Goal: Task Accomplishment & Management: Use online tool/utility

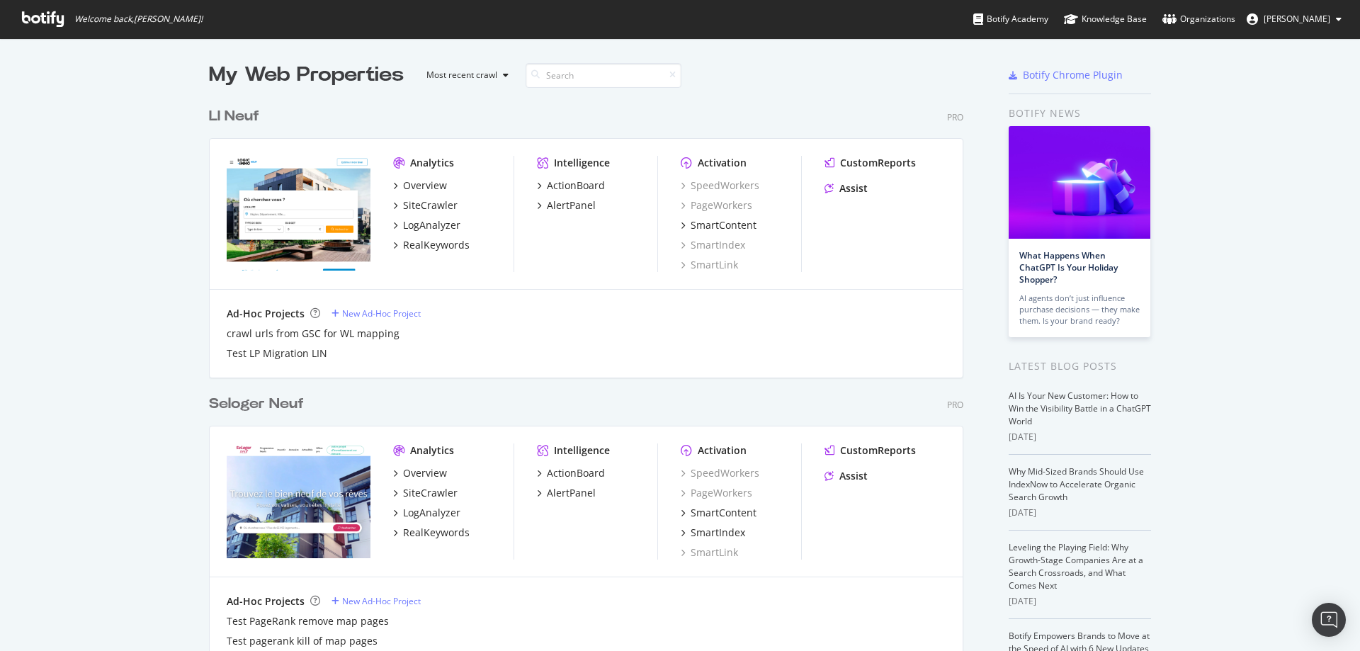
scroll to position [4003, 755]
click at [561, 81] on input at bounding box center [604, 75] width 156 height 25
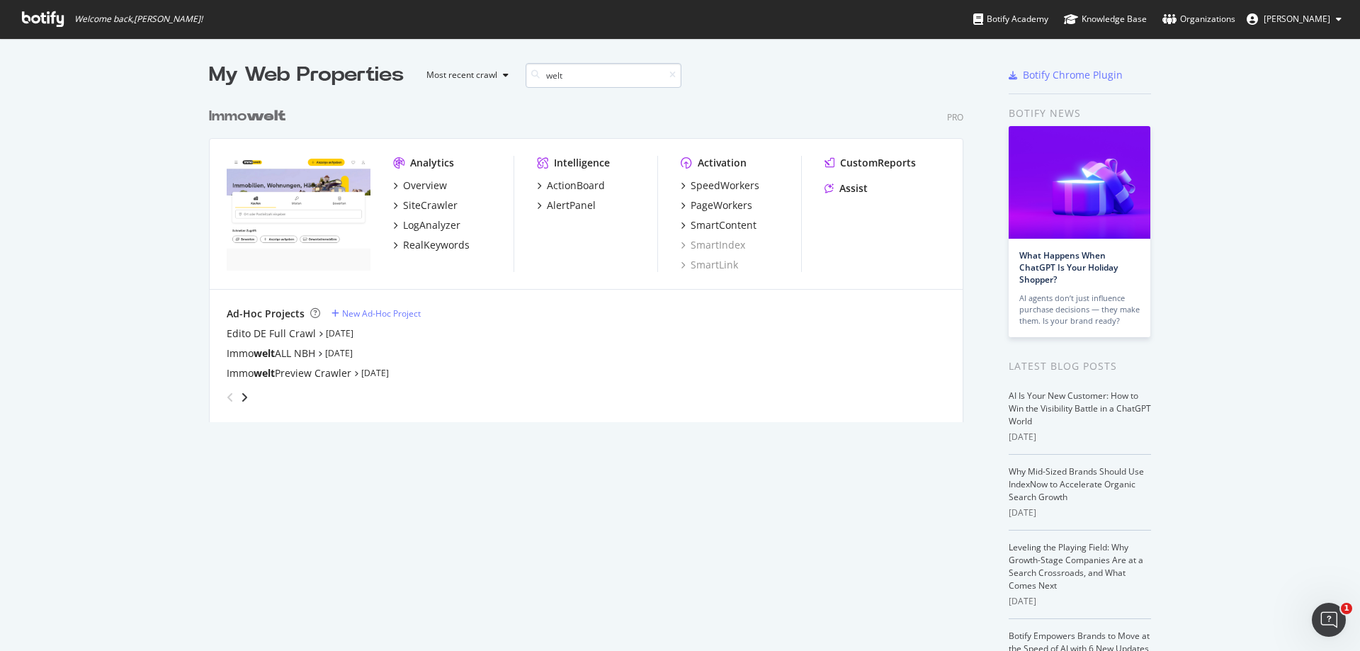
scroll to position [322, 755]
type input "welt"
click at [427, 202] on div "SiteCrawler" at bounding box center [430, 205] width 55 height 14
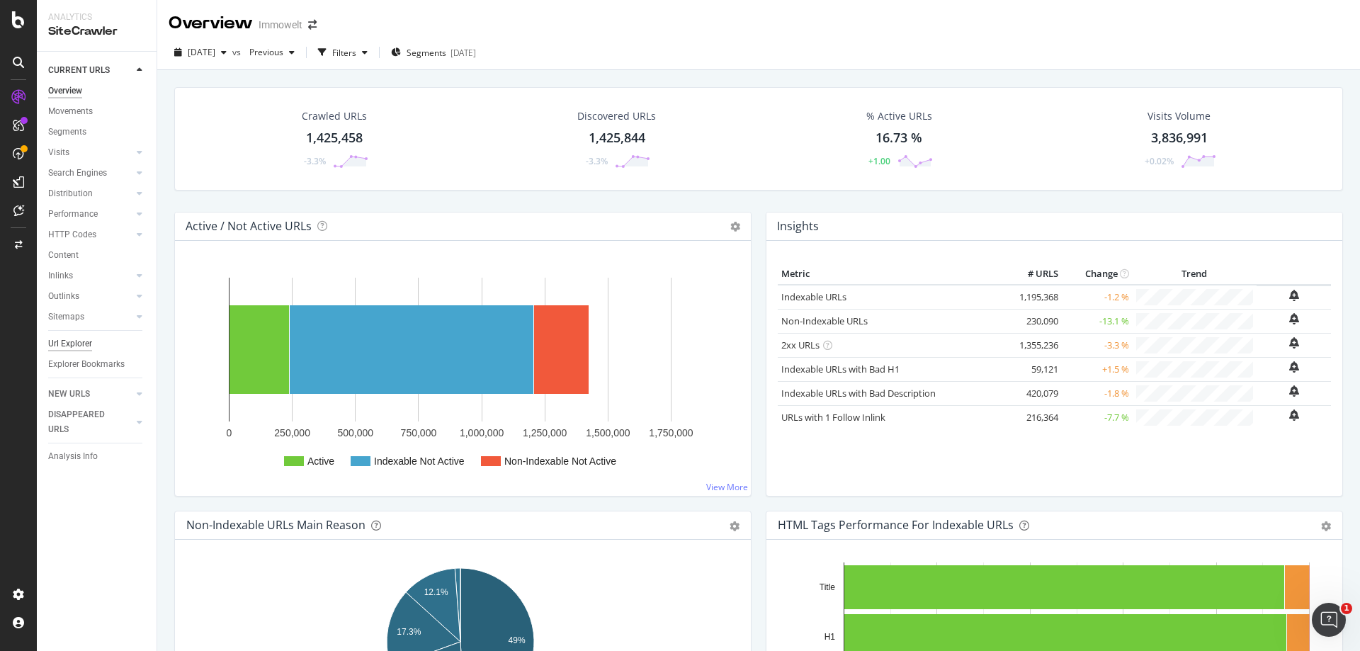
click at [80, 349] on div "Url Explorer" at bounding box center [70, 344] width 44 height 15
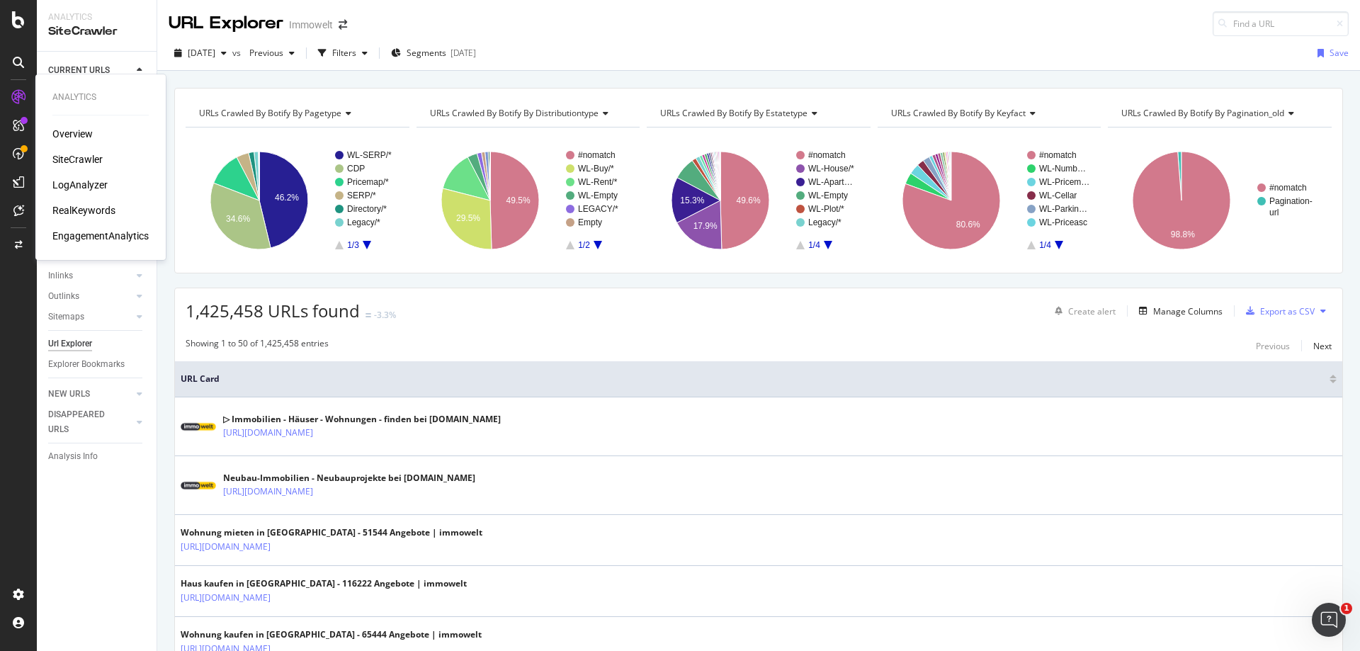
click at [100, 207] on div "RealKeywords" at bounding box center [83, 210] width 63 height 14
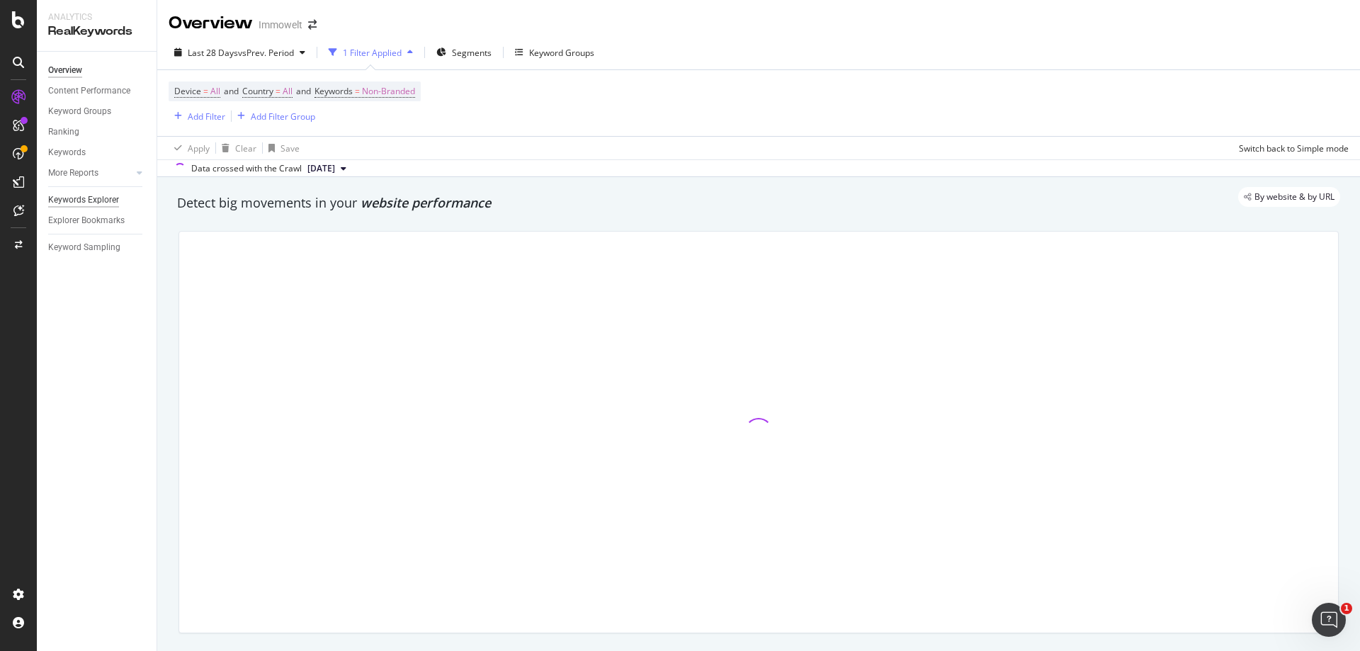
click at [104, 202] on div "Keywords Explorer" at bounding box center [83, 200] width 71 height 15
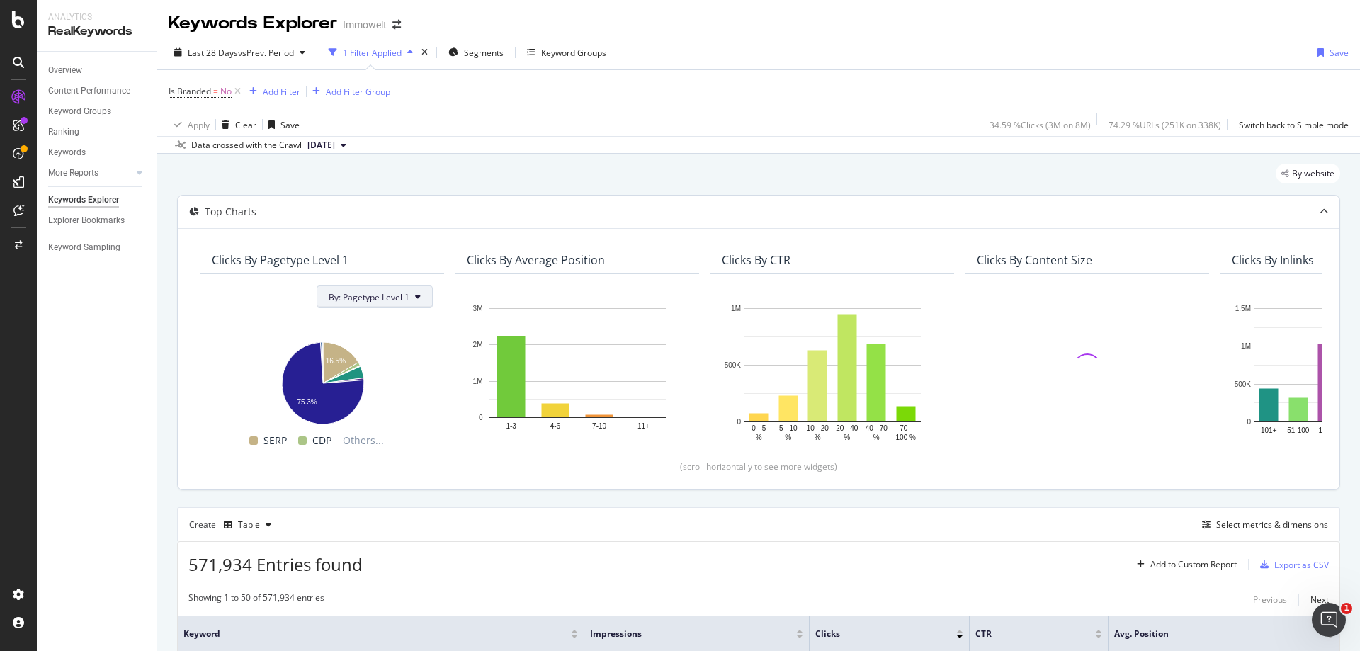
click at [398, 296] on span "By: Pagetype Level 1" at bounding box center [369, 297] width 81 height 12
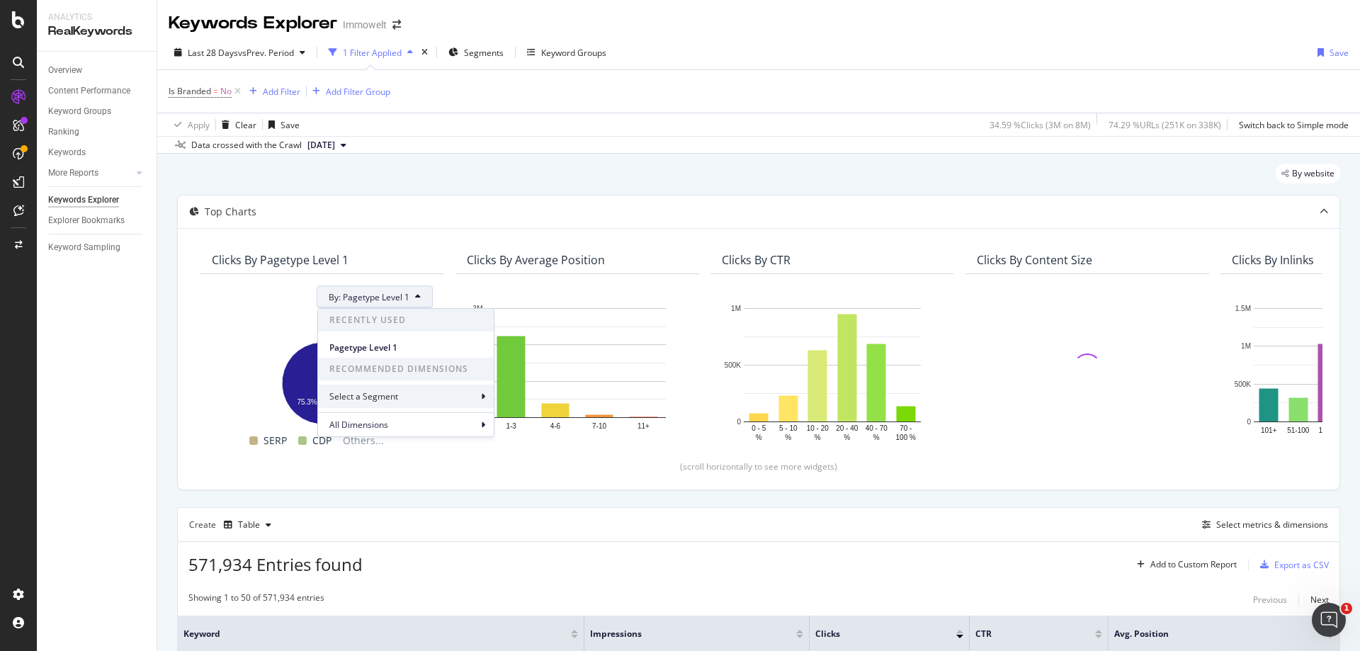
click at [394, 396] on div "Select a Segment" at bounding box center [365, 396] width 72 height 12
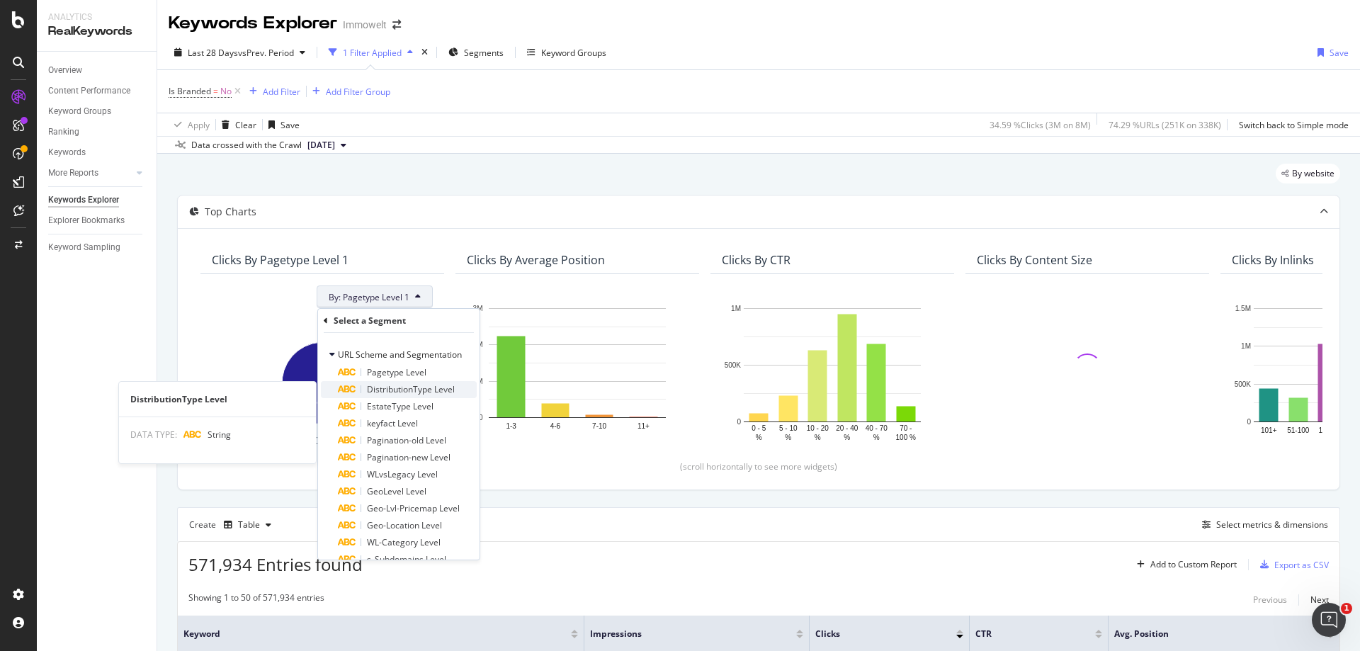
click at [422, 393] on span "DistributionType Level" at bounding box center [411, 389] width 88 height 12
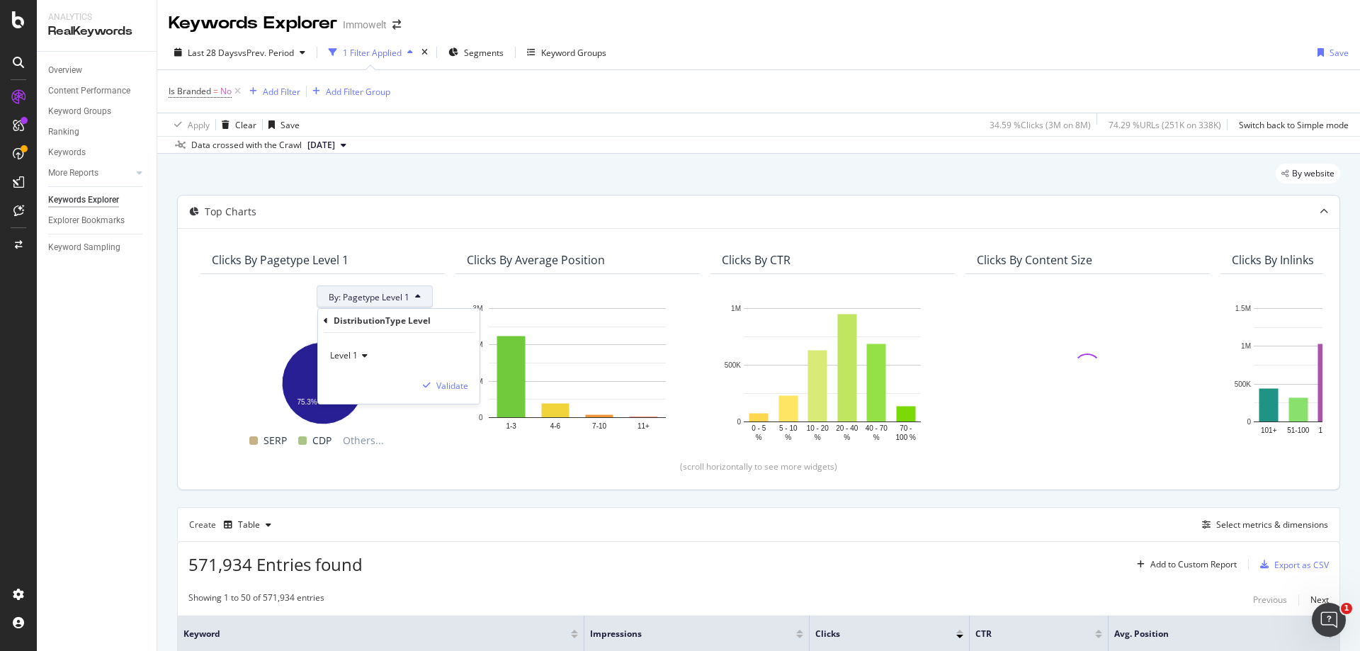
click at [434, 260] on div "Clicks By Pagetype Level 1" at bounding box center [323, 260] width 244 height 28
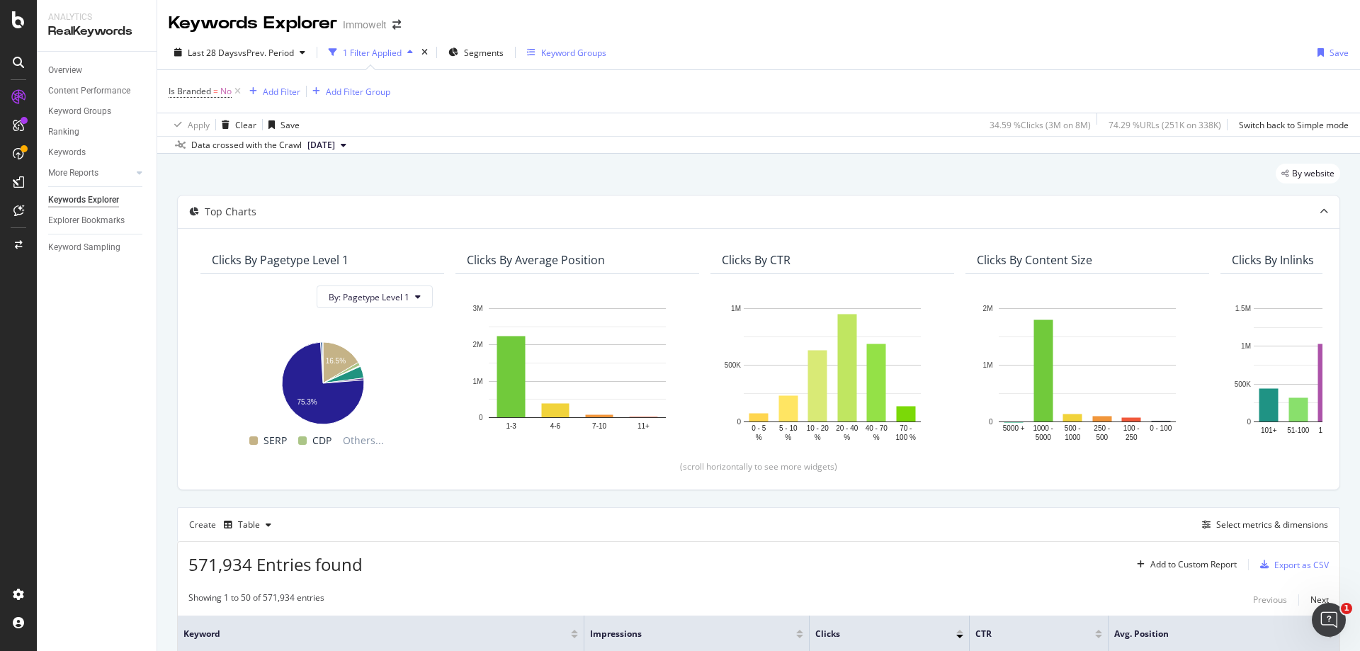
click at [575, 51] on div "Keyword Groups" at bounding box center [573, 53] width 65 height 12
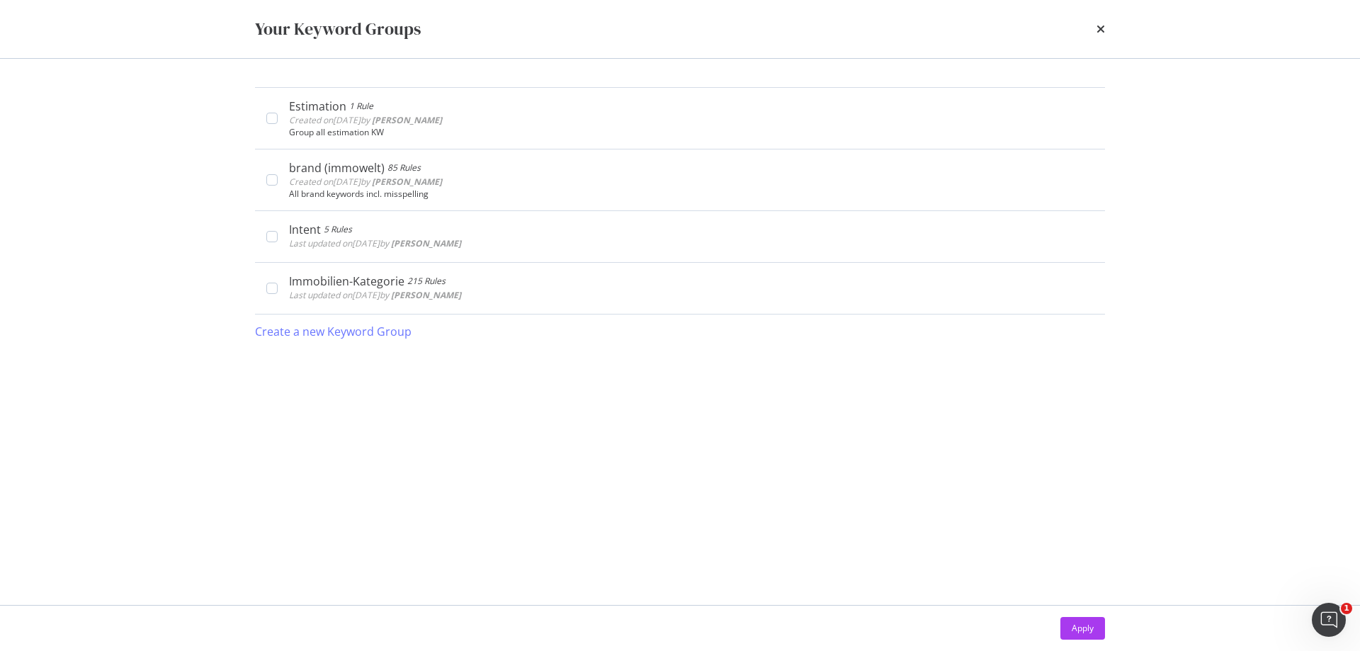
click at [1106, 28] on div "Your Keyword Groups" at bounding box center [680, 29] width 907 height 58
click at [1102, 27] on icon "times" at bounding box center [1101, 28] width 9 height 11
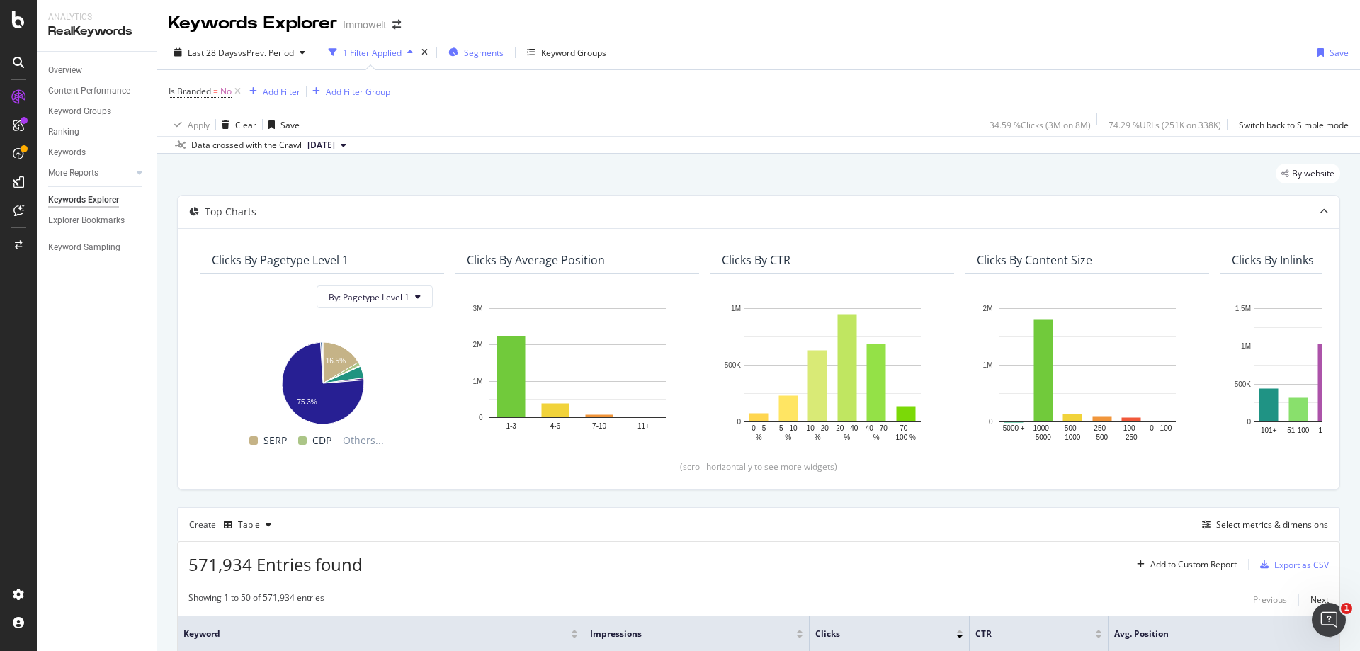
click at [485, 52] on span "Segments" at bounding box center [484, 53] width 40 height 12
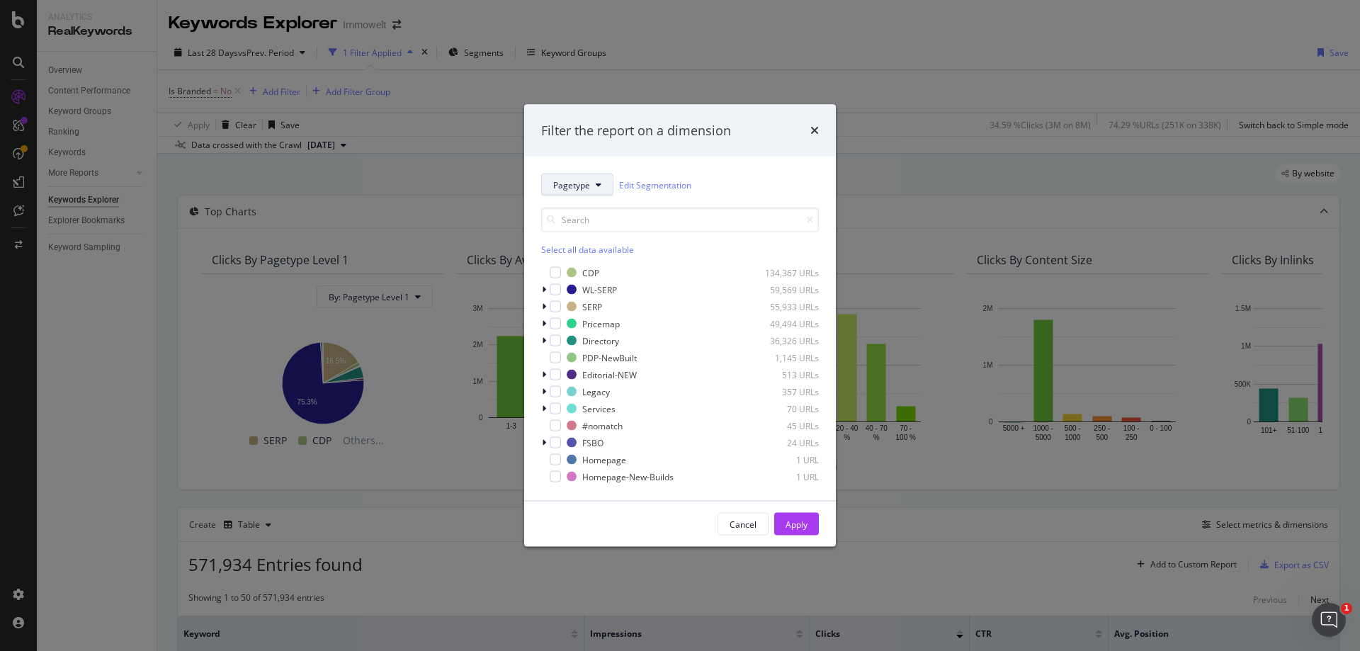
click at [590, 185] on button "Pagetype" at bounding box center [577, 185] width 72 height 23
click at [595, 264] on span "DistributionType" at bounding box center [598, 262] width 91 height 13
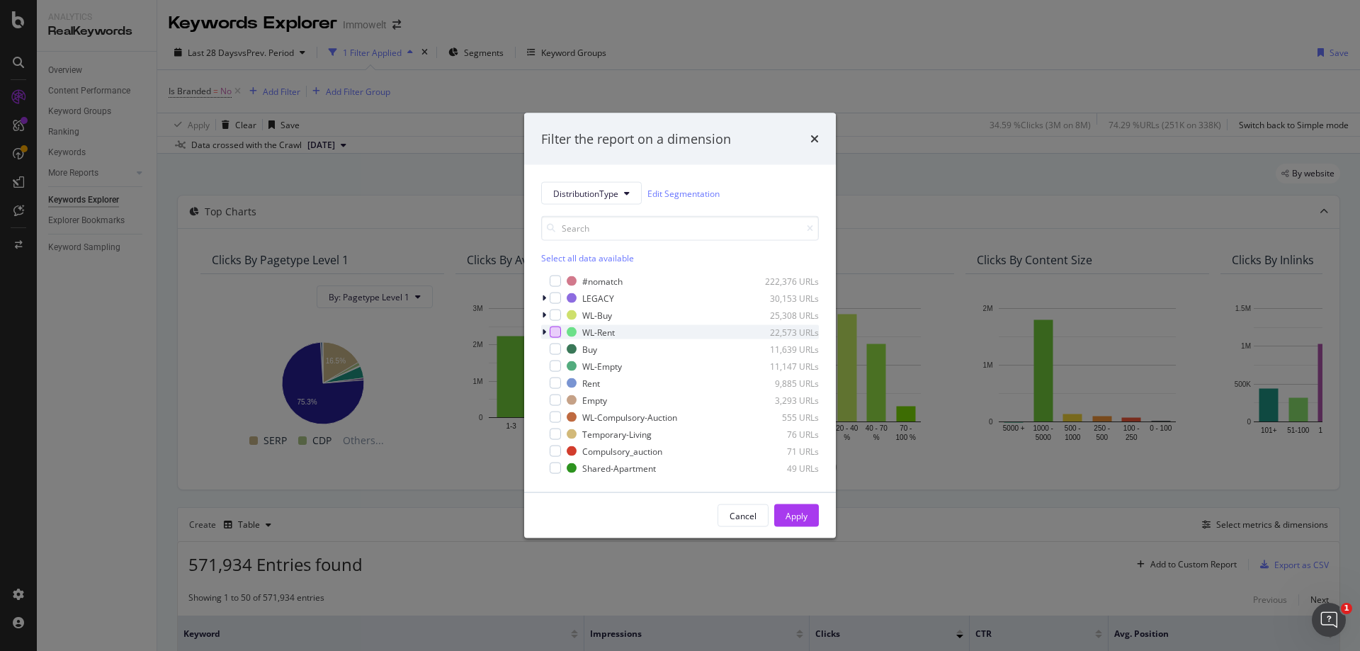
click at [555, 333] on div "modal" at bounding box center [555, 332] width 11 height 11
click at [545, 332] on icon "modal" at bounding box center [544, 332] width 4 height 9
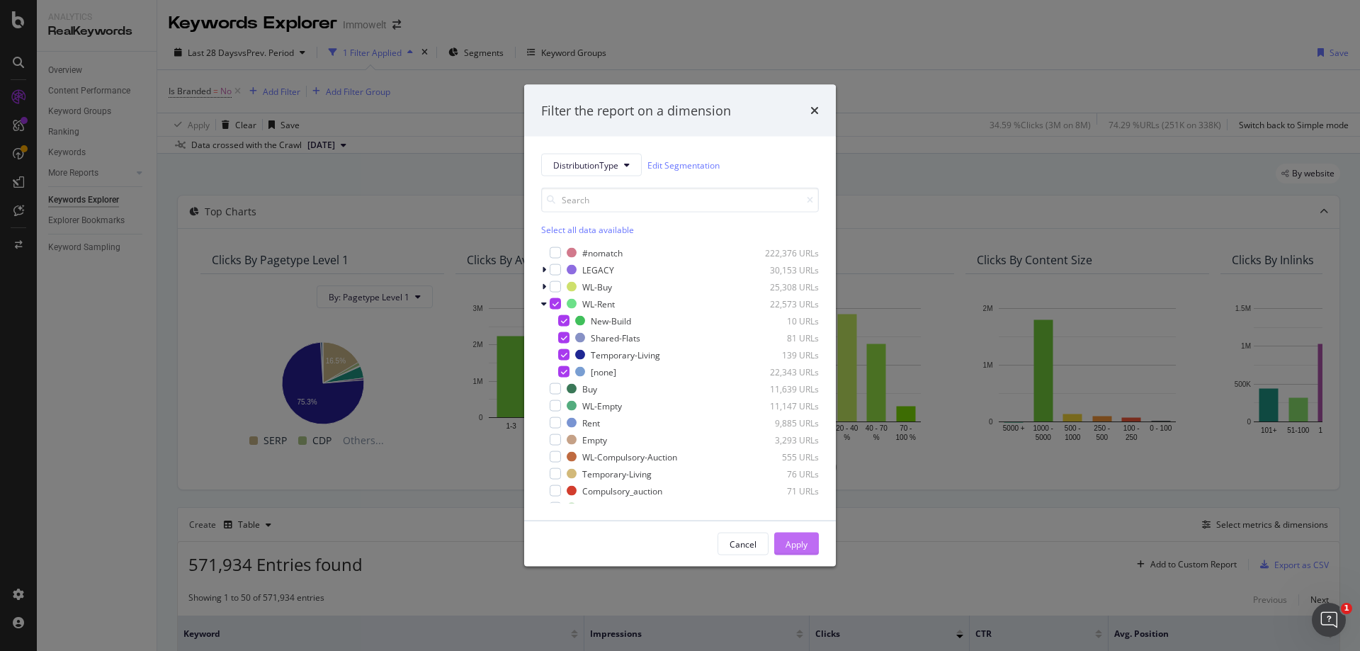
click at [798, 547] on div "Apply" at bounding box center [797, 544] width 22 height 12
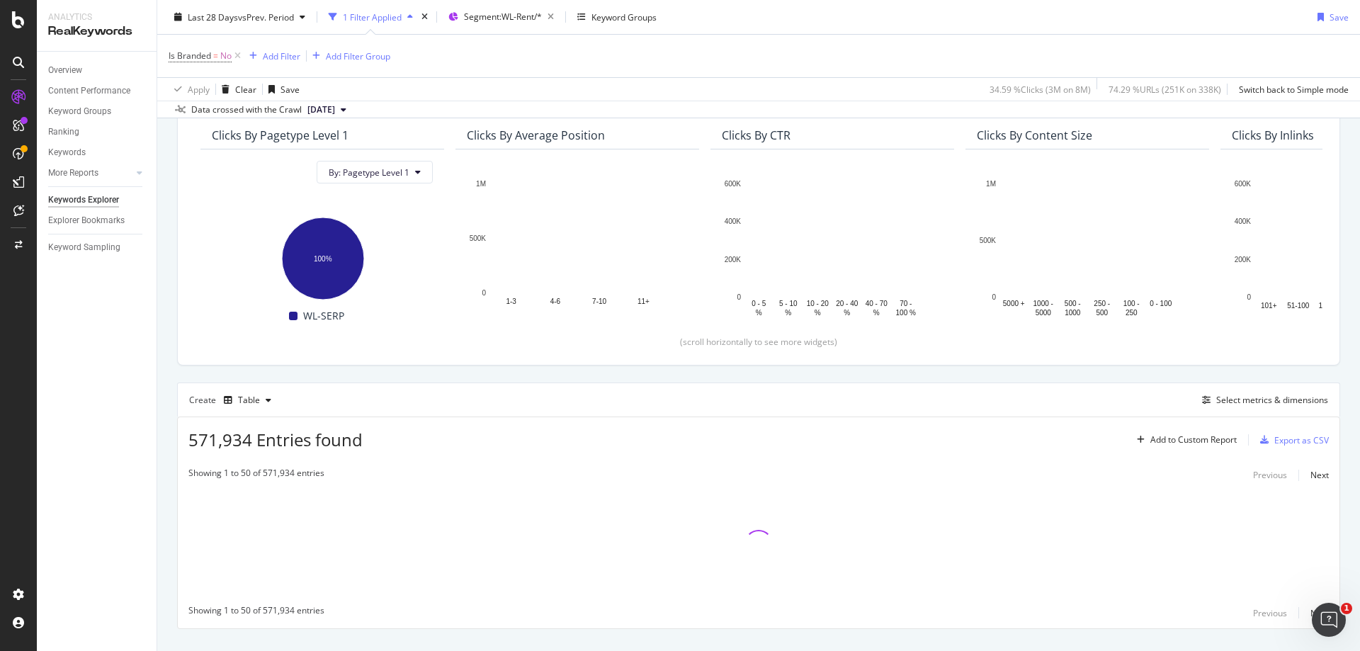
scroll to position [152, 0]
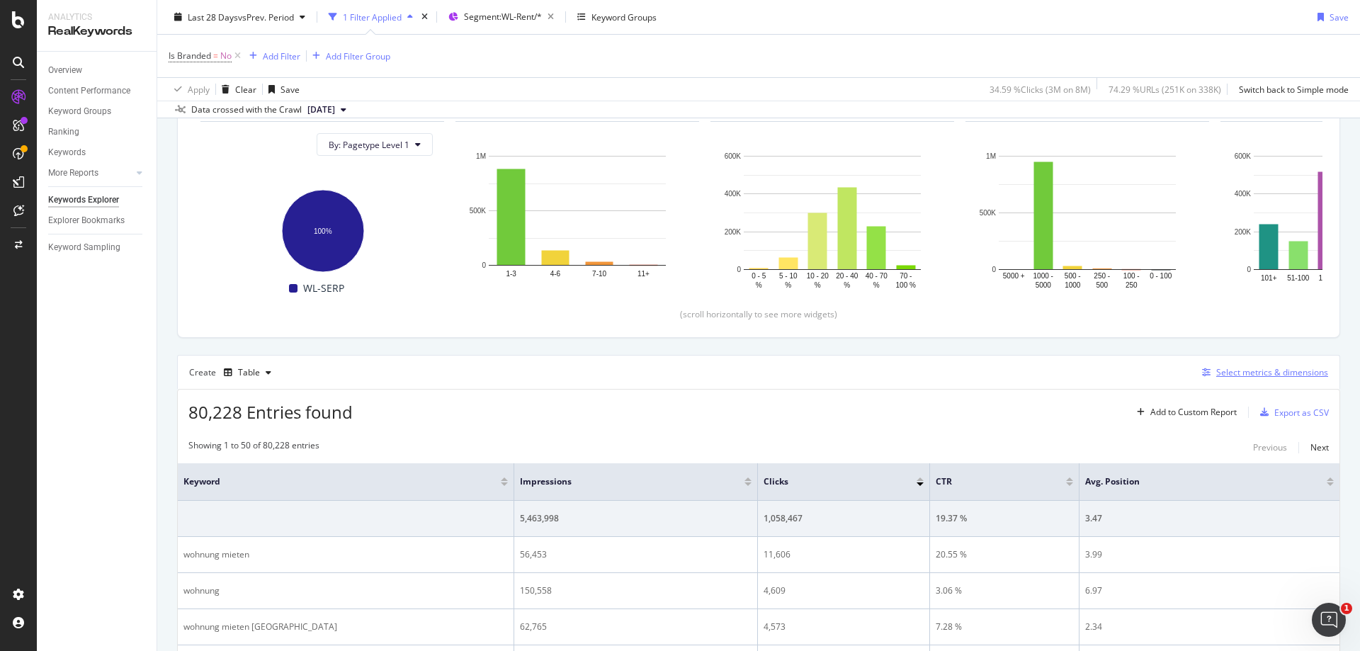
click at [1234, 371] on div "Select metrics & dimensions" at bounding box center [1273, 372] width 112 height 12
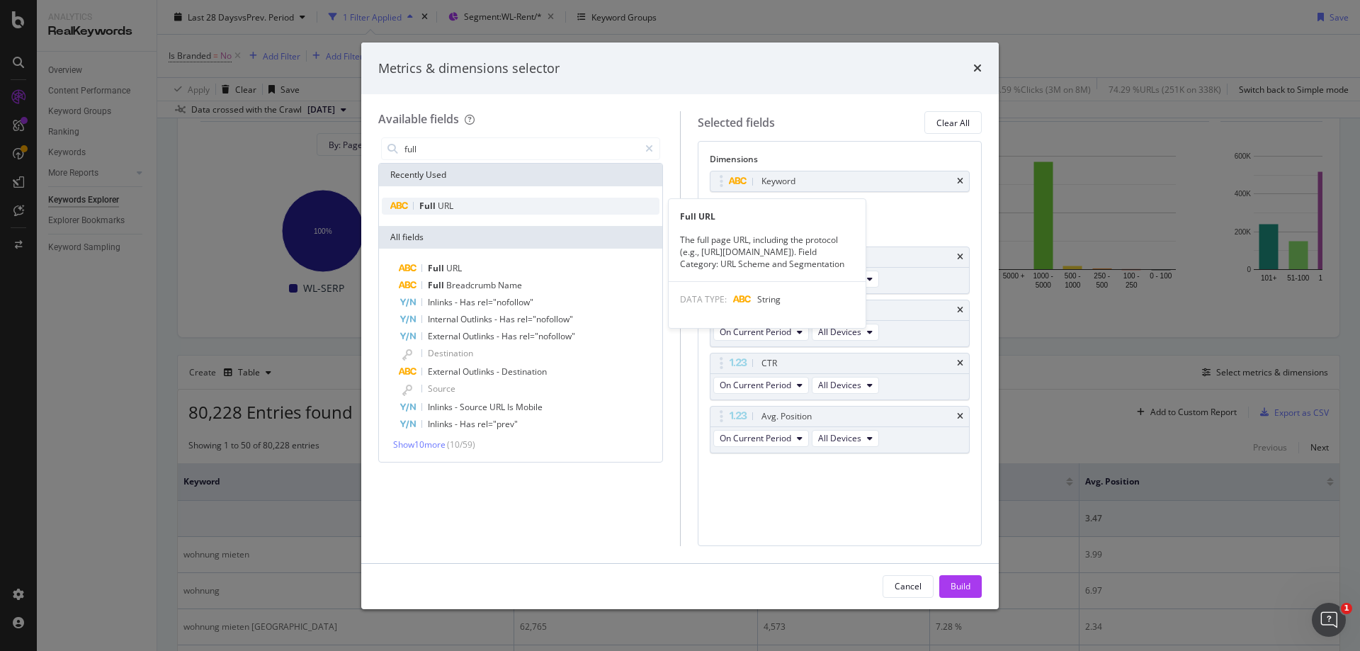
type input "full"
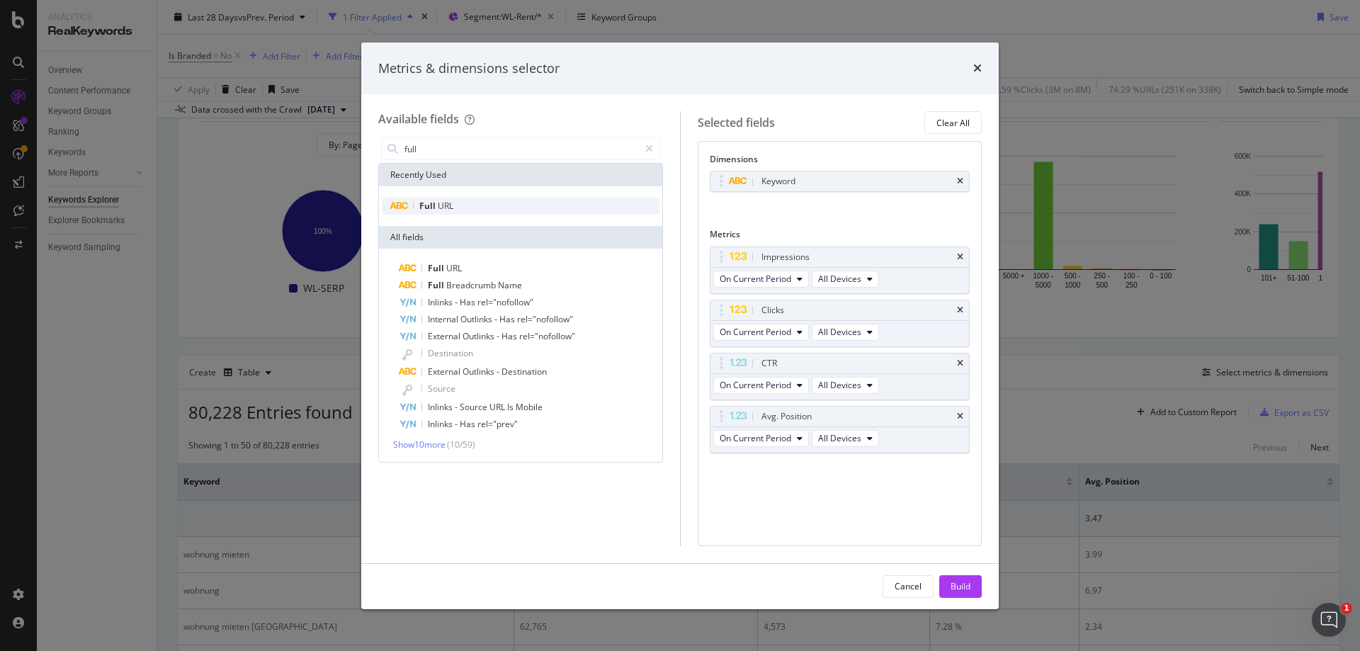
click at [447, 209] on span "URL" at bounding box center [446, 206] width 16 height 12
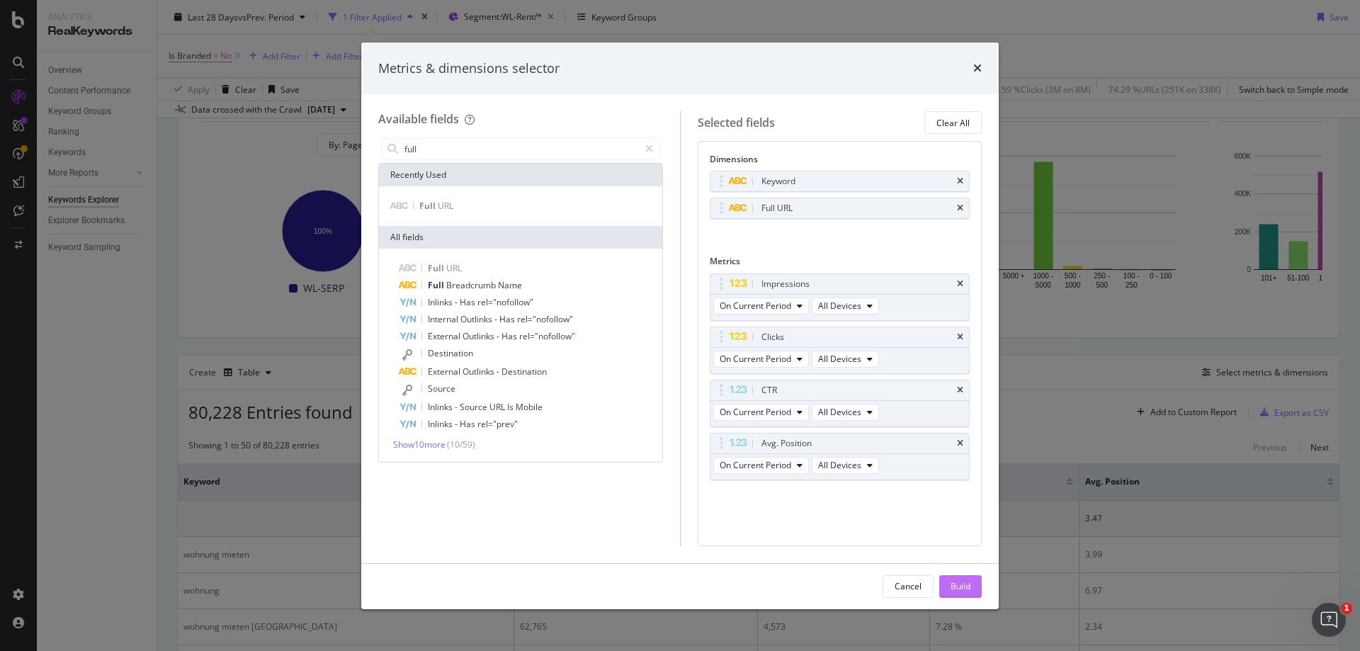
click at [965, 592] on div "Build" at bounding box center [961, 586] width 20 height 12
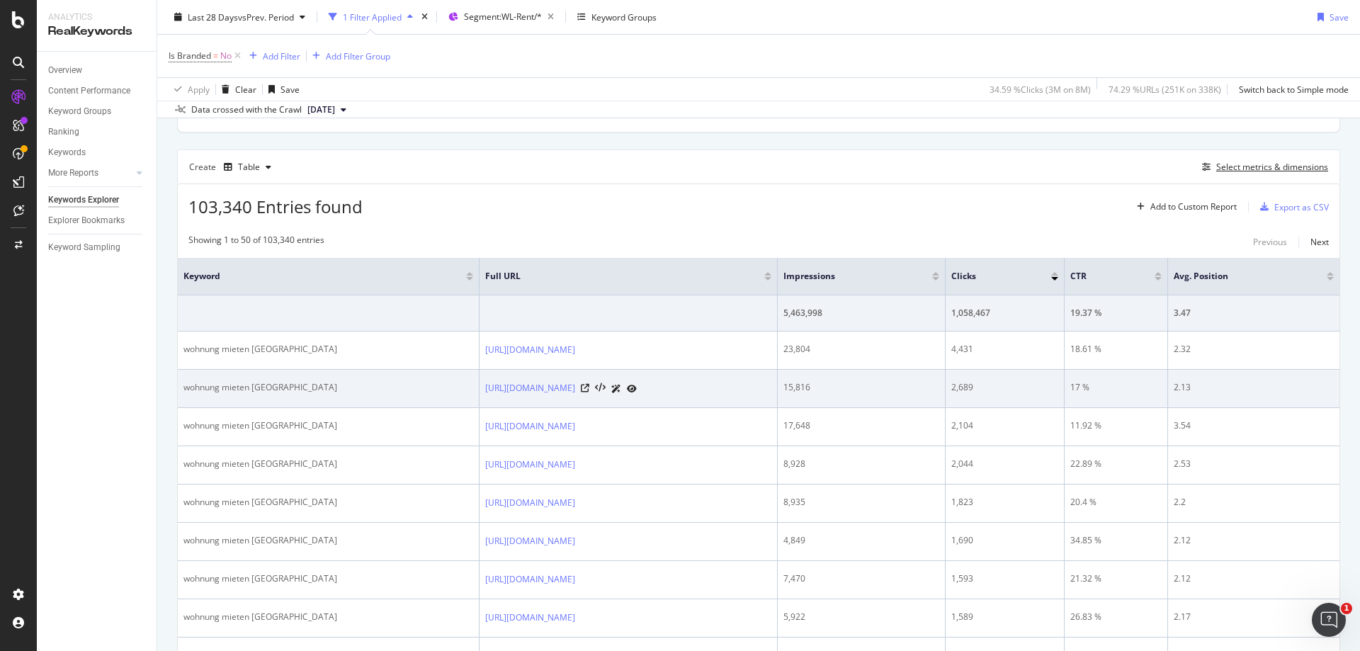
scroll to position [365, 0]
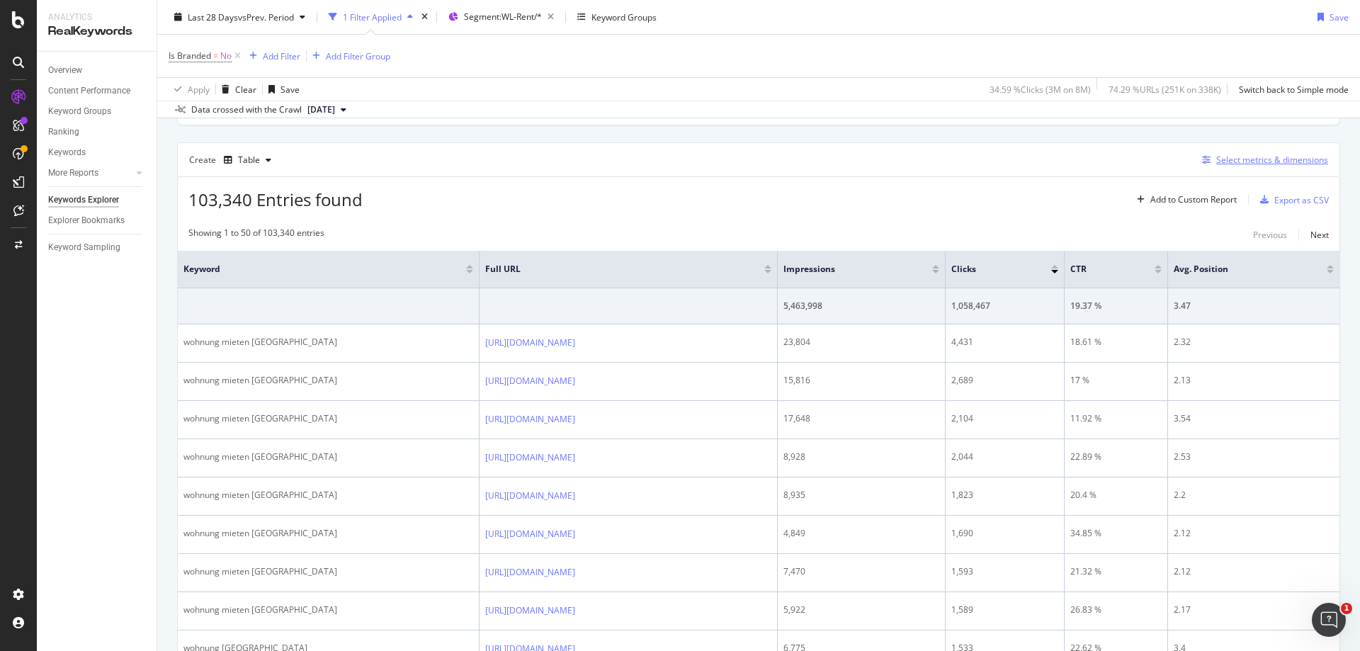
click at [1255, 160] on div "Select metrics & dimensions" at bounding box center [1273, 160] width 112 height 12
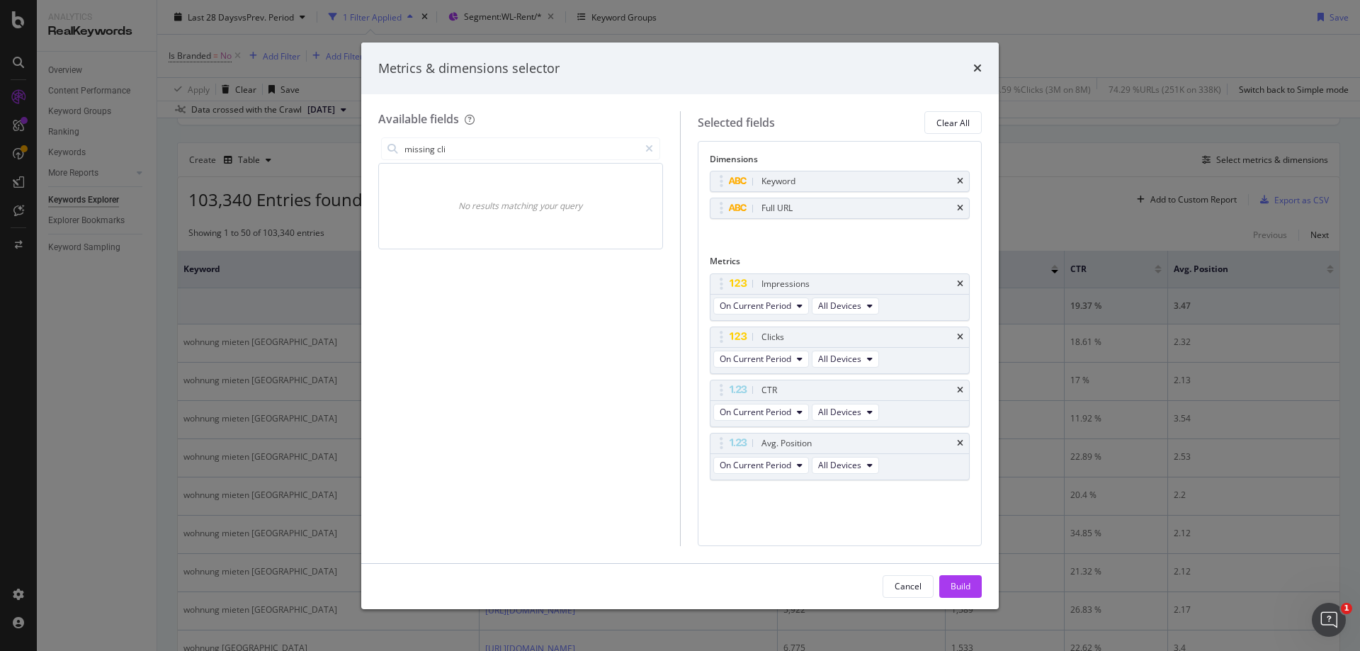
type input "missing"
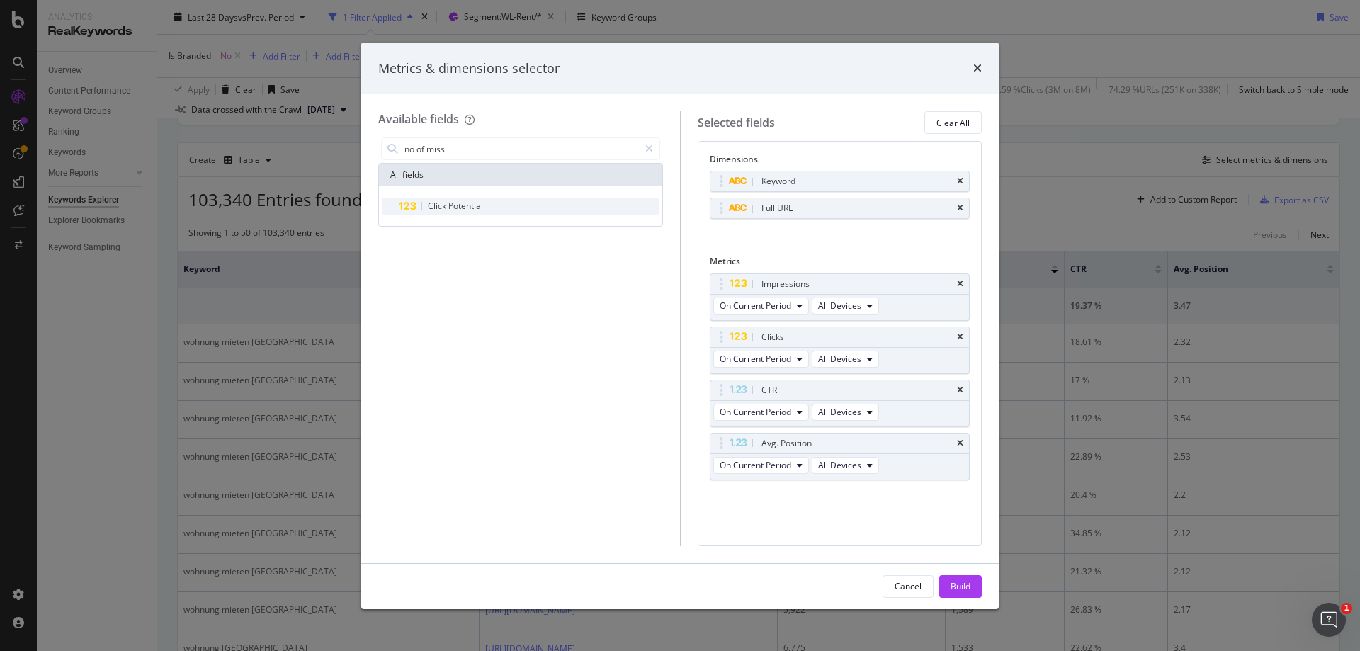
click at [481, 201] on span "Potential" at bounding box center [466, 206] width 35 height 12
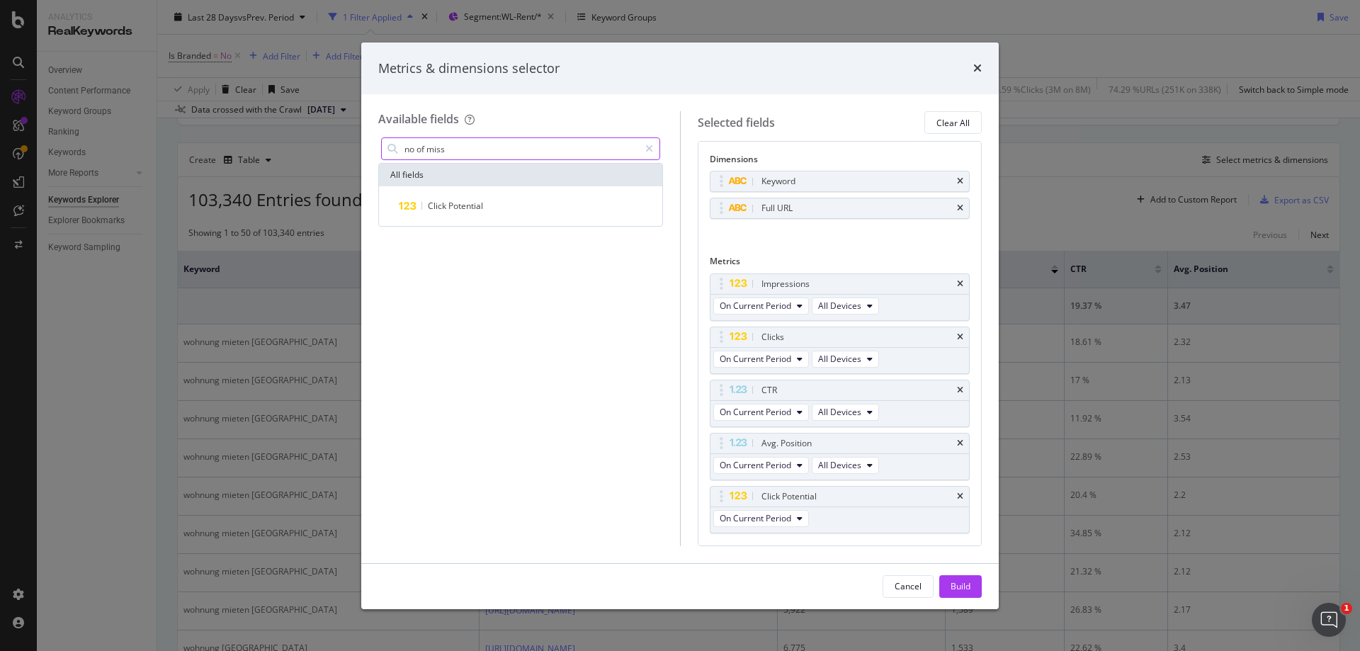
click at [541, 150] on input "no of miss" at bounding box center [521, 148] width 236 height 21
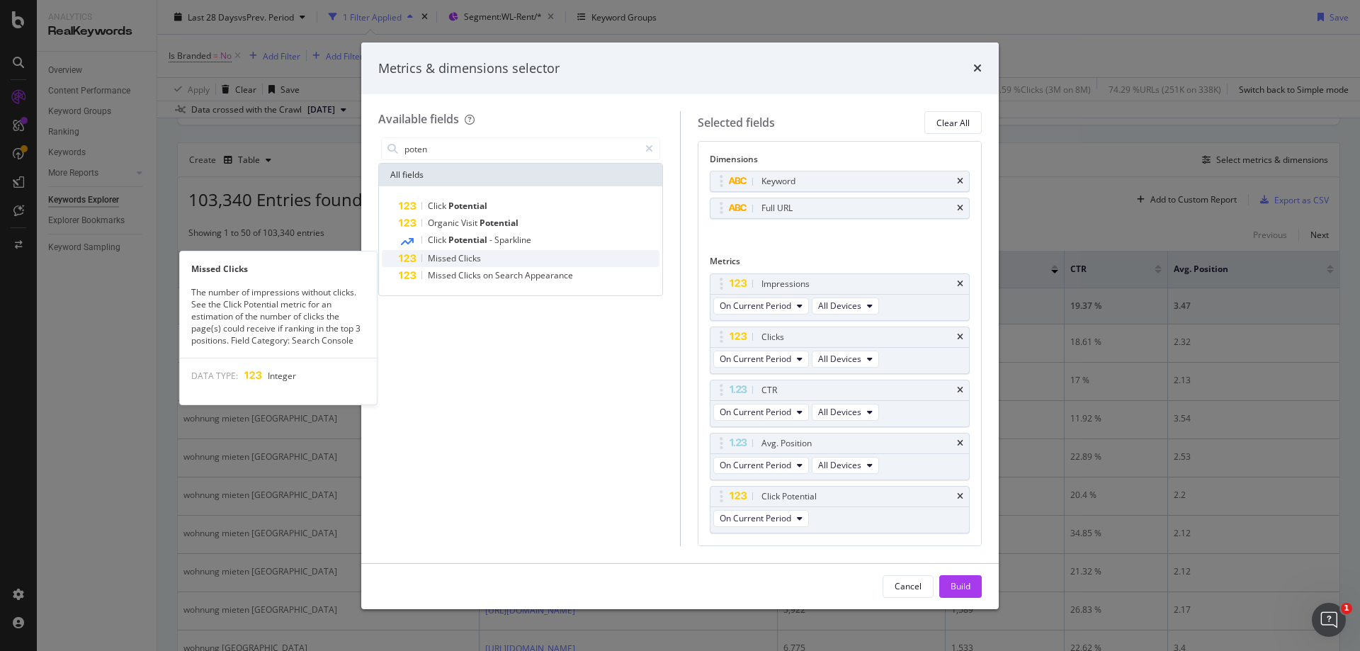
click at [466, 257] on span "Clicks" at bounding box center [469, 258] width 23 height 12
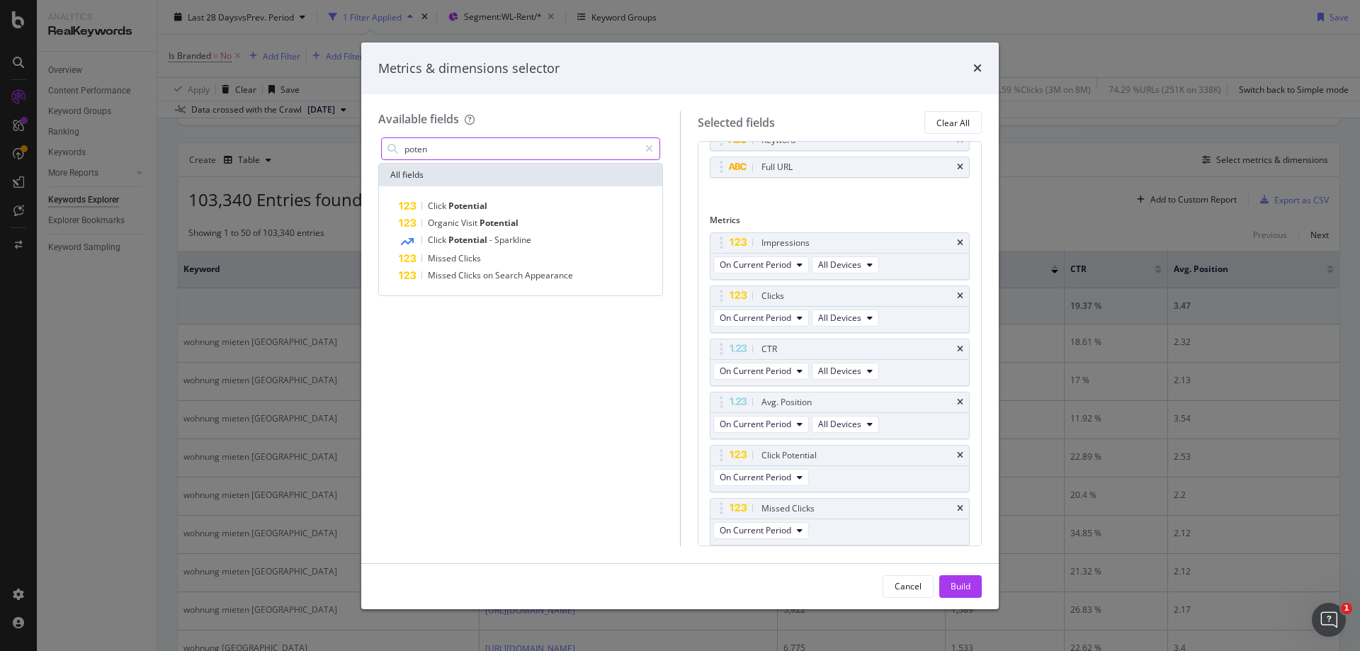
click at [461, 149] on input "poten" at bounding box center [521, 148] width 236 height 21
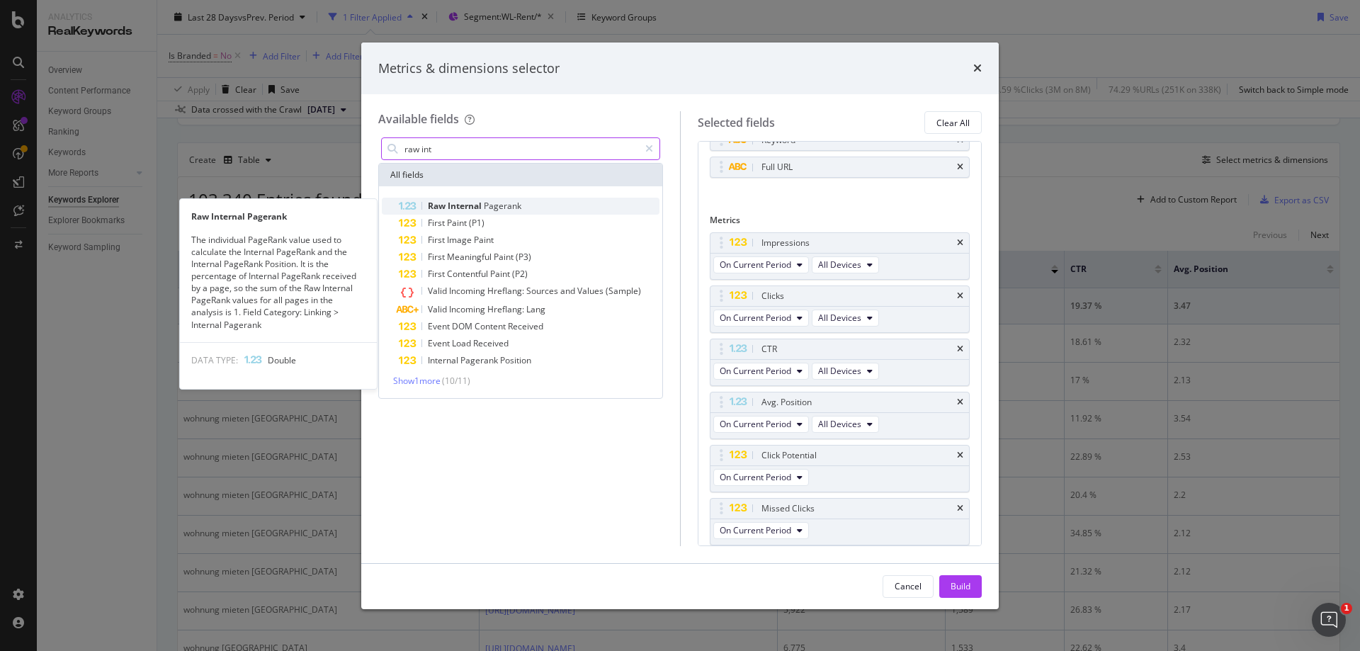
type input "raw int"
click at [505, 203] on span "Pagerank" at bounding box center [503, 206] width 38 height 12
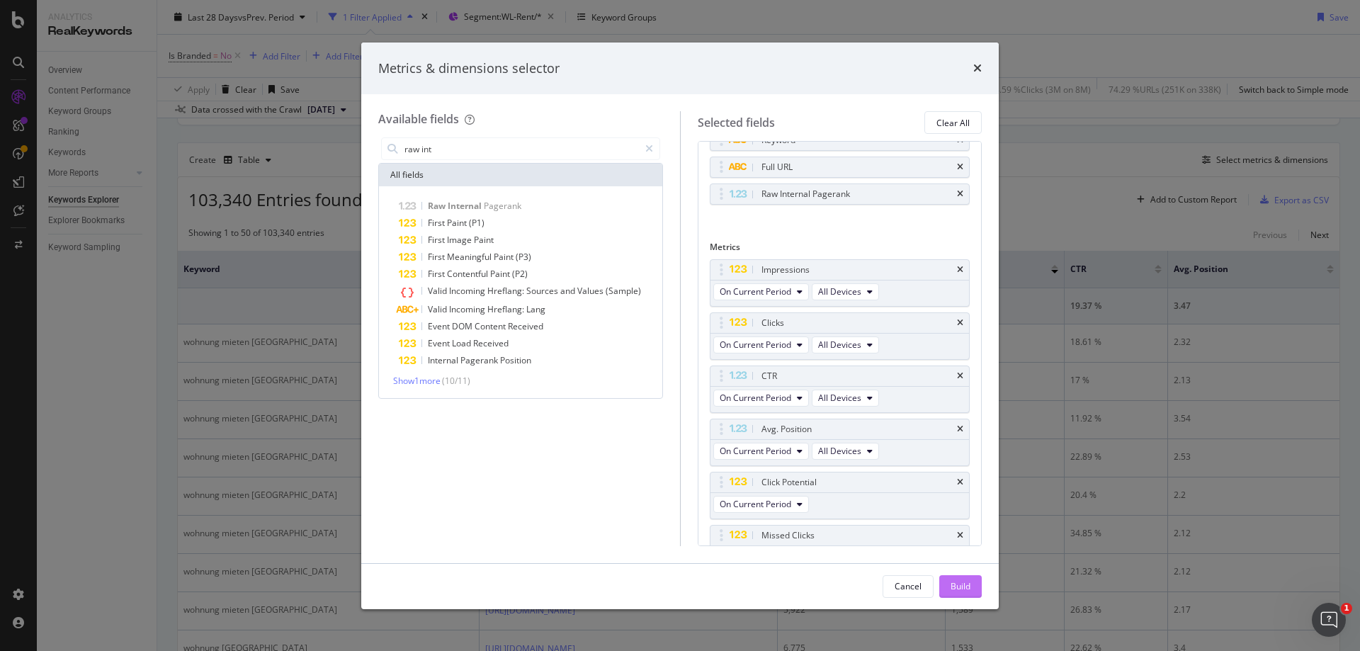
click at [950, 587] on button "Build" at bounding box center [961, 586] width 43 height 23
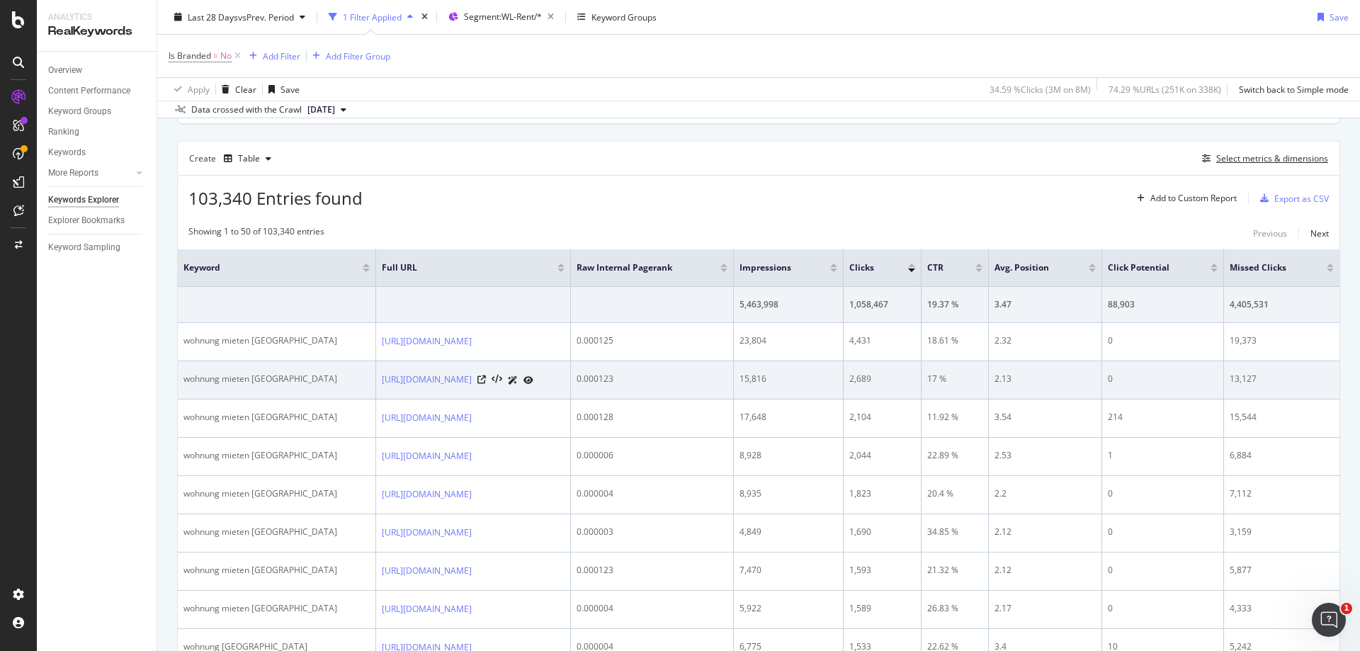
scroll to position [365, 0]
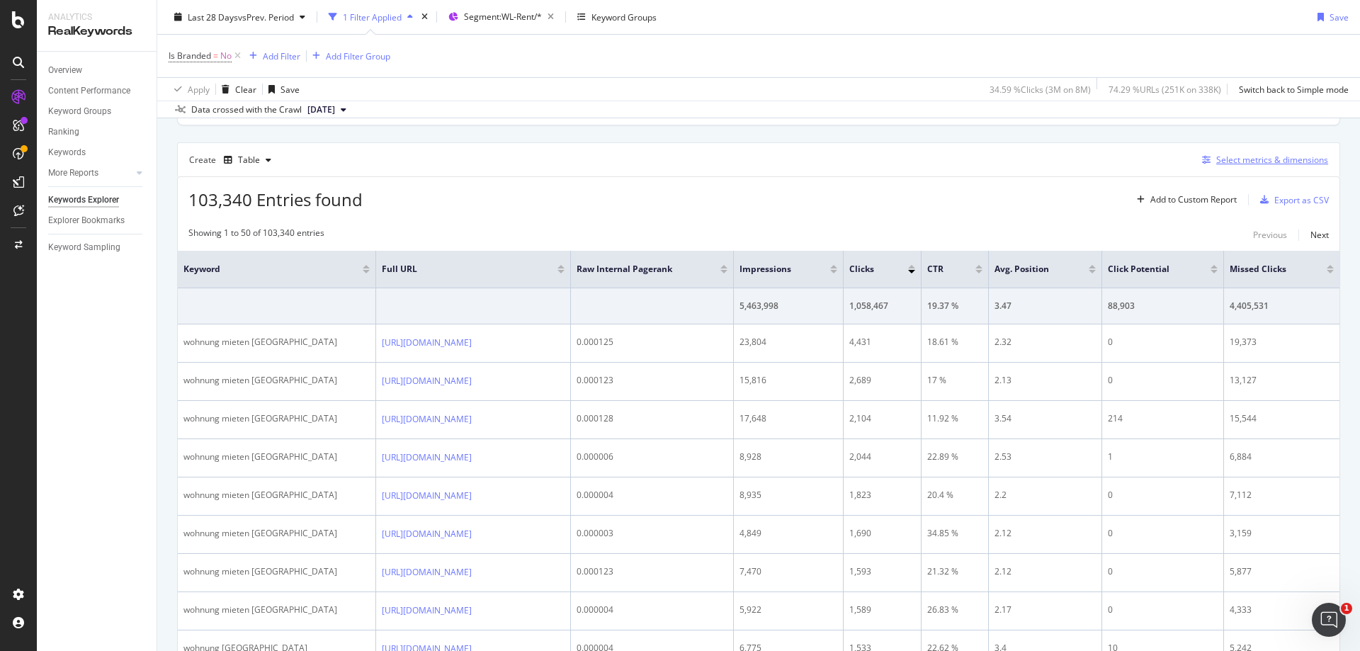
click at [1253, 162] on div "Select metrics & dimensions" at bounding box center [1273, 160] width 112 height 12
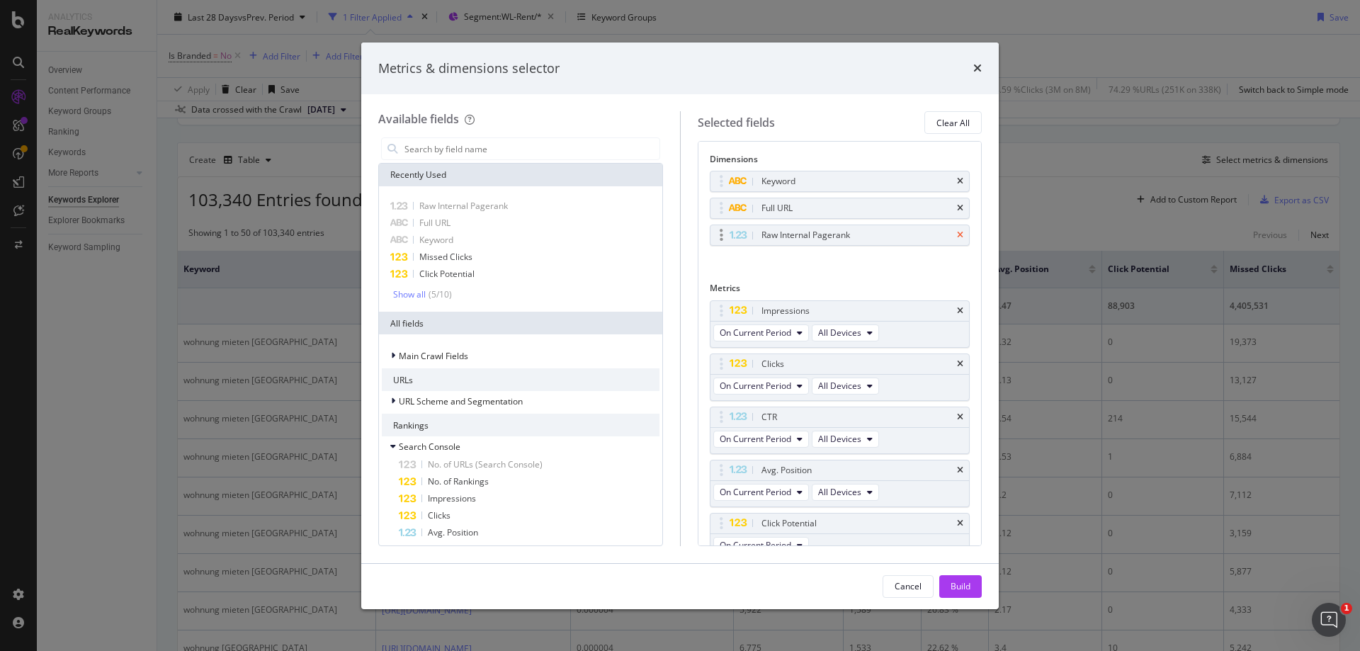
click at [957, 237] on icon "times" at bounding box center [960, 235] width 6 height 9
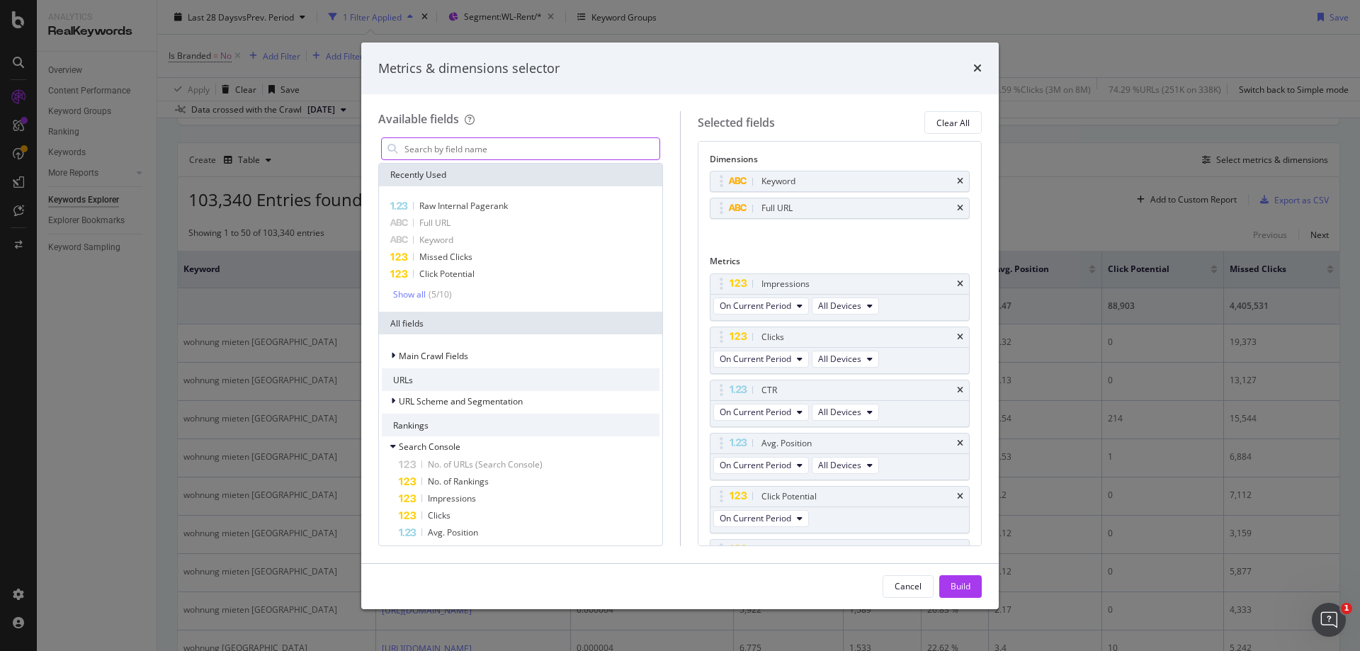
click at [488, 150] on input "modal" at bounding box center [531, 148] width 257 height 21
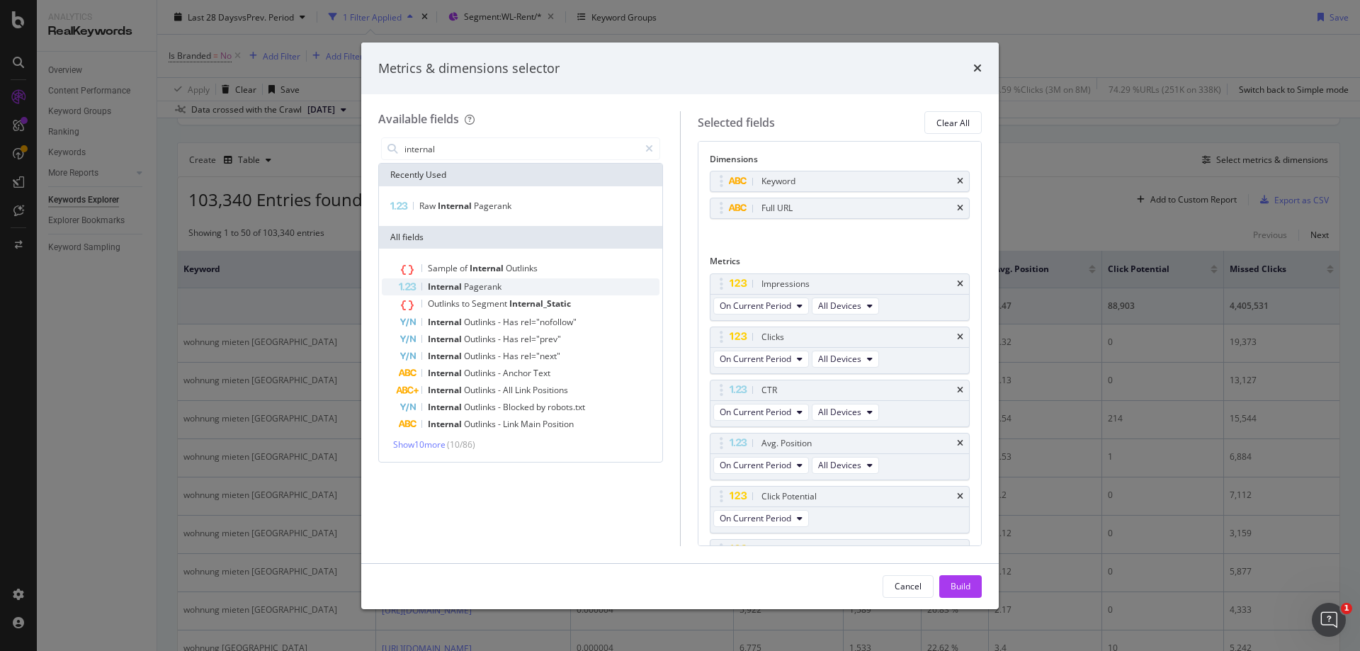
click at [485, 286] on span "Pagerank" at bounding box center [483, 287] width 38 height 12
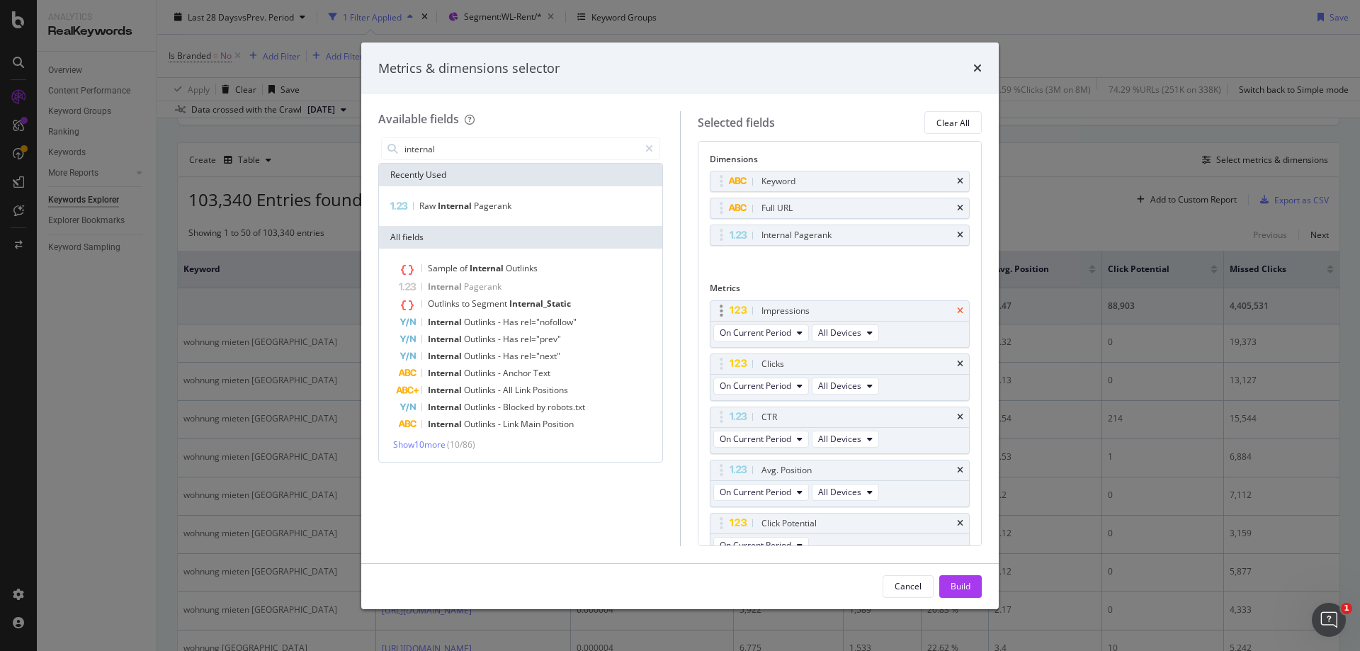
click at [957, 311] on icon "times" at bounding box center [960, 311] width 6 height 9
click at [957, 364] on icon "times" at bounding box center [960, 364] width 6 height 9
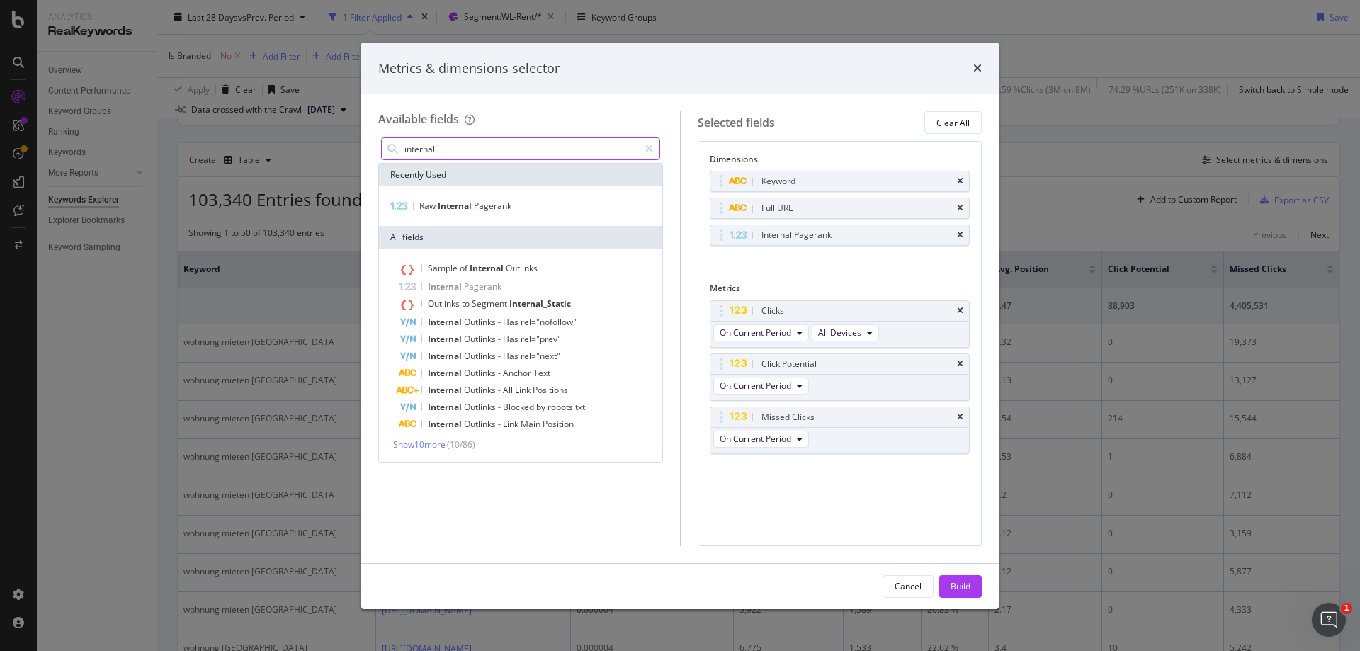
click at [487, 147] on input "internal" at bounding box center [521, 148] width 236 height 21
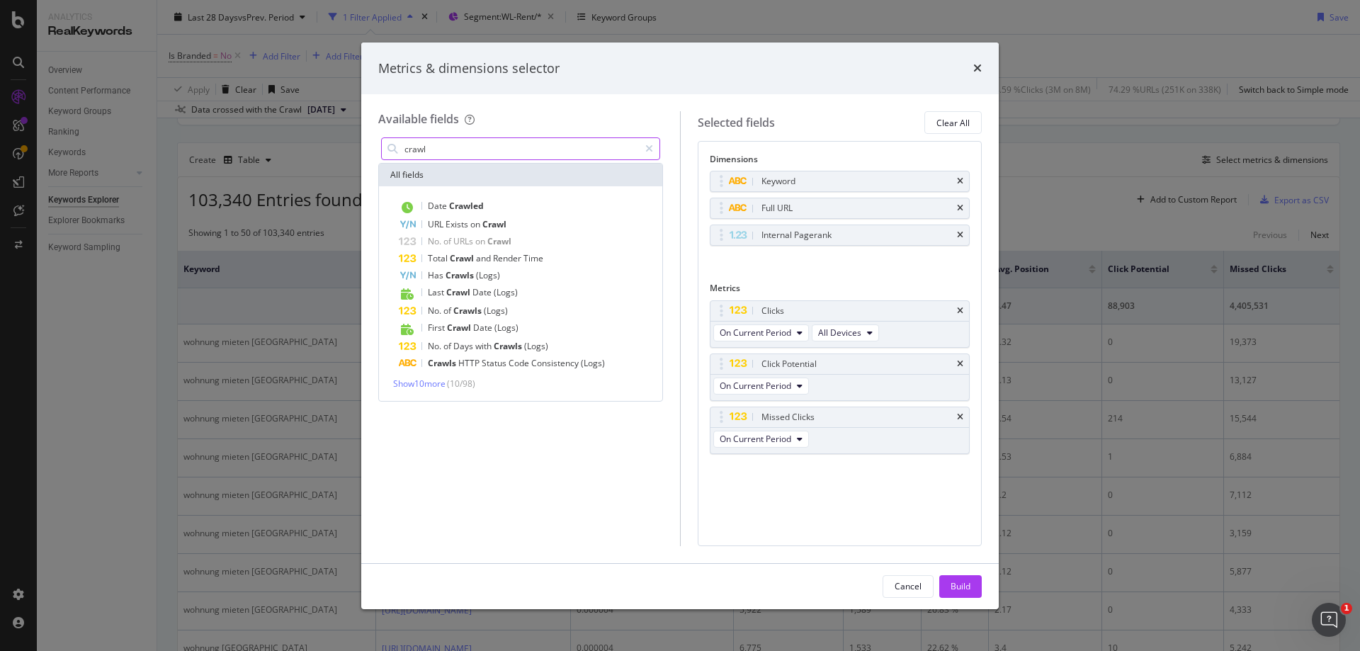
click at [490, 149] on input "crawl" at bounding box center [521, 148] width 236 height 21
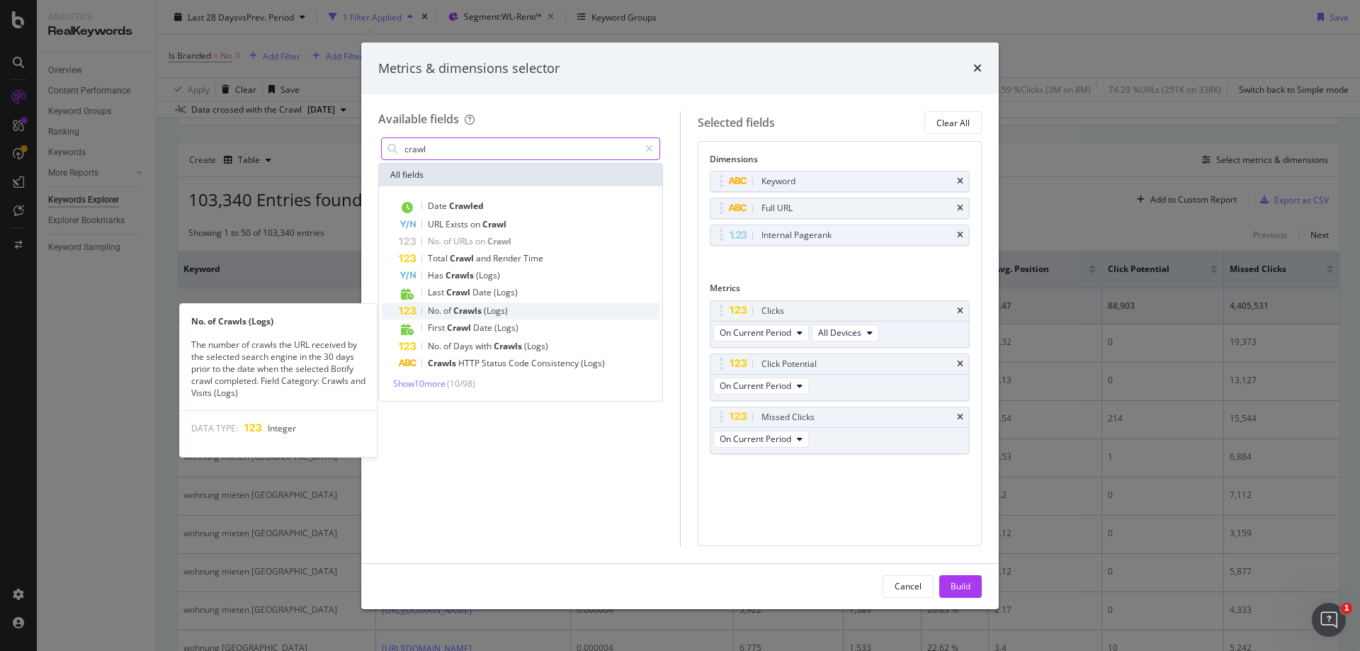
type input "crawl"
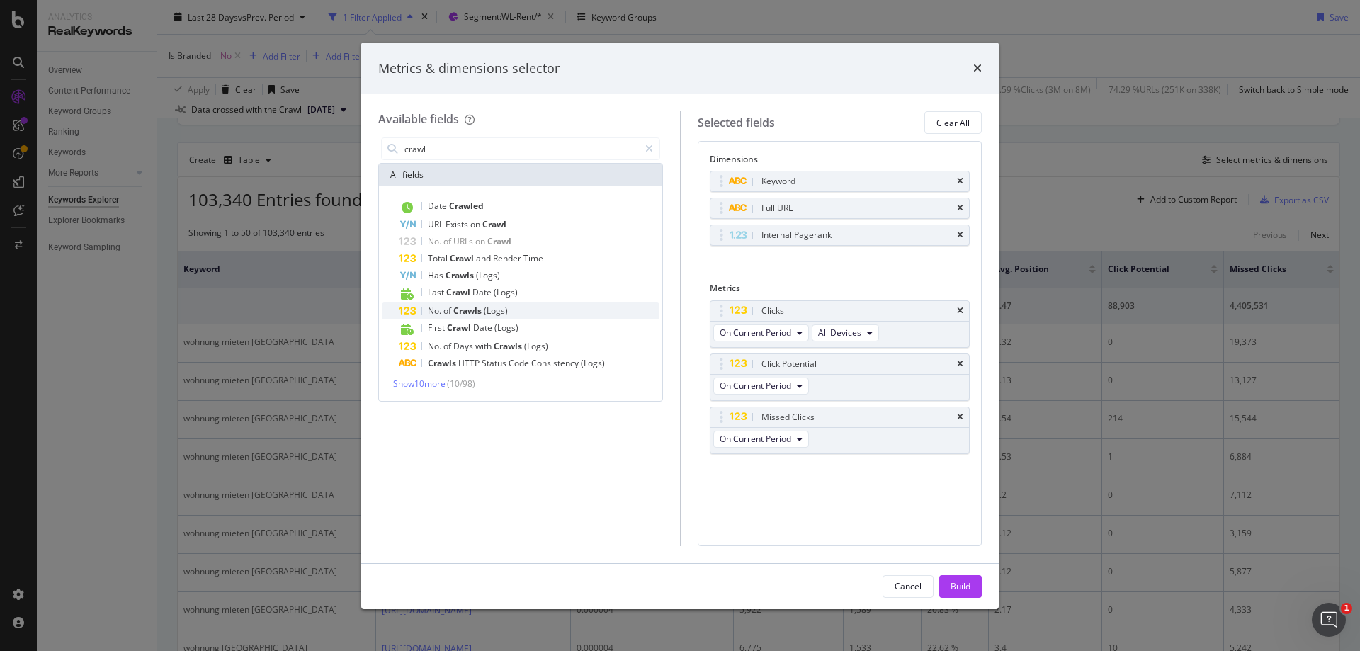
click at [482, 312] on span "Crawls" at bounding box center [468, 311] width 30 height 12
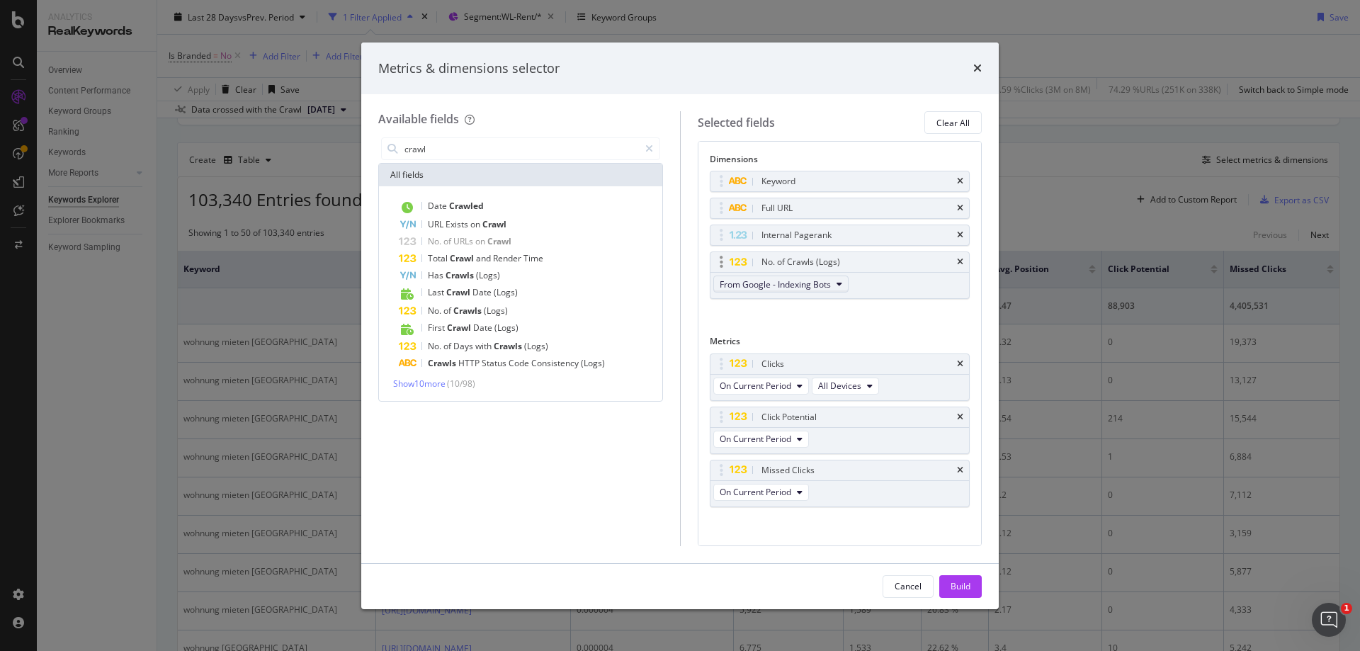
click at [824, 285] on span "From Google - Indexing Bots" at bounding box center [775, 284] width 111 height 12
click at [957, 587] on div "Build" at bounding box center [961, 586] width 20 height 12
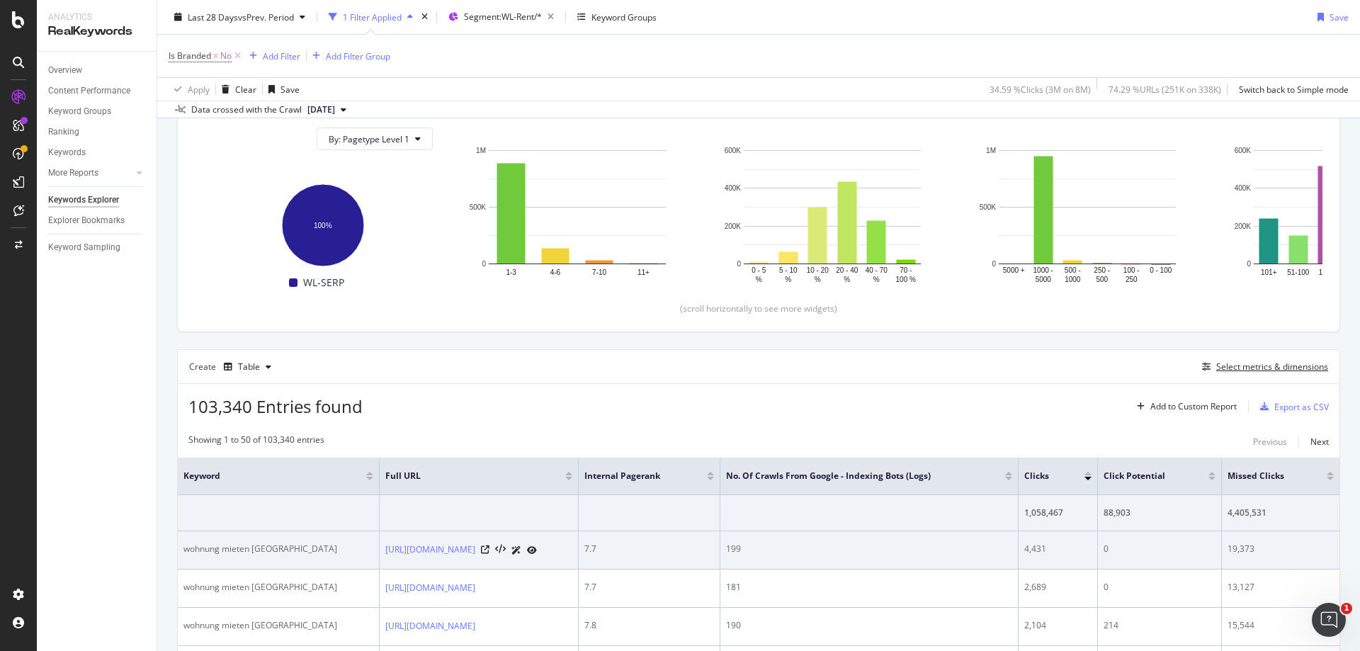
scroll to position [152, 0]
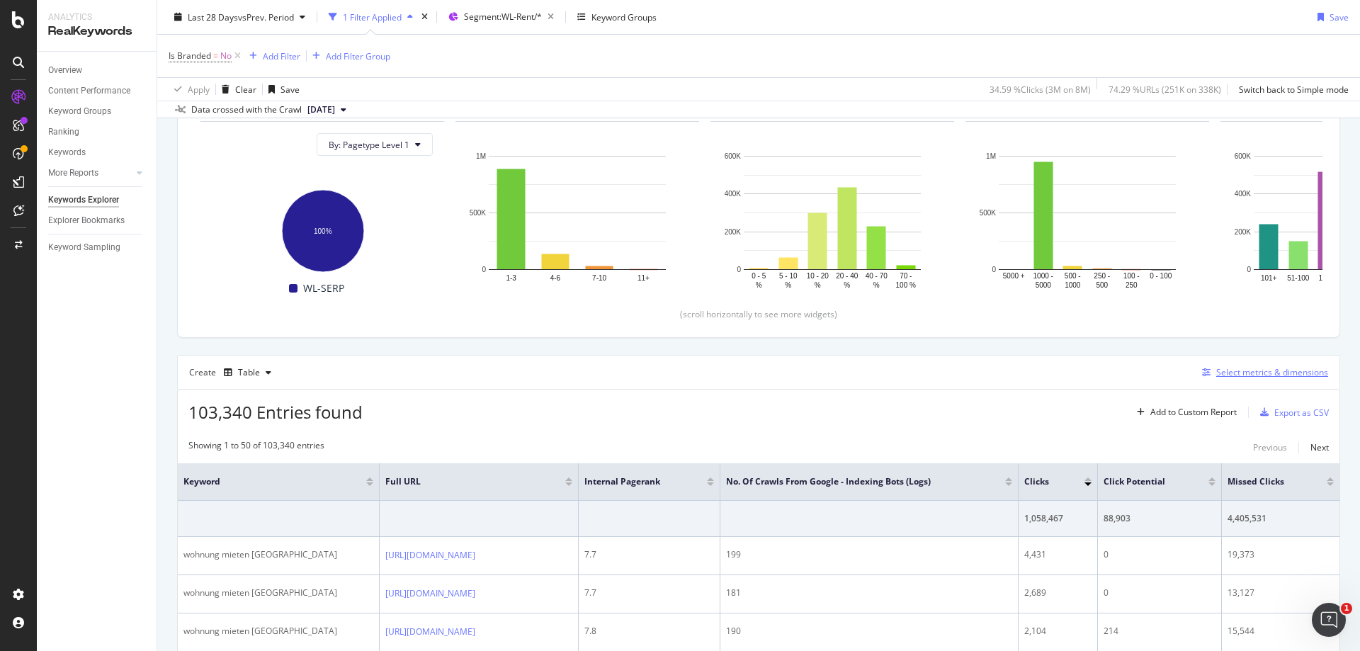
click at [1230, 371] on div "Select metrics & dimensions" at bounding box center [1273, 372] width 112 height 12
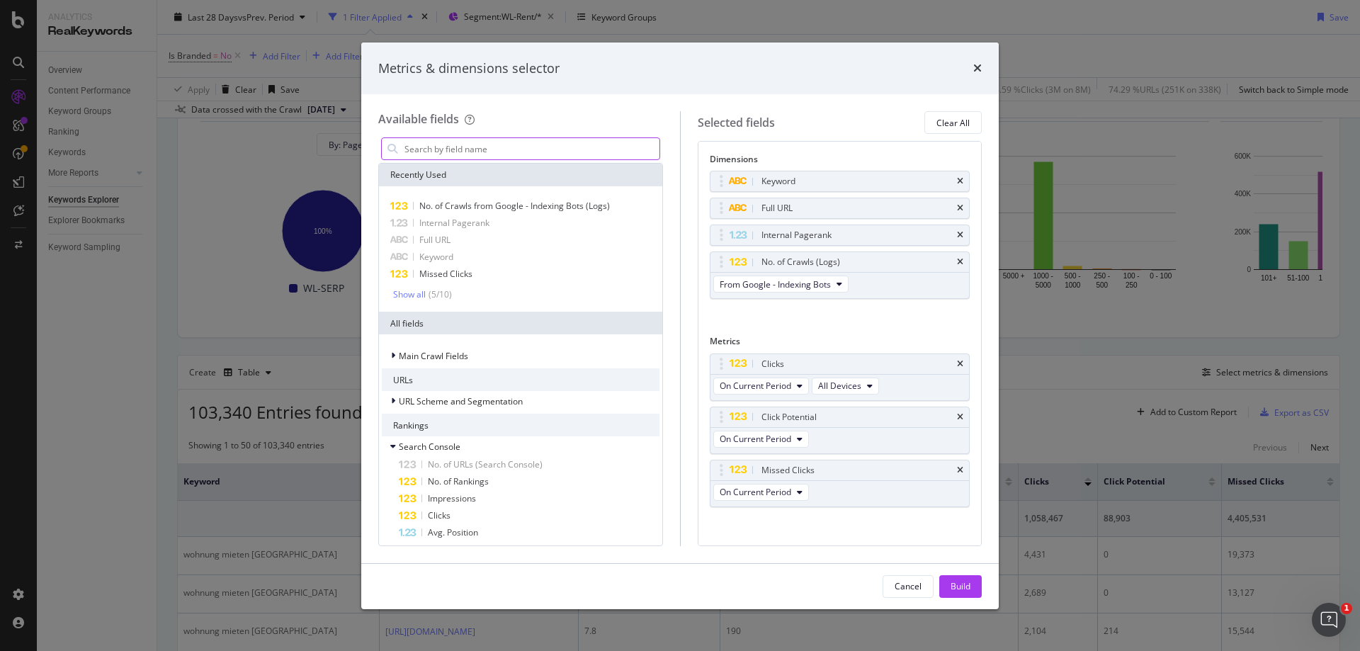
click at [515, 147] on input "modal" at bounding box center [531, 148] width 257 height 21
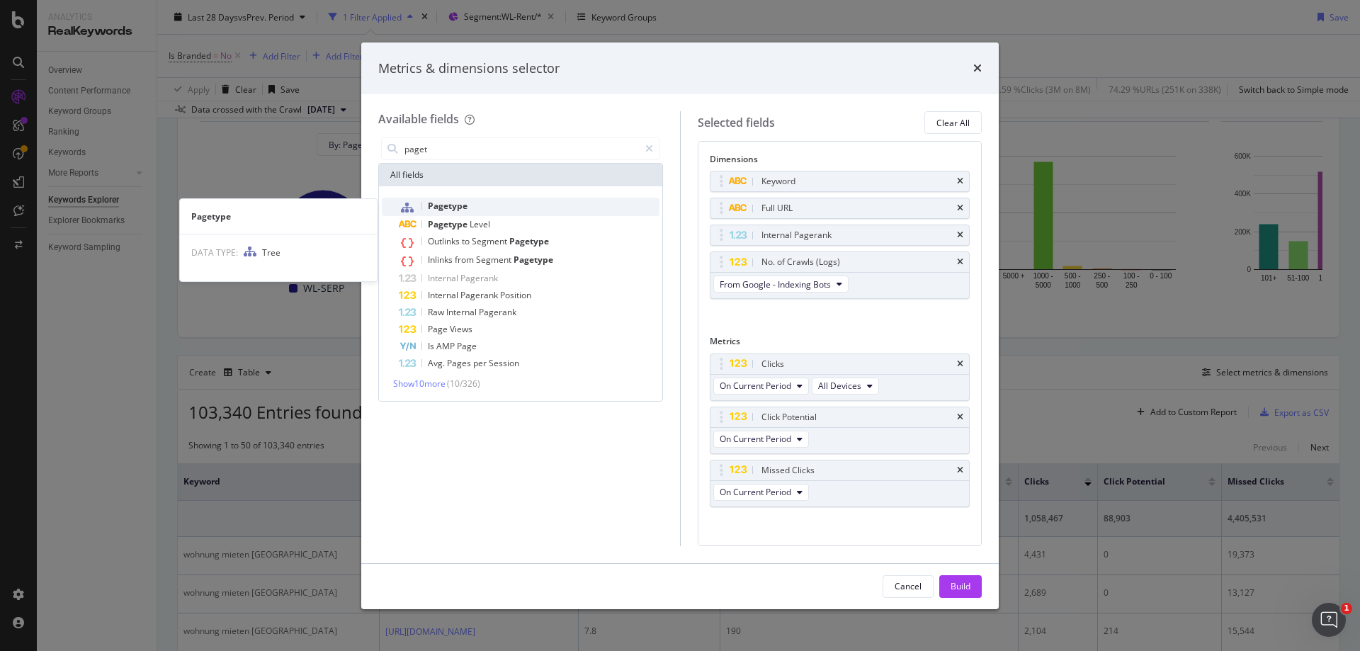
click at [452, 203] on span "Pagetype" at bounding box center [448, 206] width 40 height 12
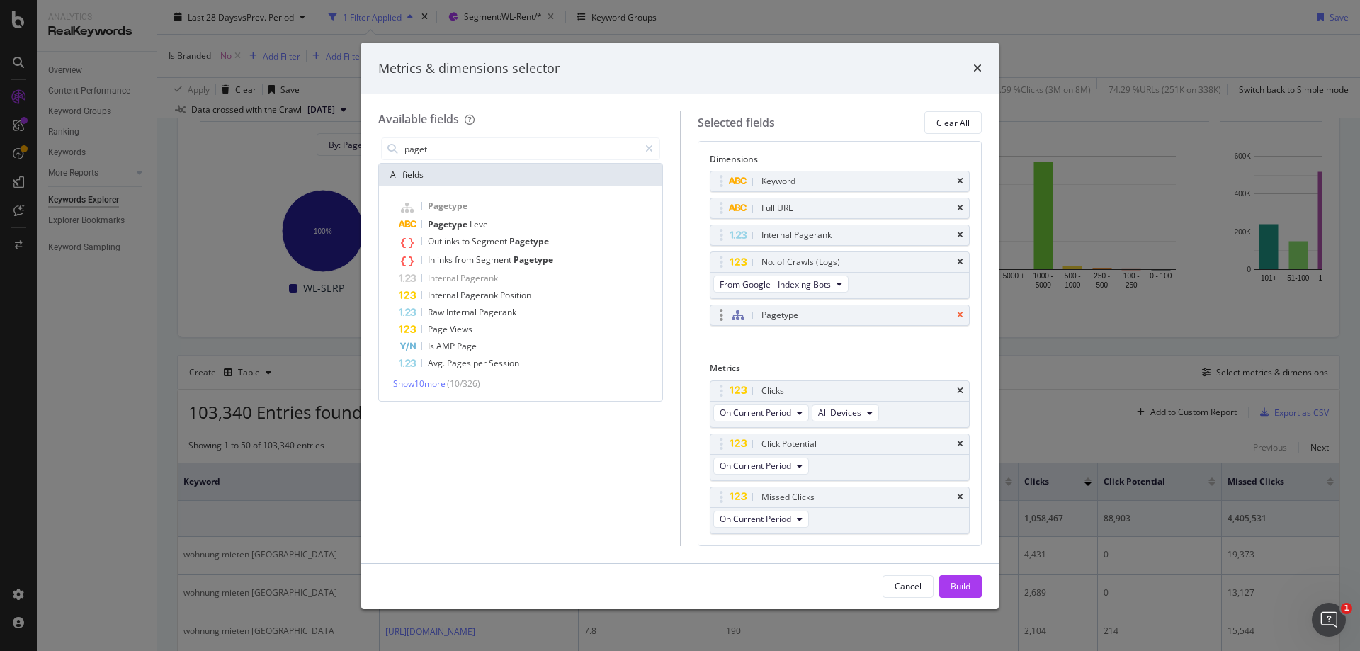
click at [957, 315] on icon "times" at bounding box center [960, 315] width 6 height 9
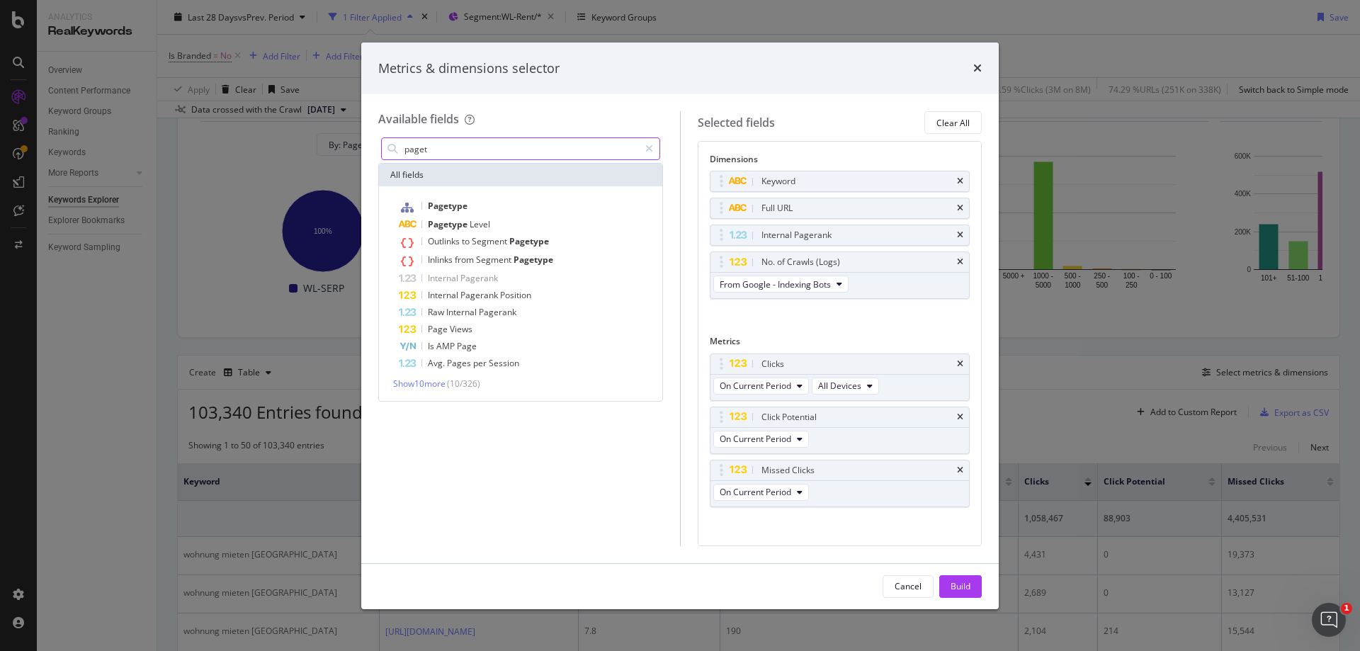
click at [453, 150] on input "paget" at bounding box center [521, 148] width 236 height 21
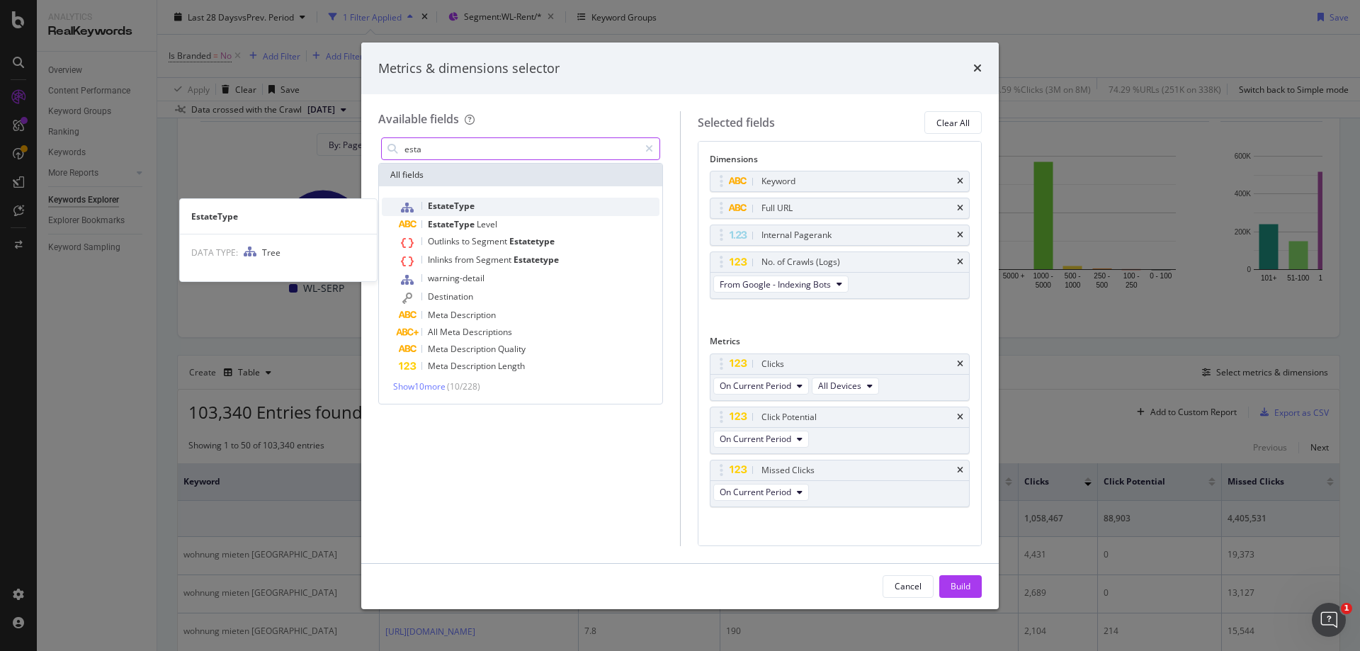
type input "esta"
click at [460, 205] on span "EstateType" at bounding box center [451, 206] width 47 height 12
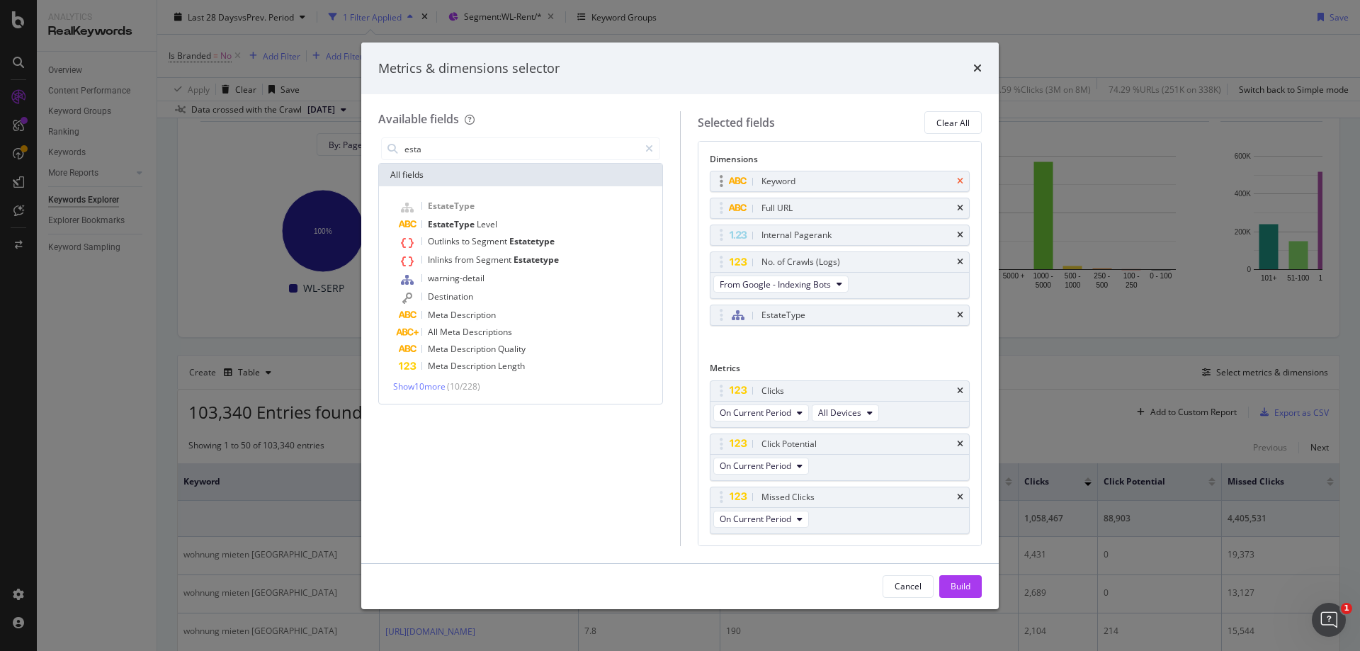
click at [957, 178] on icon "times" at bounding box center [960, 181] width 6 height 9
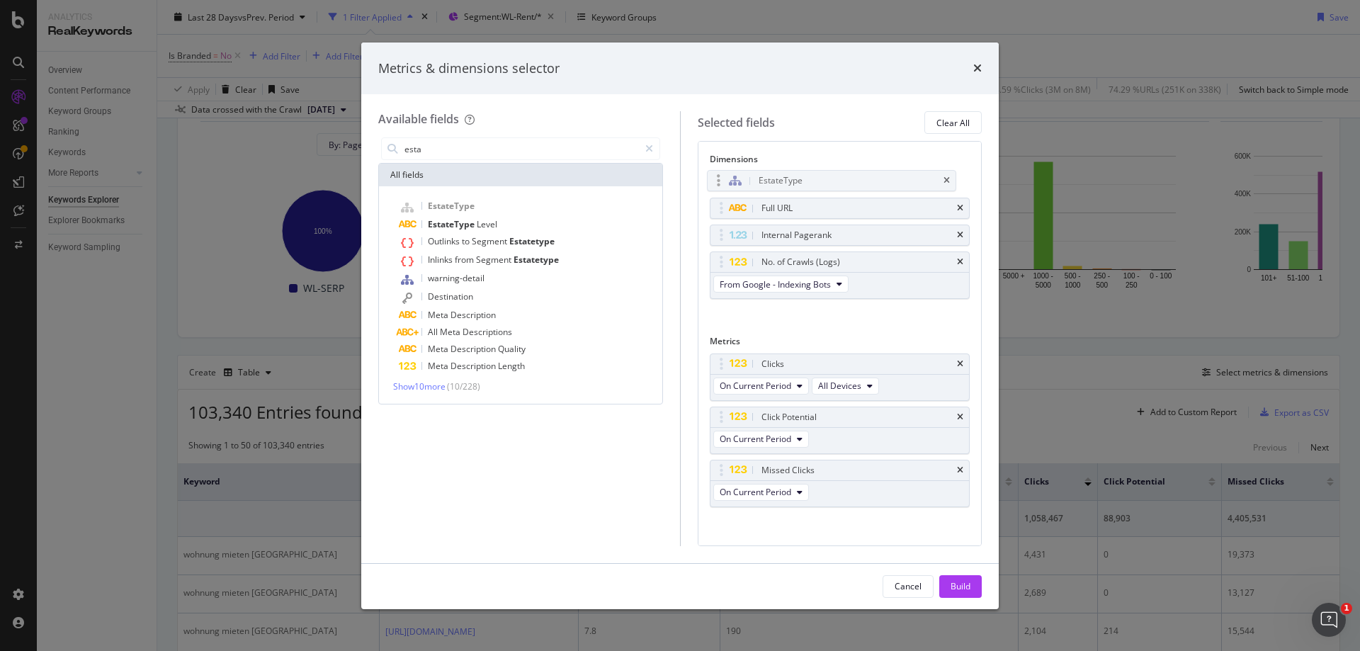
drag, startPoint x: 723, startPoint y: 288, endPoint x: 721, endPoint y: 181, distance: 107.7
click at [721, 181] on body "Analytics RealKeywords Overview Content Performance Keyword Groups Ranking Keyw…" at bounding box center [680, 325] width 1360 height 651
click at [971, 585] on button "Build" at bounding box center [961, 586] width 43 height 23
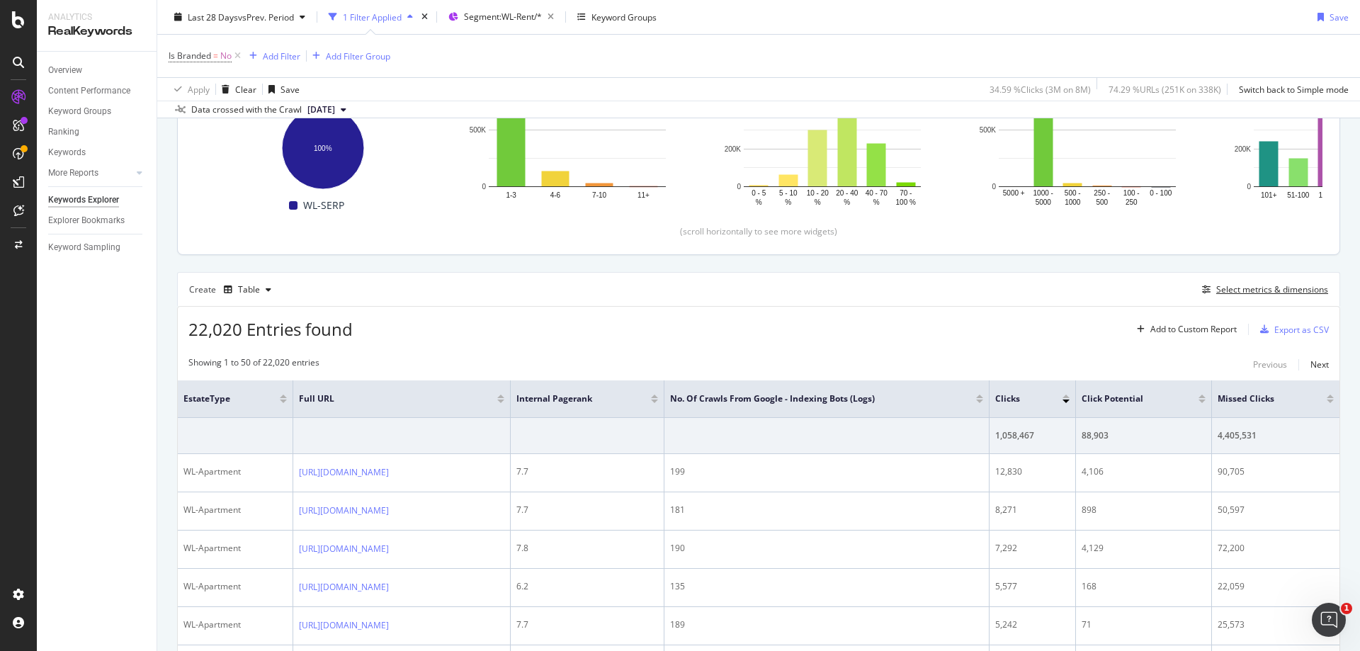
scroll to position [223, 0]
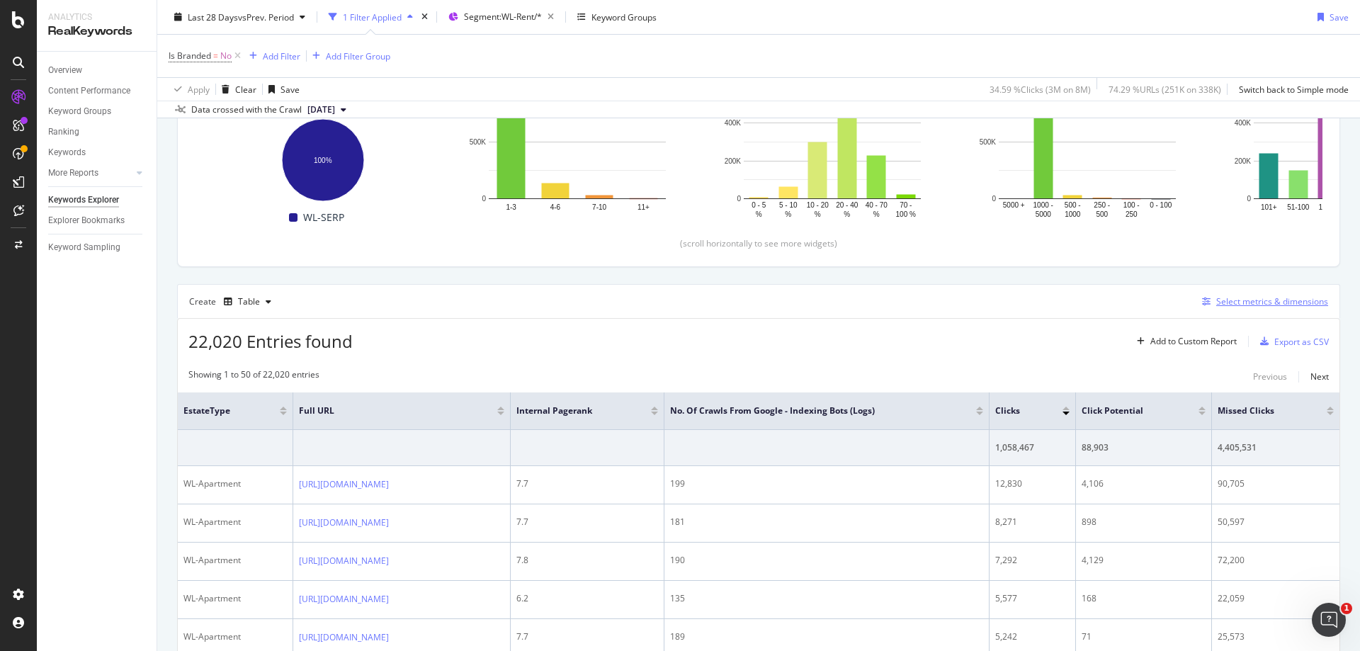
click at [1265, 297] on div "Select metrics & dimensions" at bounding box center [1273, 301] width 112 height 12
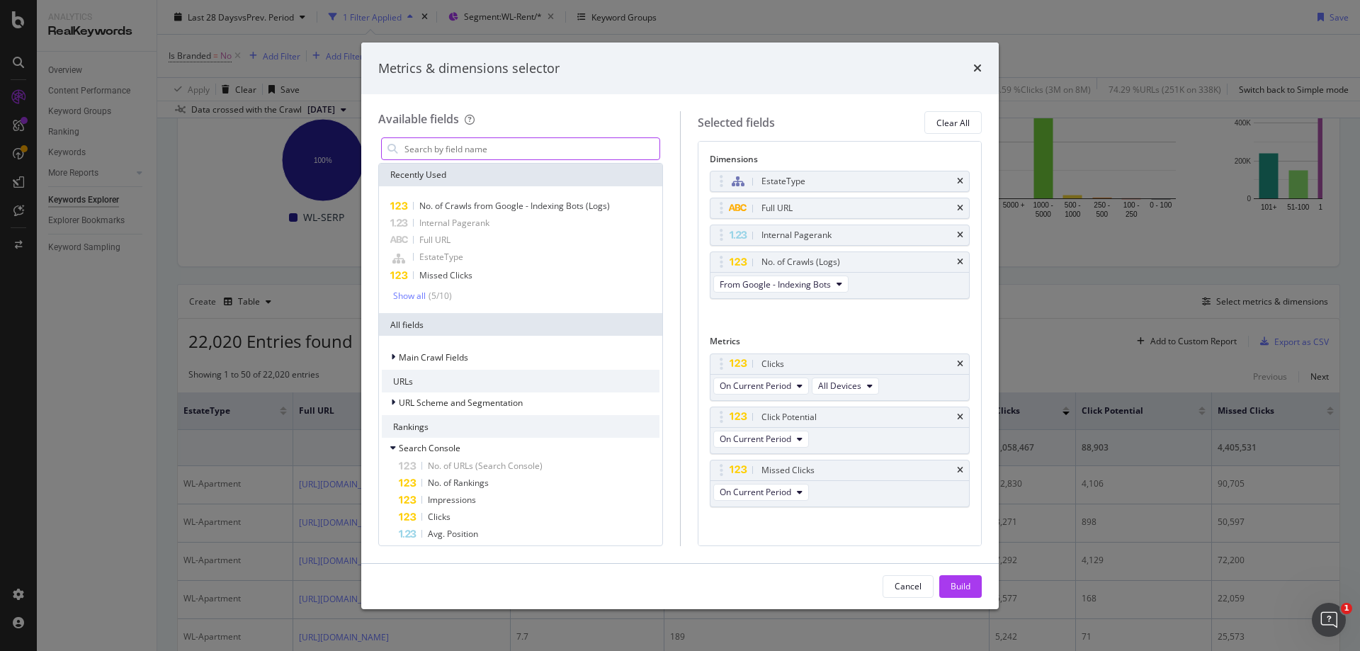
click at [524, 148] on input "modal" at bounding box center [531, 148] width 257 height 21
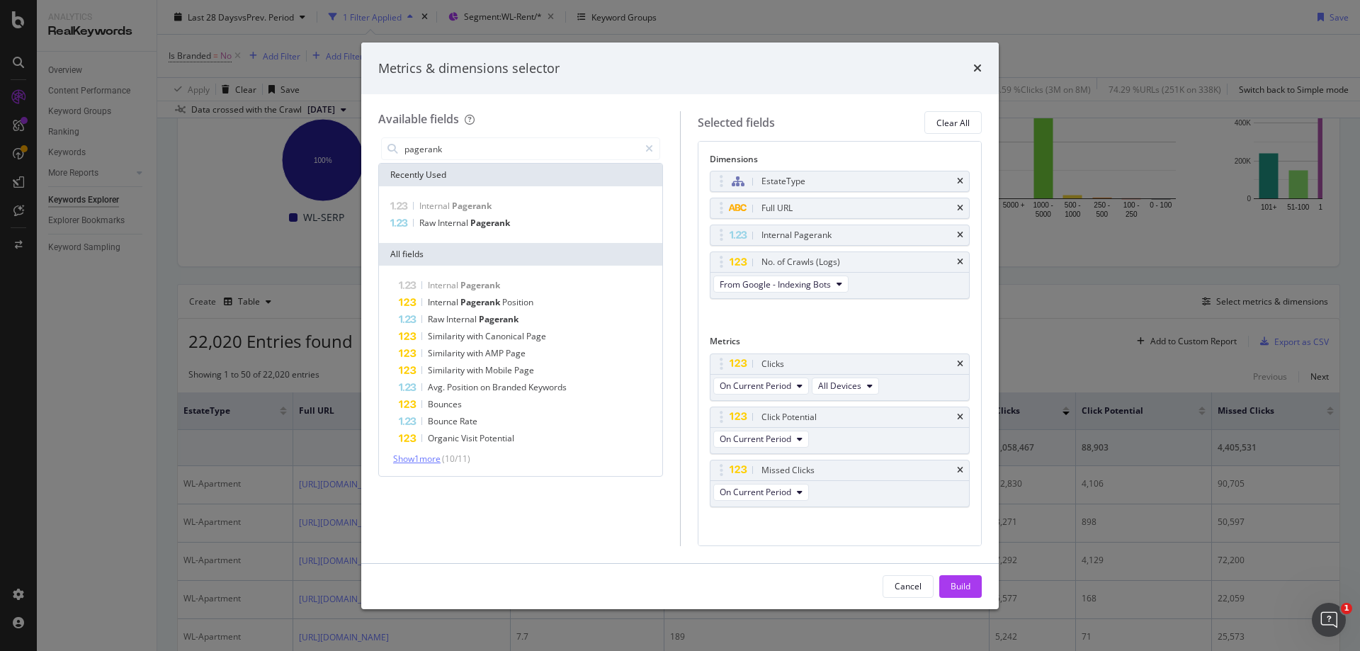
type input "pagerank"
click at [429, 458] on span "Show 1 more" at bounding box center [416, 459] width 47 height 12
click at [462, 220] on span "Internal" at bounding box center [454, 223] width 33 height 12
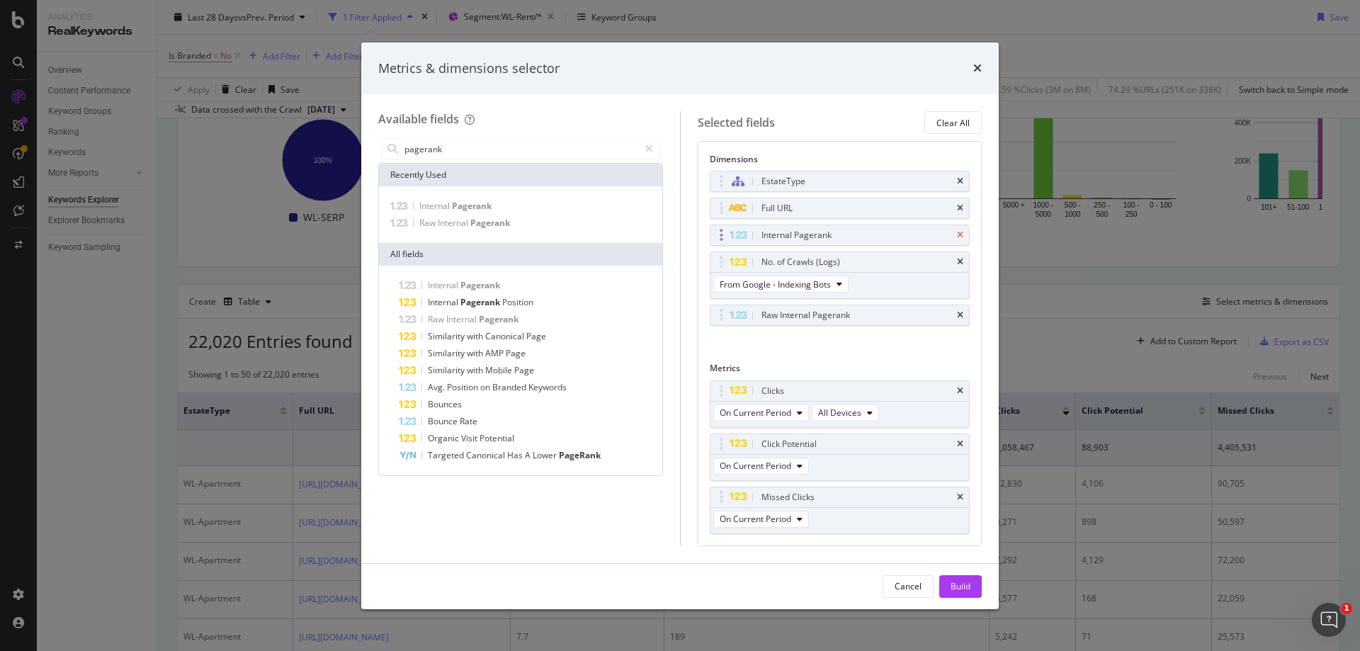
click at [957, 235] on icon "times" at bounding box center [960, 235] width 6 height 9
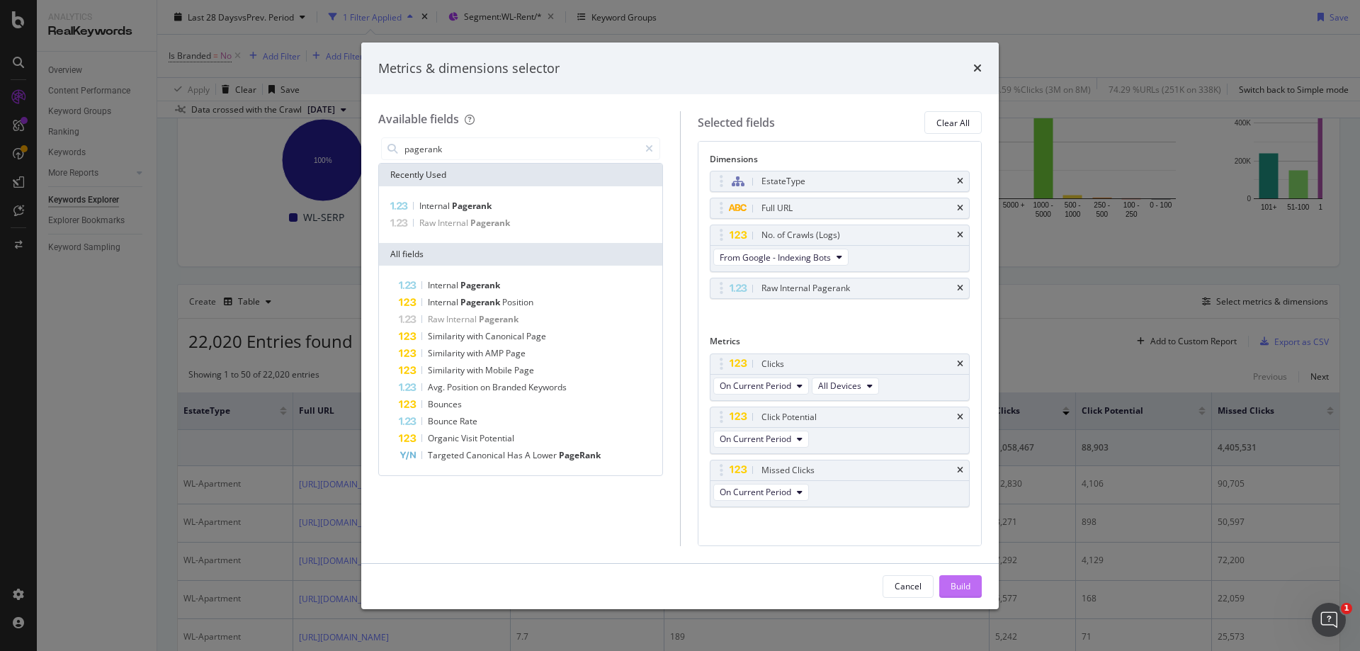
click at [965, 586] on div "Build" at bounding box center [961, 586] width 20 height 12
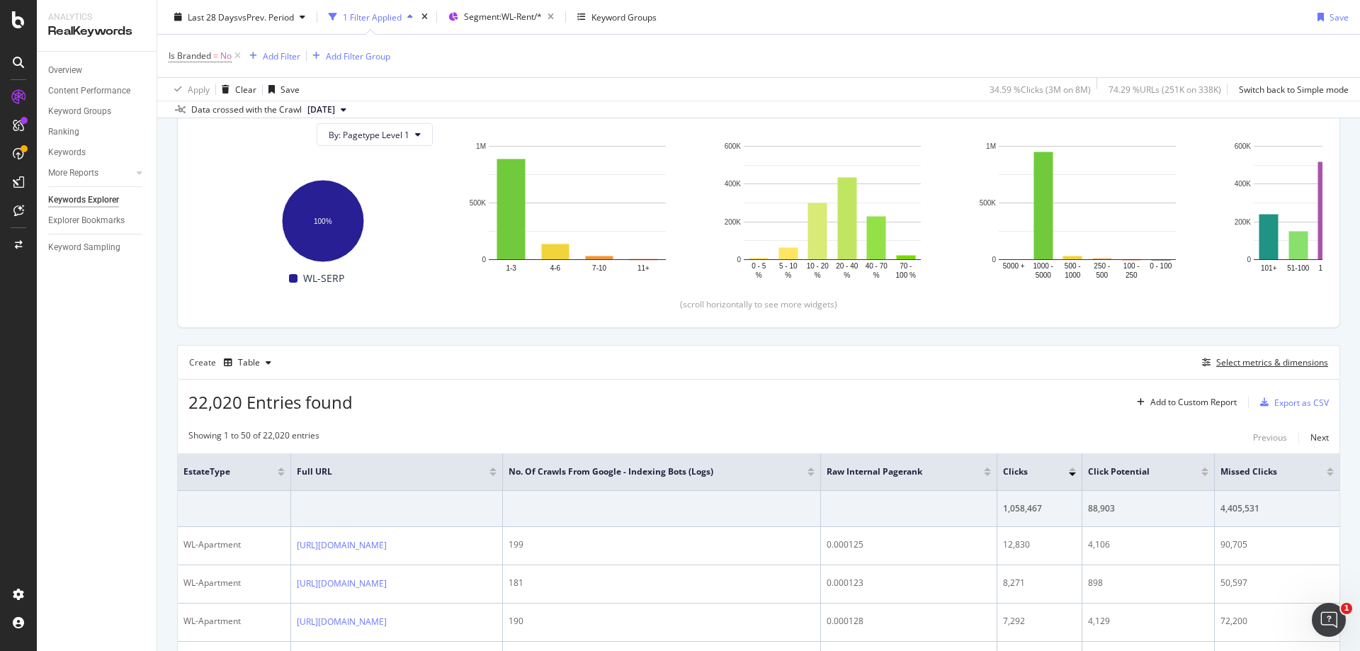
scroll to position [81, 0]
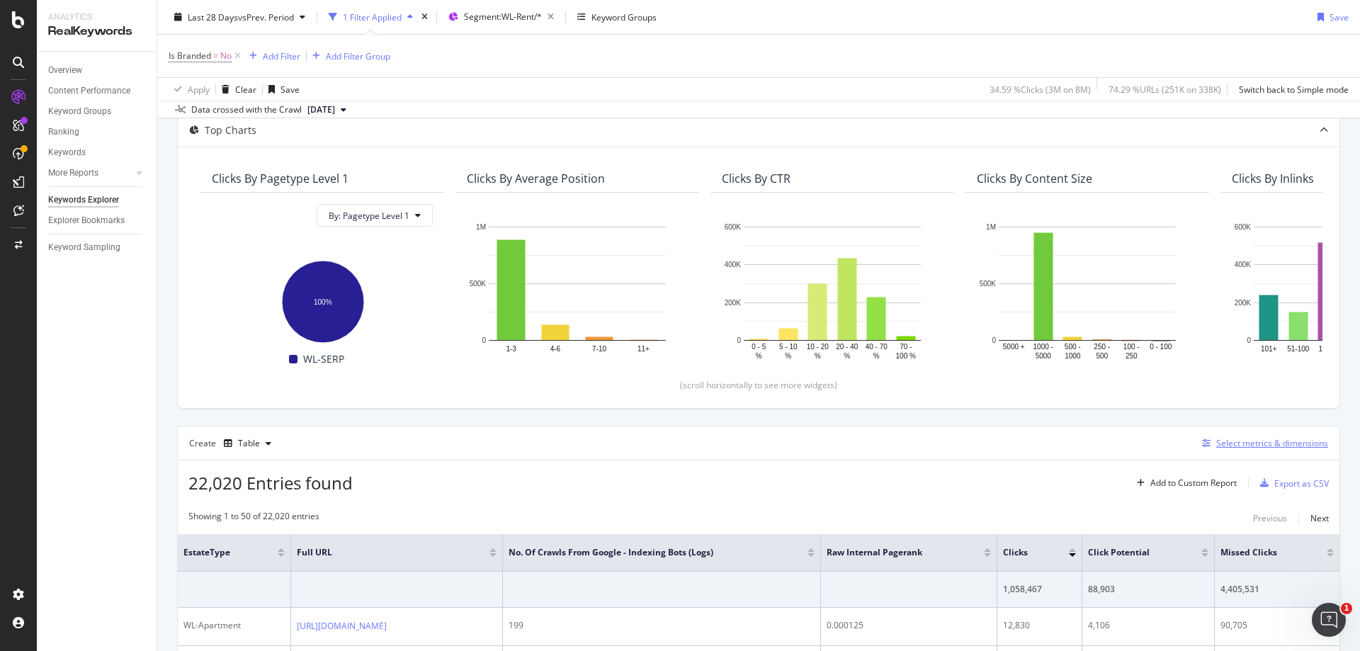
click at [1229, 443] on div "Select metrics & dimensions" at bounding box center [1273, 443] width 112 height 12
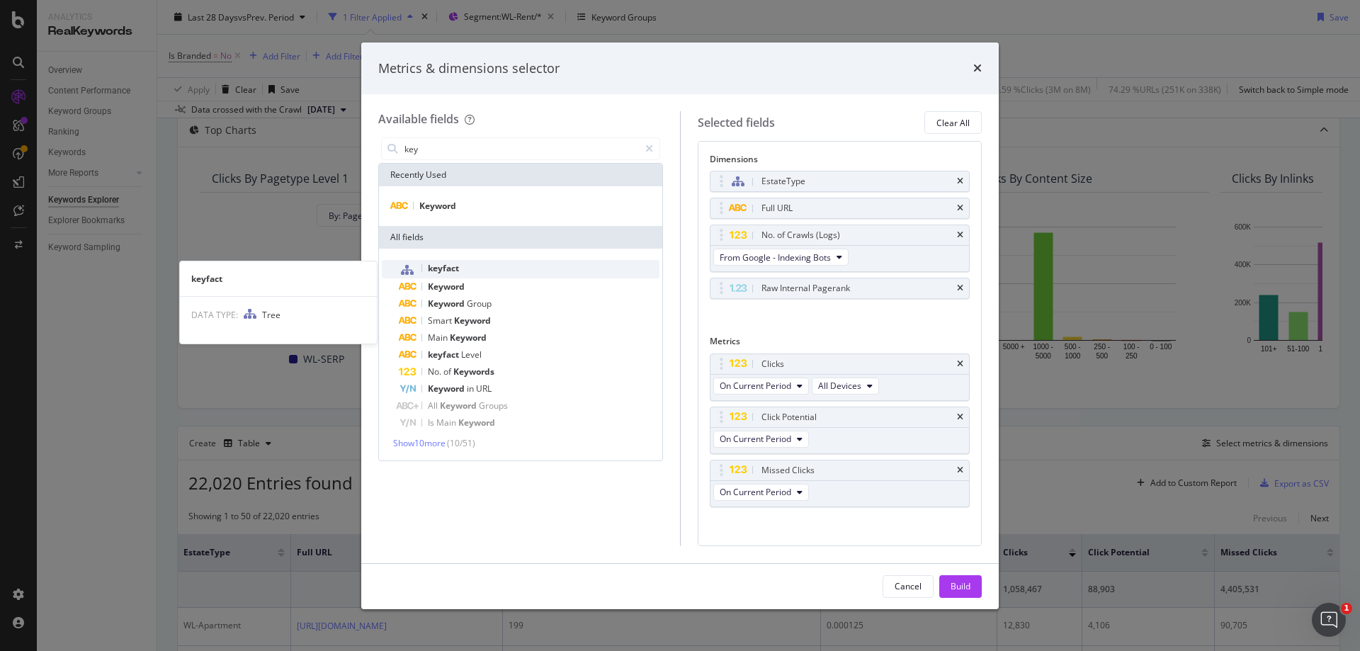
type input "key"
click at [474, 271] on div "keyfact" at bounding box center [529, 269] width 261 height 18
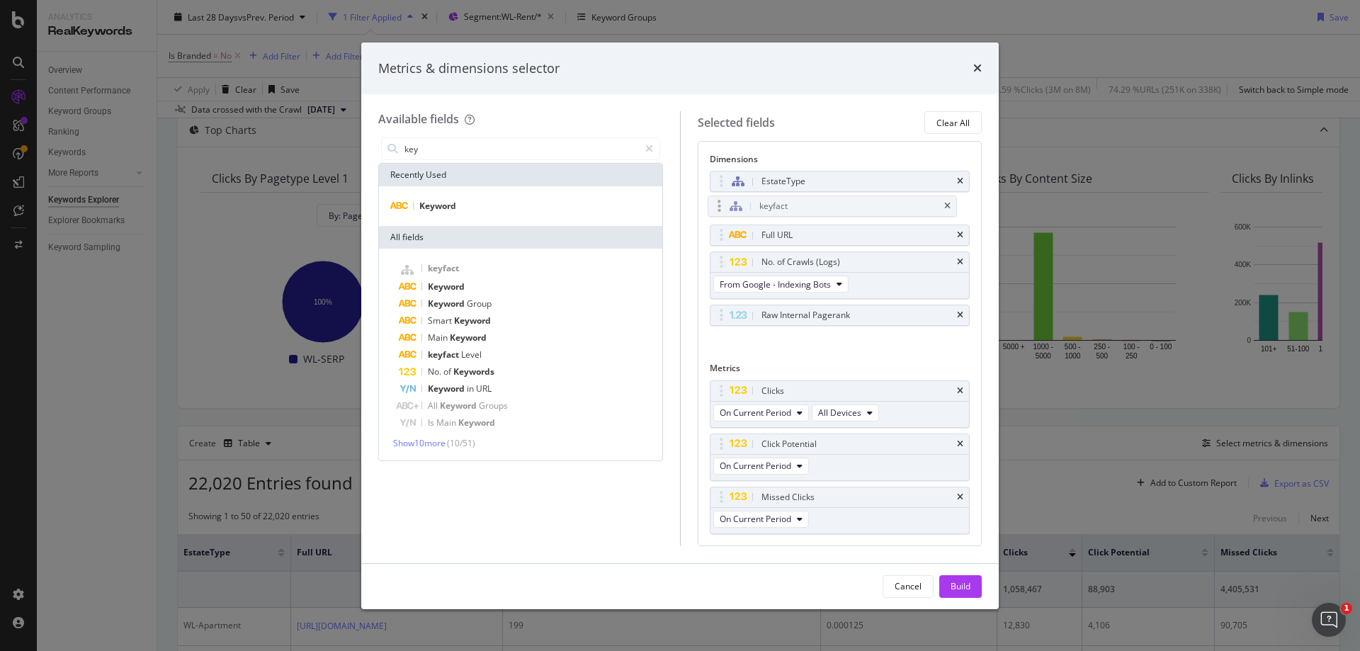
drag, startPoint x: 721, startPoint y: 321, endPoint x: 719, endPoint y: 211, distance: 109.9
click at [719, 211] on body "Analytics RealKeywords Overview Content Performance Keyword Groups Ranking Keyw…" at bounding box center [680, 325] width 1360 height 651
click at [960, 581] on div "Build" at bounding box center [961, 586] width 20 height 12
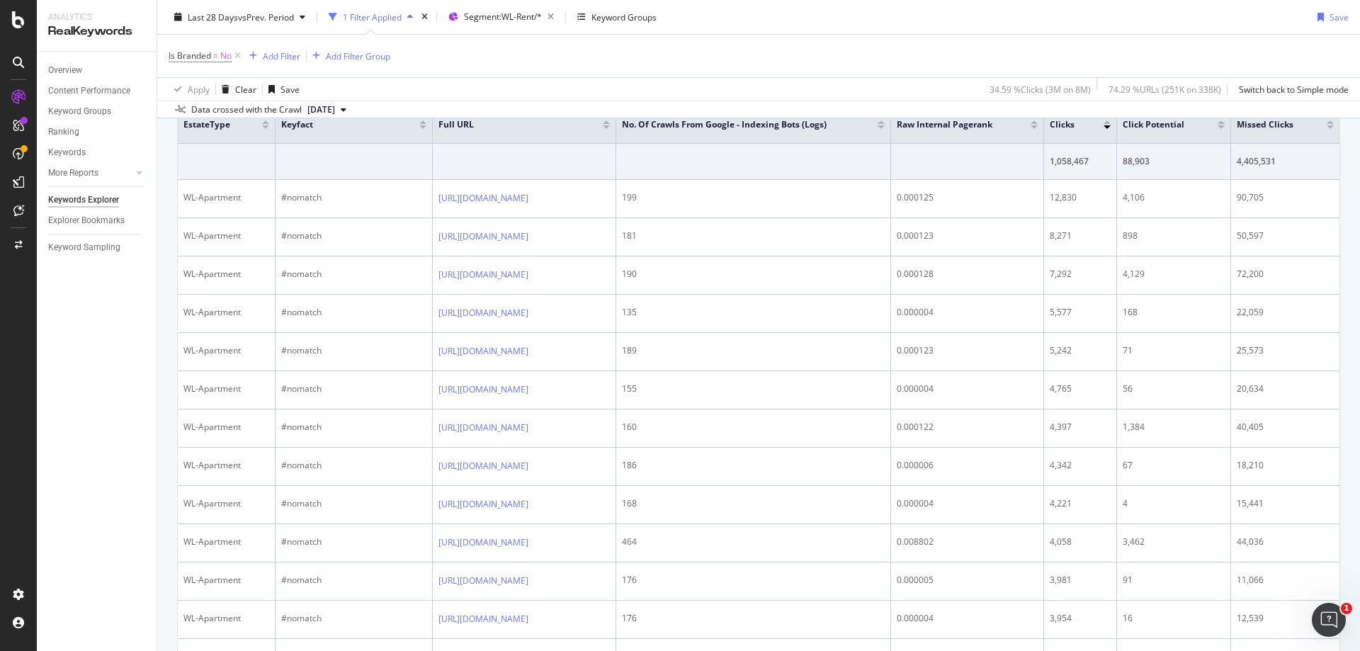
scroll to position [378, 0]
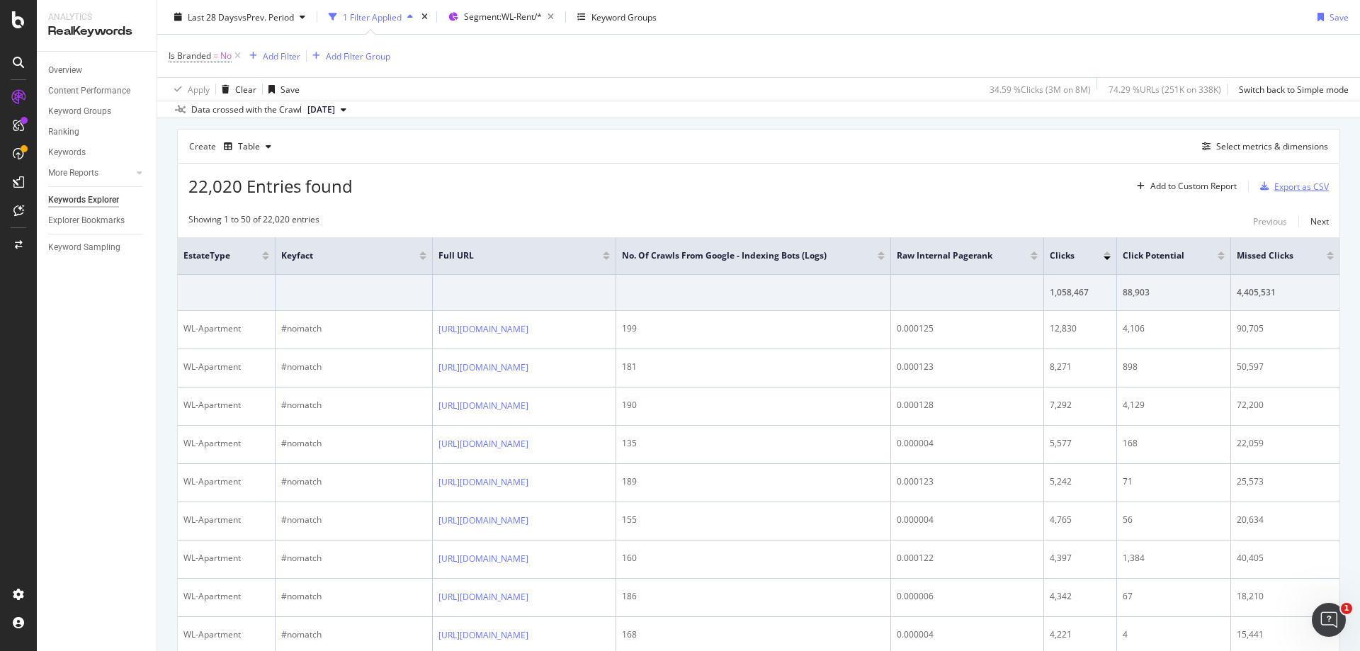
click at [1294, 188] on div "Export as CSV" at bounding box center [1302, 187] width 55 height 12
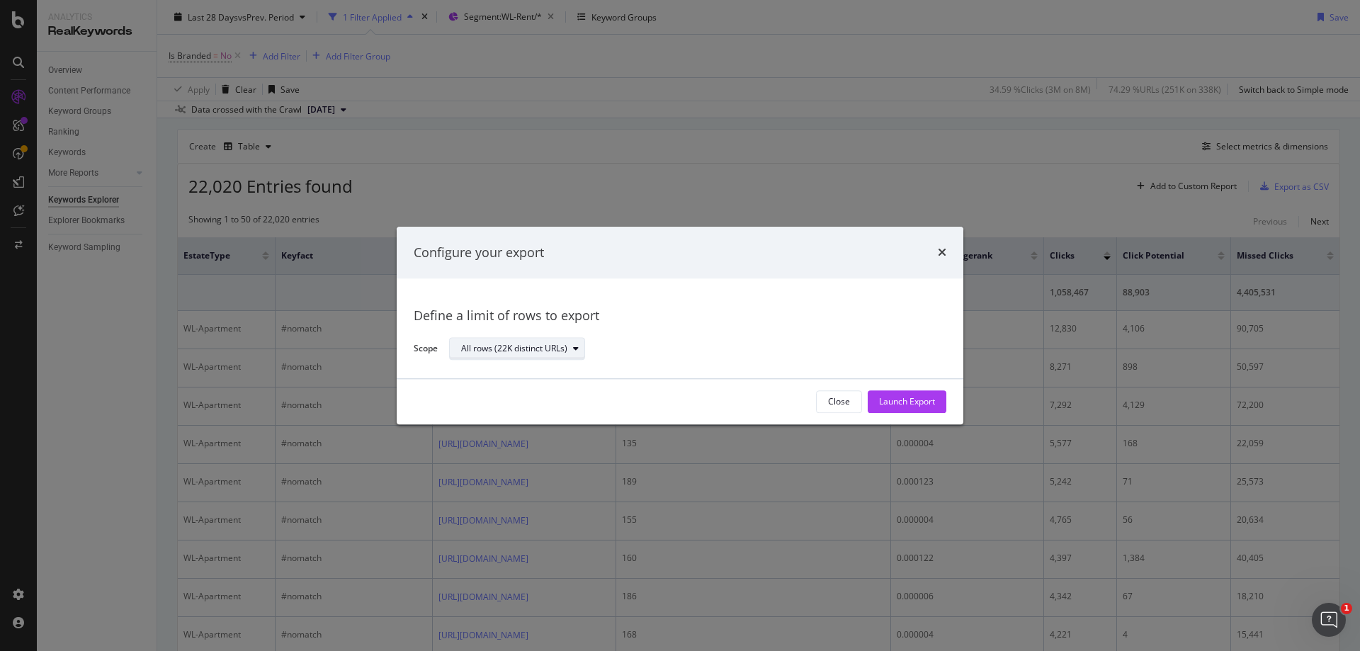
click at [575, 345] on icon "modal" at bounding box center [576, 349] width 6 height 9
click at [907, 400] on div "Launch Export" at bounding box center [907, 402] width 56 height 12
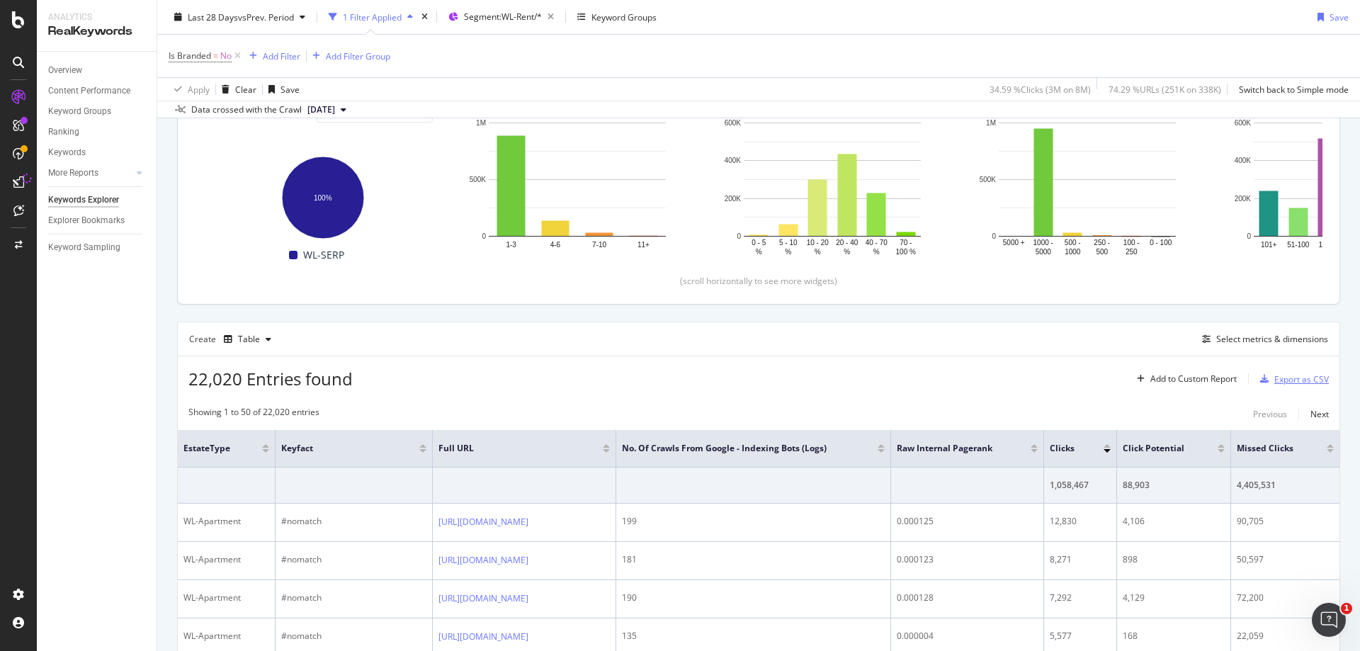
scroll to position [166, 0]
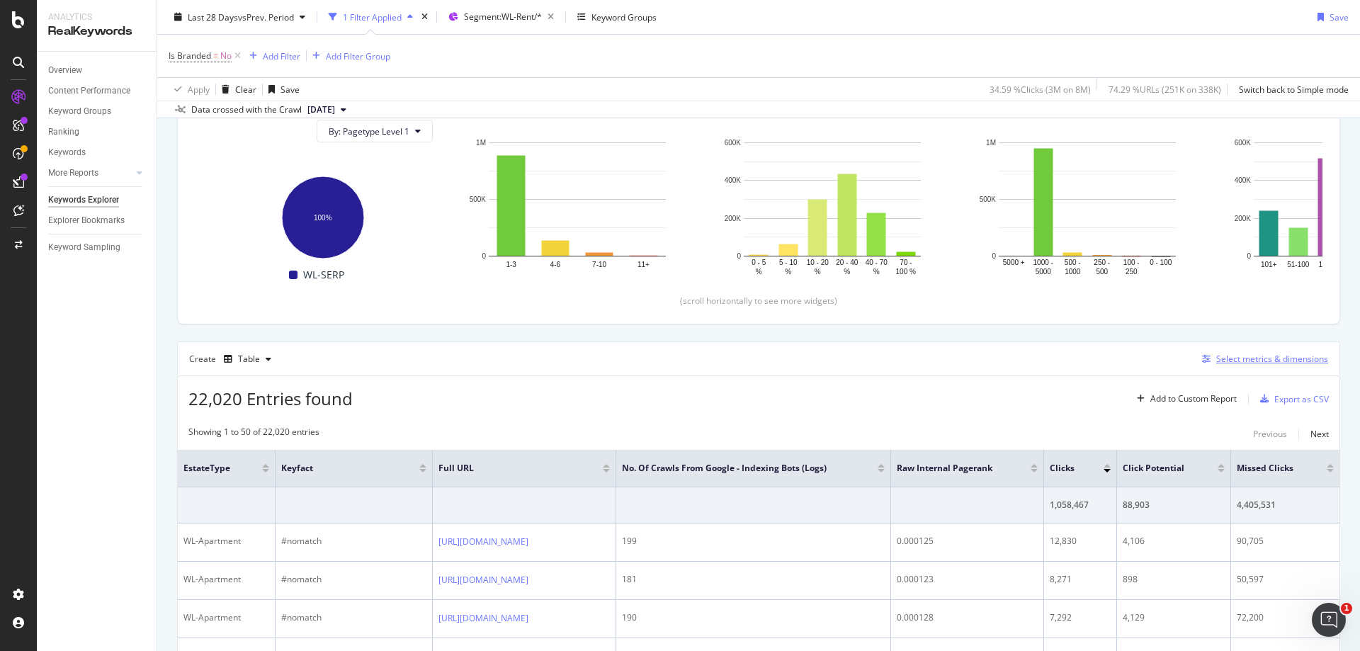
click at [1230, 356] on div "Select metrics & dimensions" at bounding box center [1273, 359] width 112 height 12
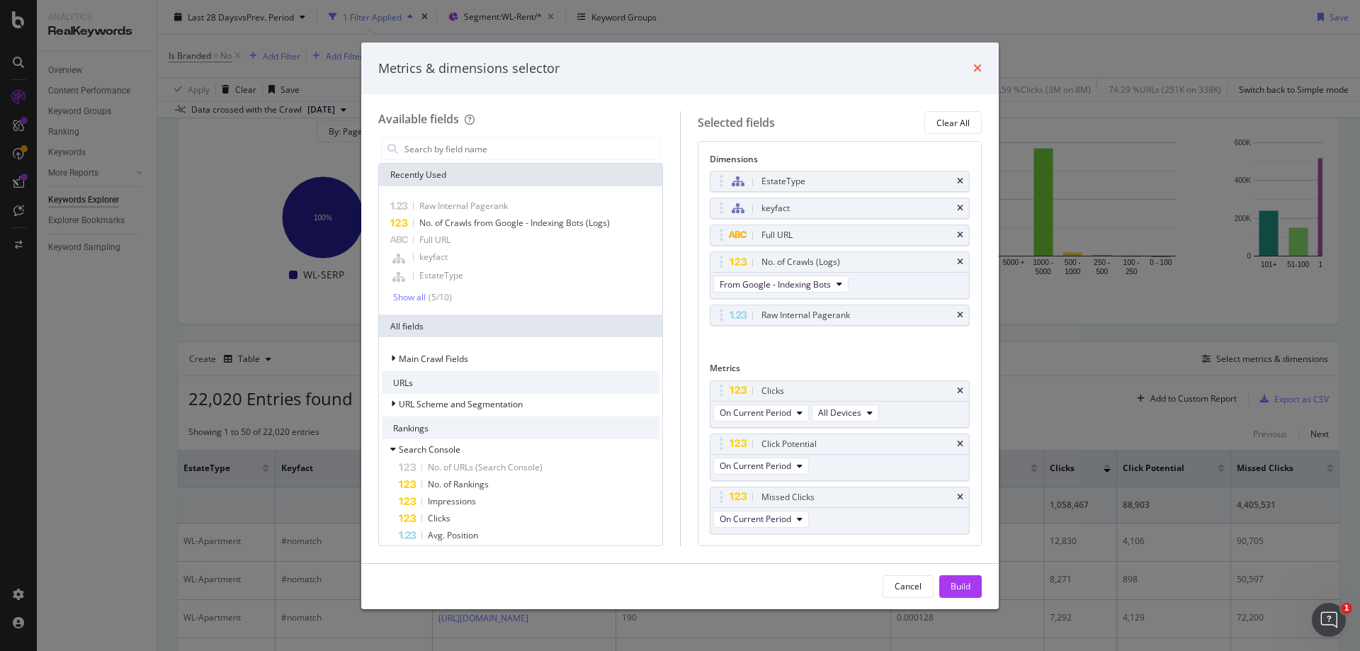
click at [979, 68] on icon "times" at bounding box center [978, 67] width 9 height 11
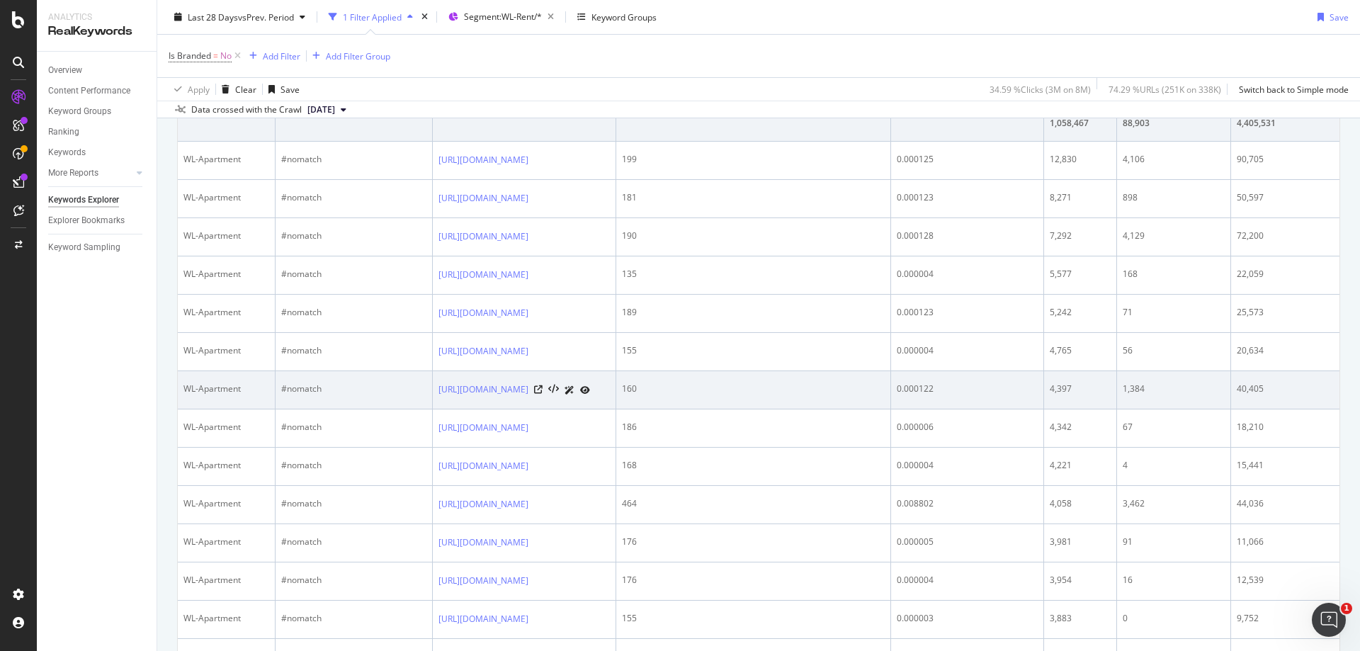
scroll to position [378, 0]
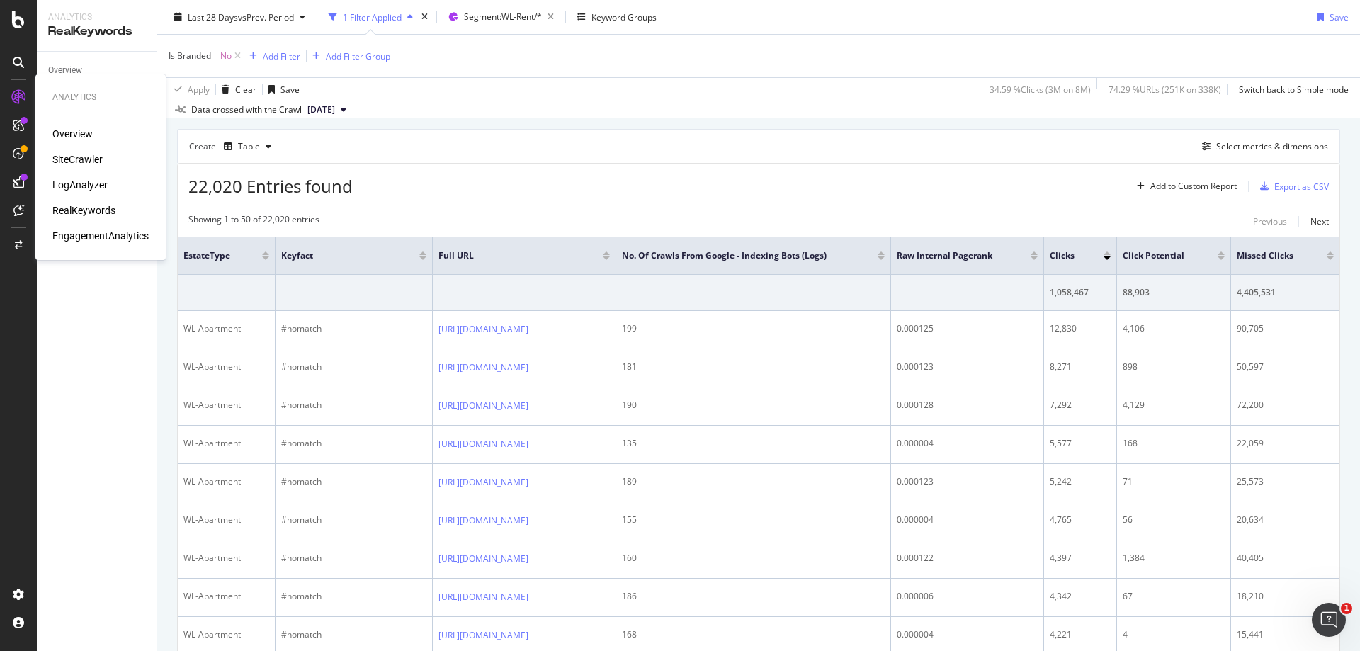
click at [79, 154] on div "SiteCrawler" at bounding box center [77, 159] width 50 height 14
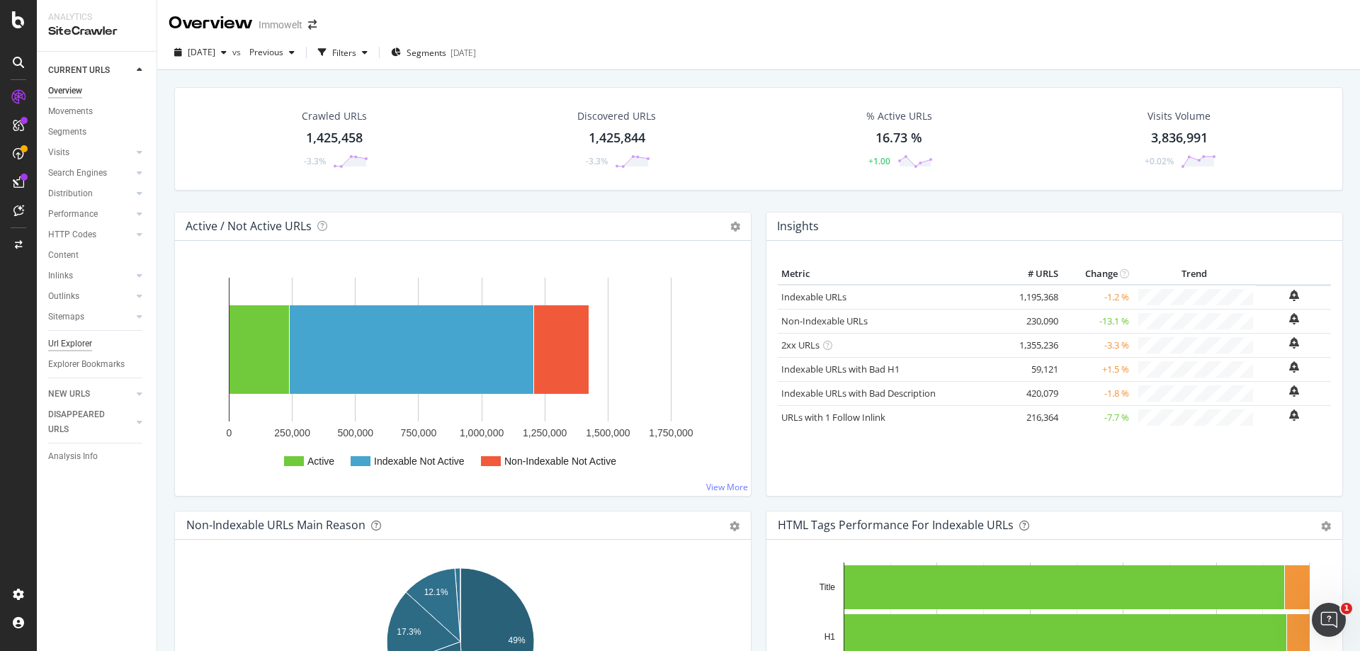
click at [86, 343] on div "Url Explorer" at bounding box center [70, 344] width 44 height 15
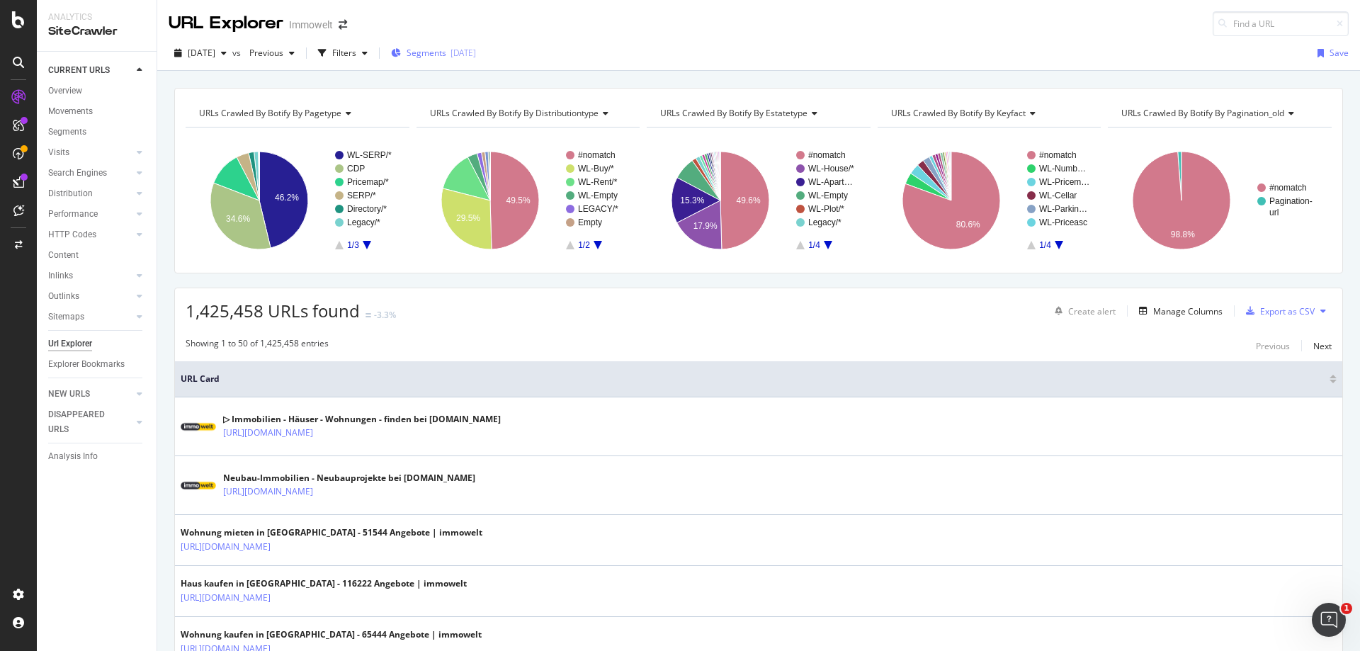
click at [476, 47] on div "Segments [DATE]" at bounding box center [433, 53] width 85 height 12
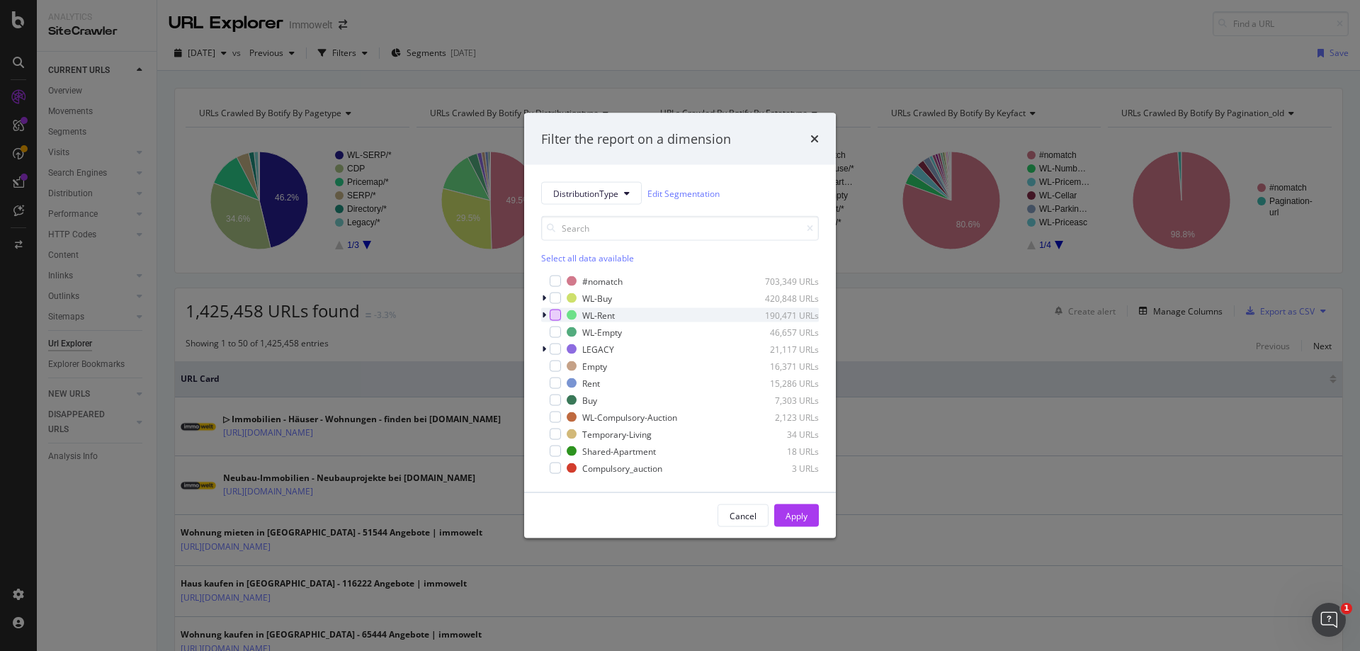
click at [558, 316] on div "modal" at bounding box center [555, 315] width 11 height 11
click at [817, 519] on button "Apply" at bounding box center [796, 516] width 45 height 23
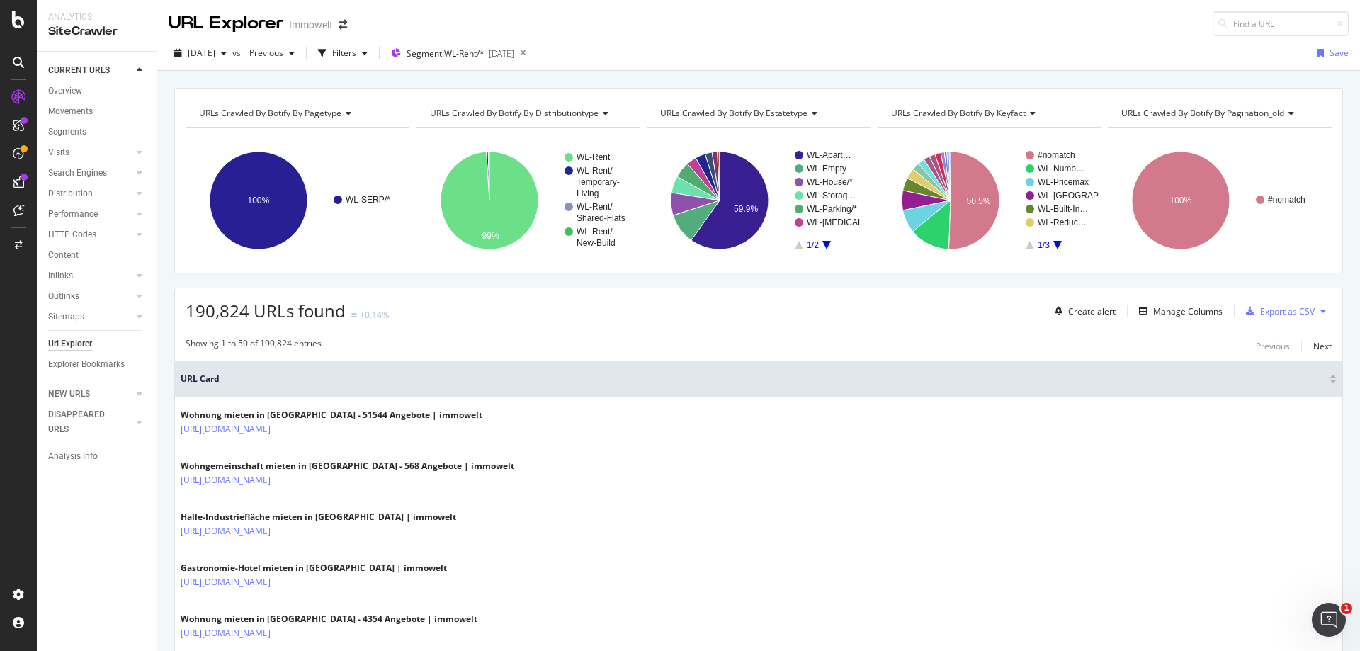
click at [1263, 109] on span "URLs Crawled By Botify By pagination_old" at bounding box center [1203, 113] width 163 height 12
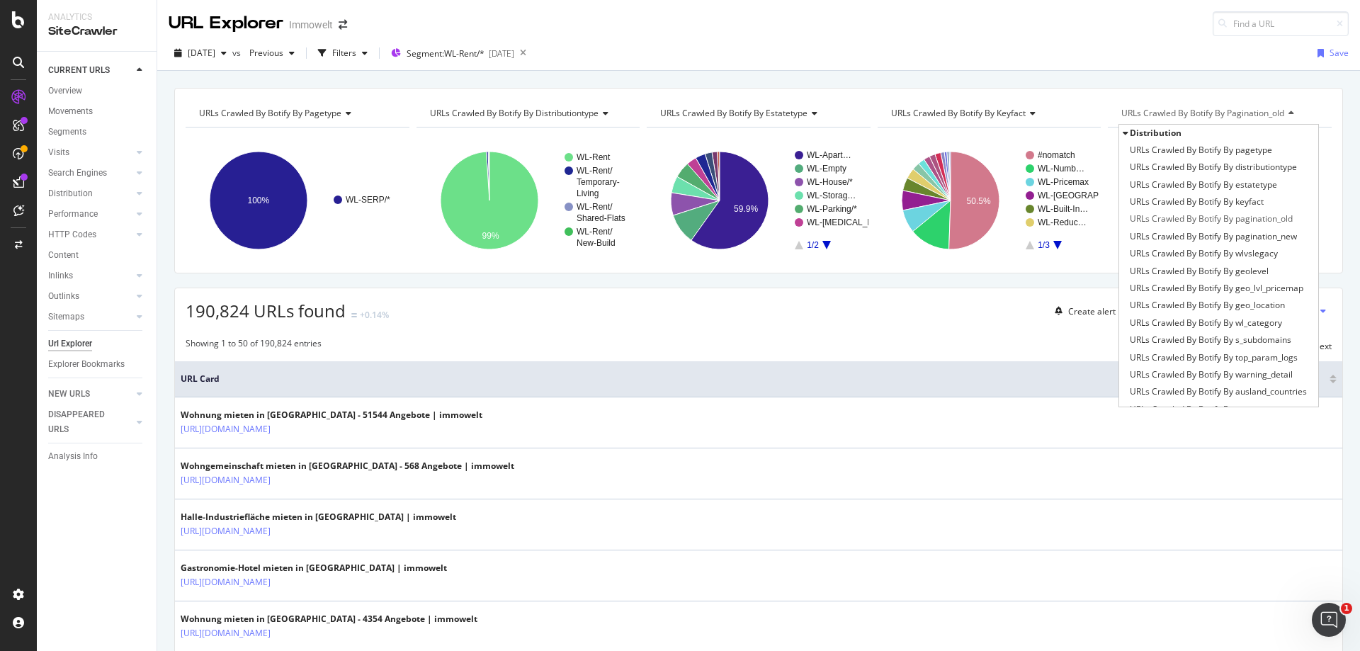
type input "c"
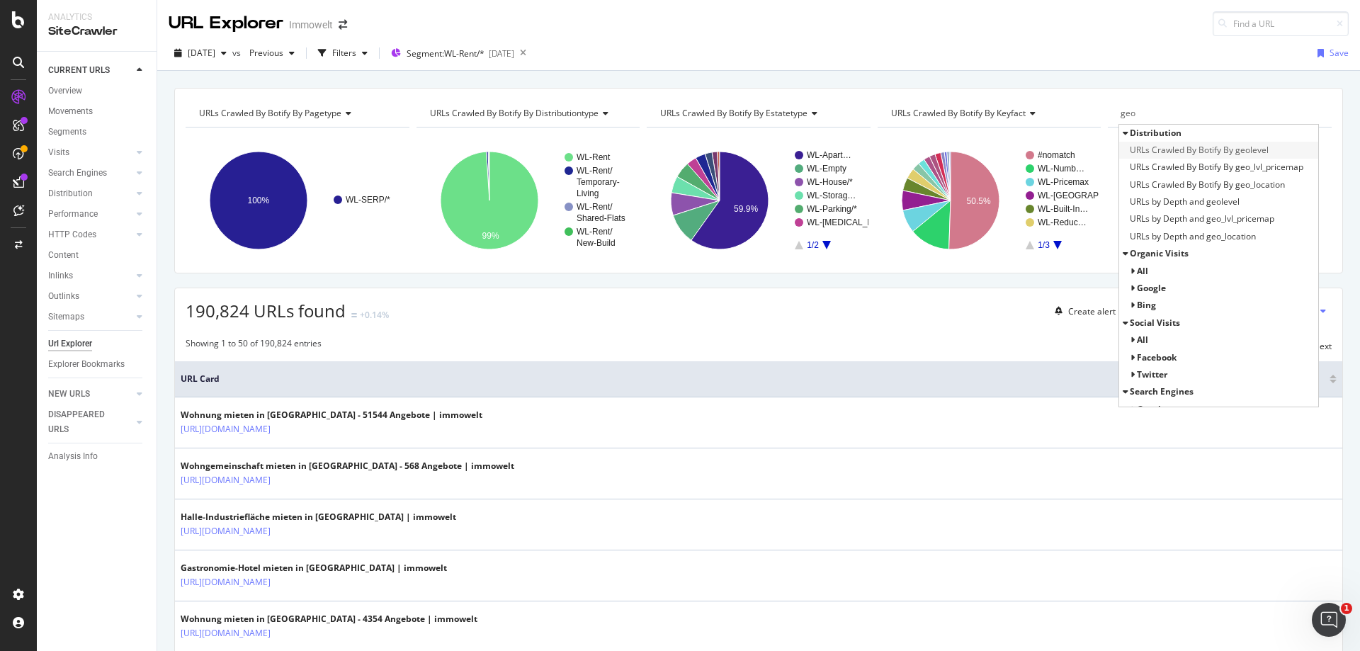
type input "geo"
click at [1224, 156] on span "URLs Crawled By Botify By geolevel" at bounding box center [1199, 150] width 139 height 14
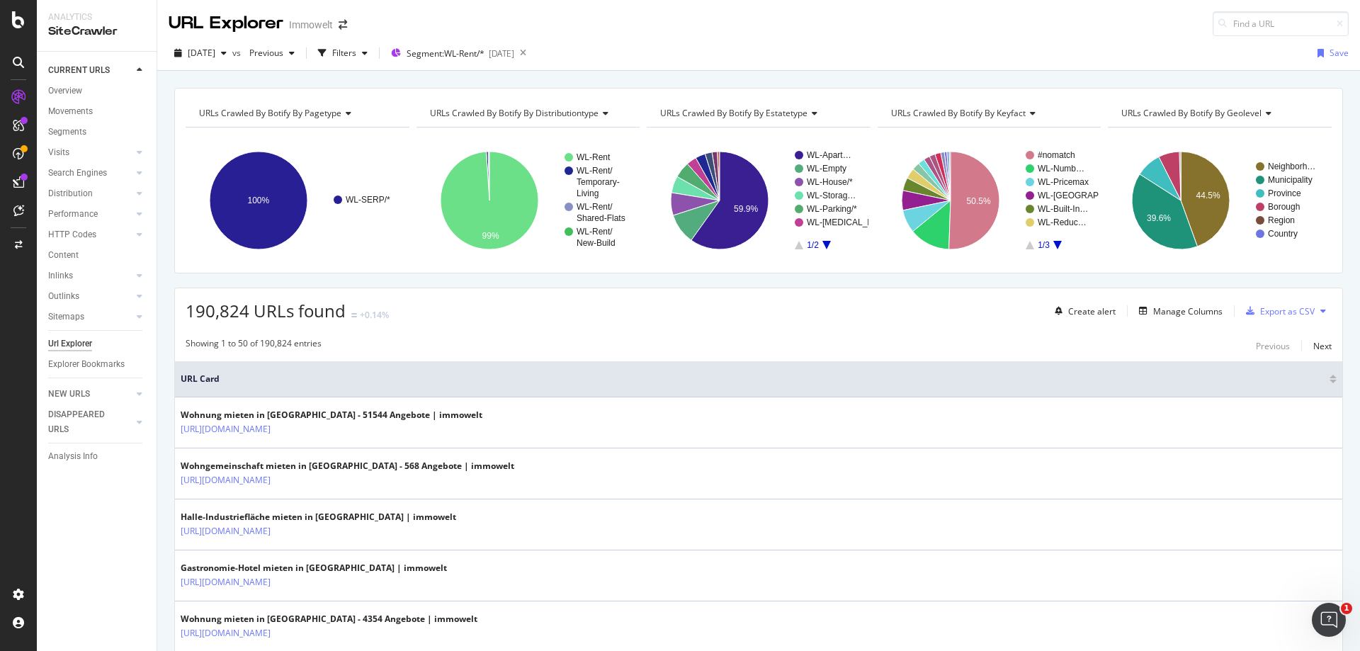
click at [823, 241] on icon "A chart." at bounding box center [827, 245] width 9 height 9
click at [796, 247] on icon "A chart." at bounding box center [799, 245] width 9 height 9
click at [1277, 235] on text "Country" at bounding box center [1283, 234] width 30 height 10
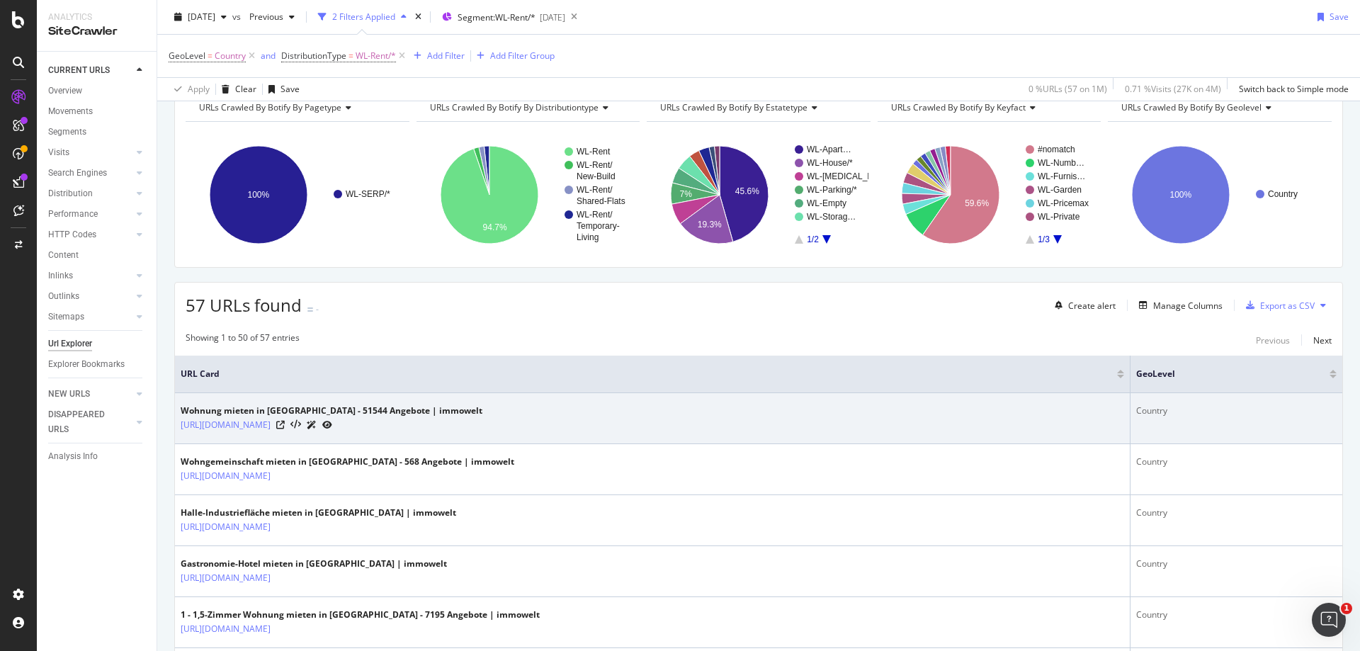
scroll to position [71, 0]
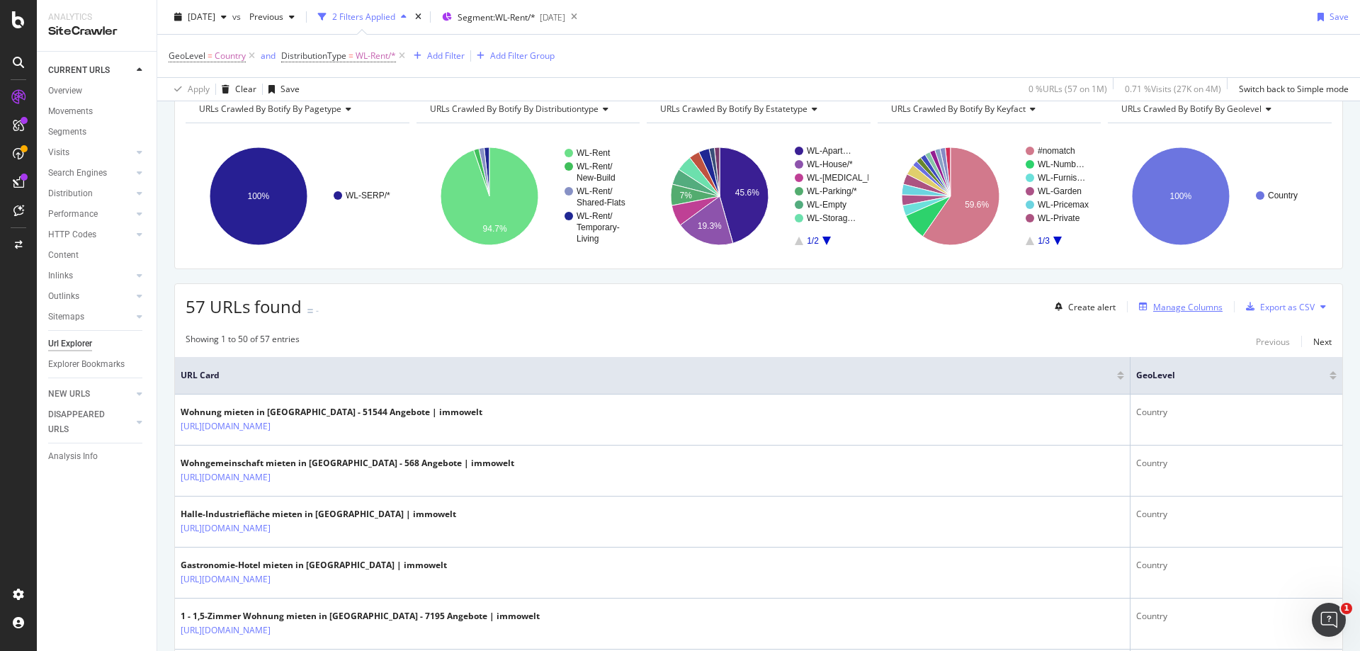
click at [1177, 308] on div "Manage Columns" at bounding box center [1188, 307] width 69 height 12
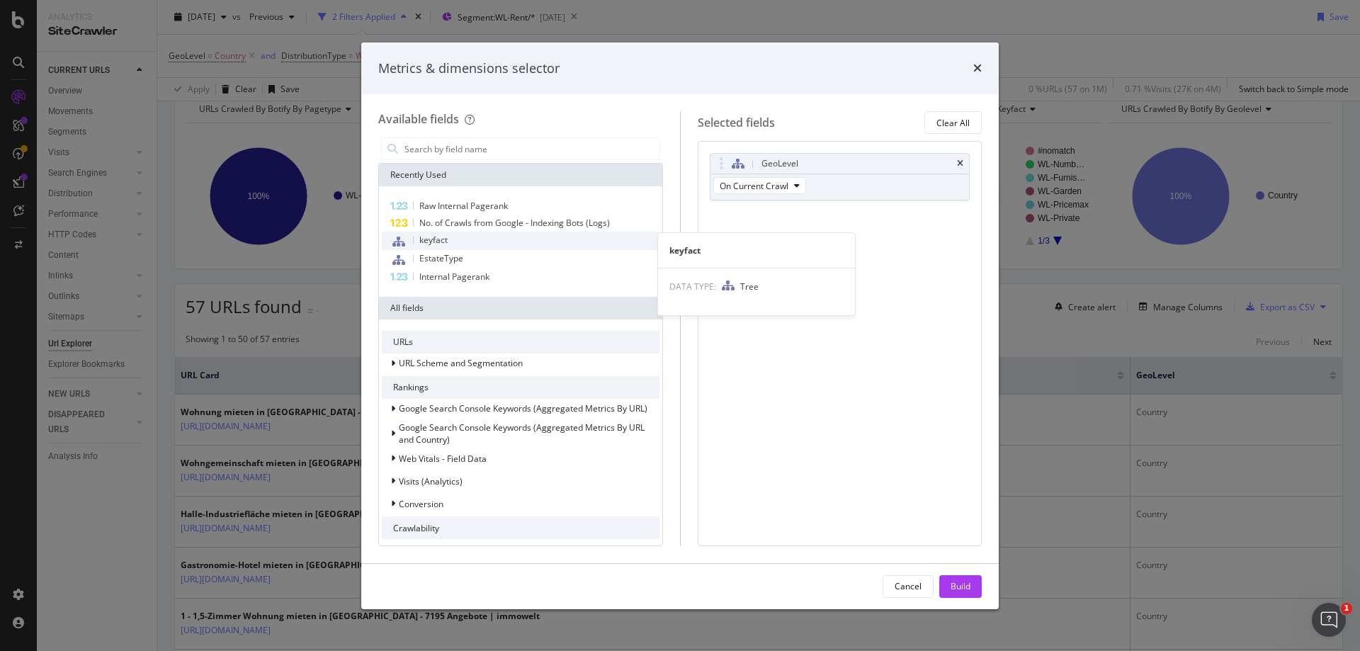
click at [453, 240] on div "keyfact" at bounding box center [521, 241] width 278 height 18
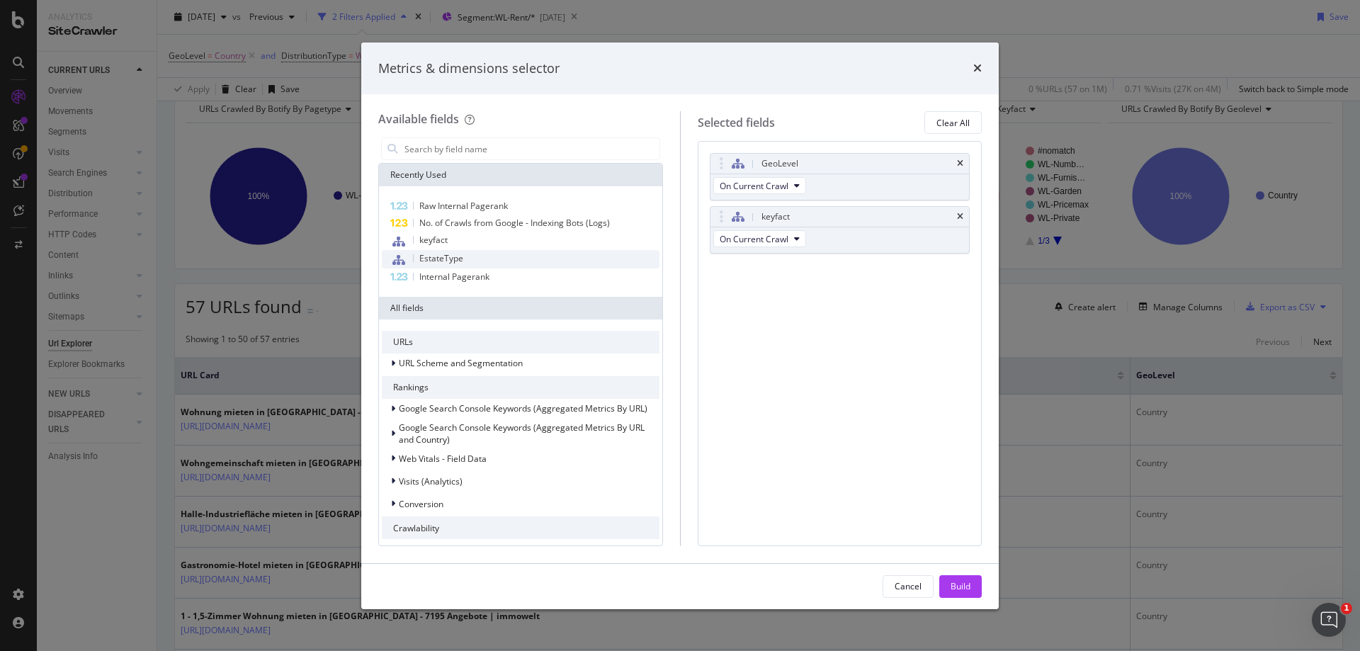
click at [454, 258] on span "EstateType" at bounding box center [441, 258] width 44 height 12
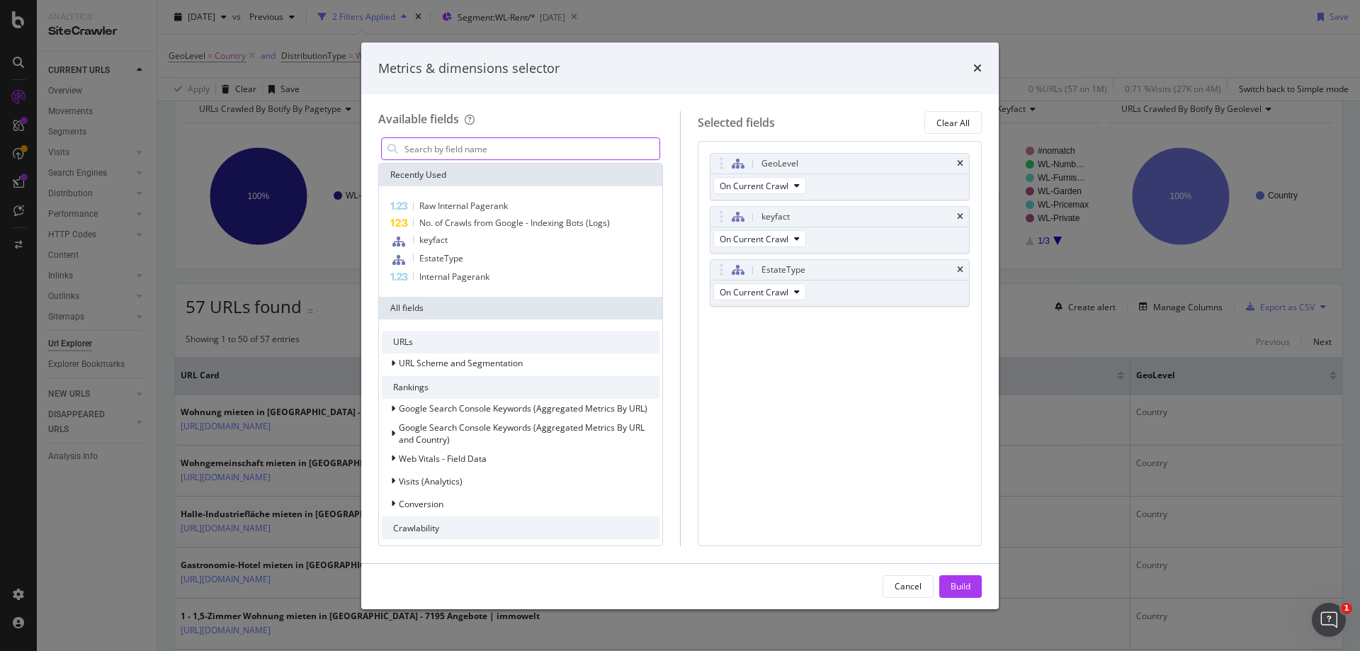
click at [483, 154] on input "modal" at bounding box center [531, 148] width 257 height 21
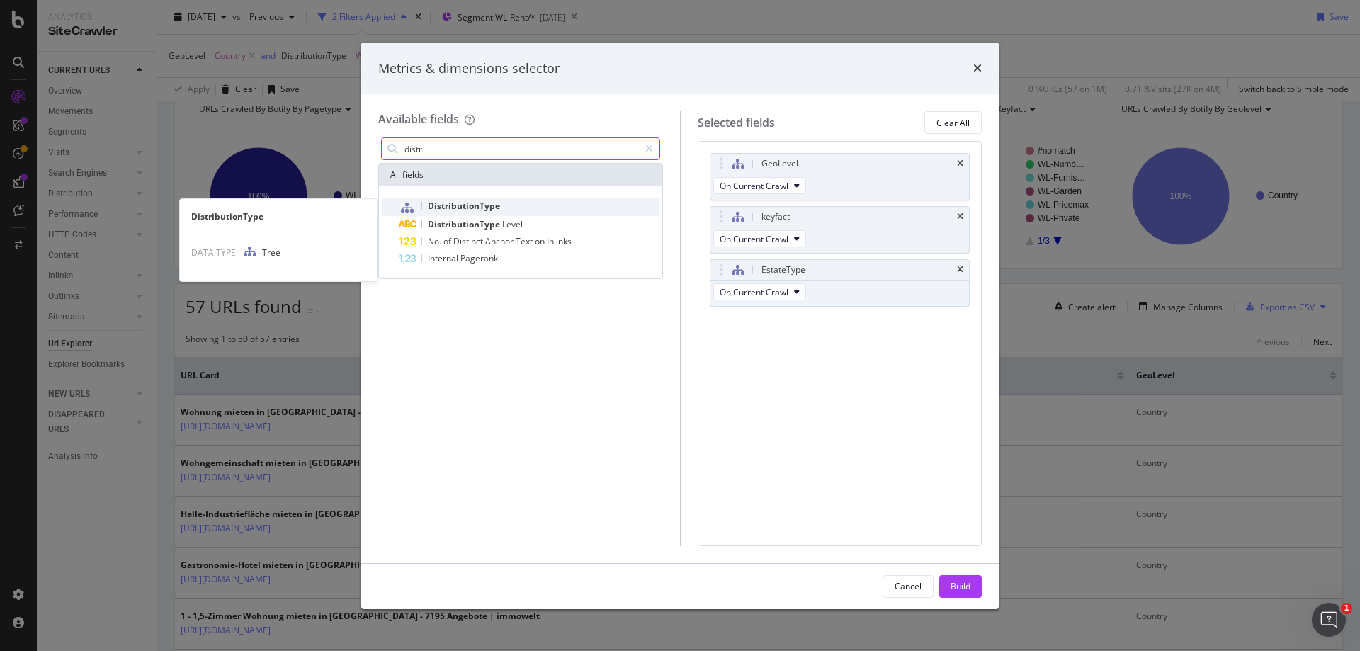
type input "distr"
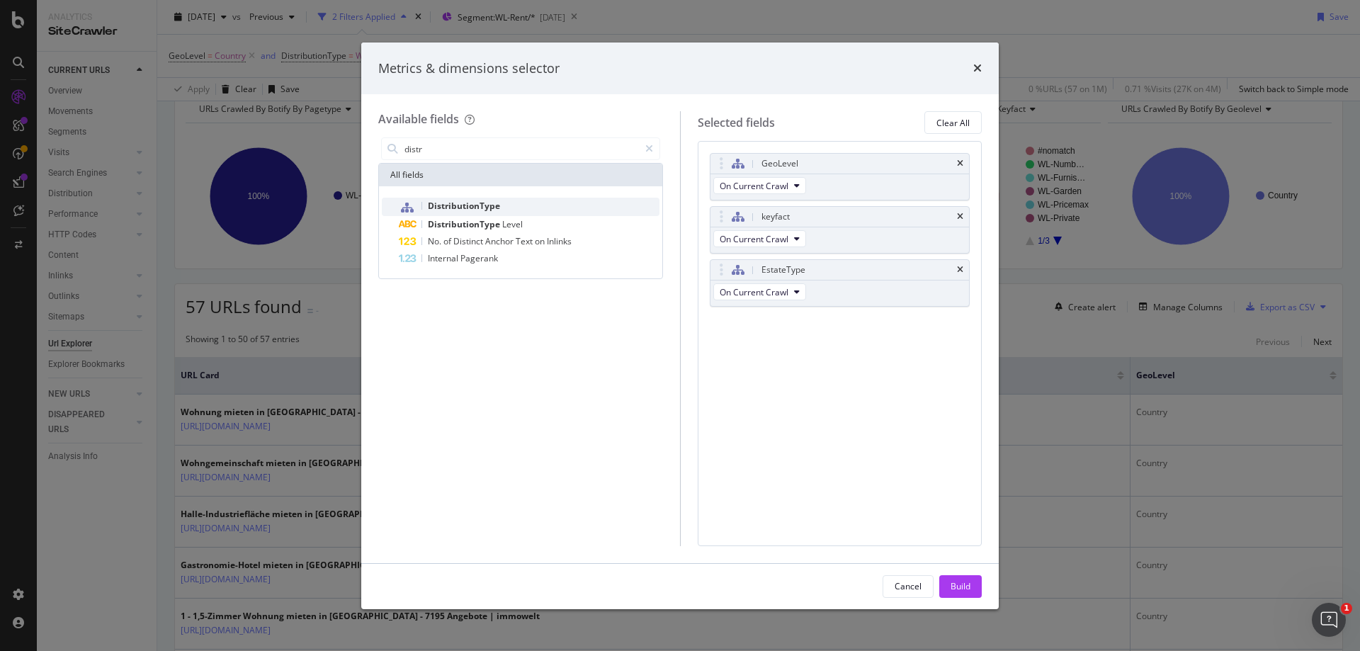
click at [488, 204] on span "DistributionType" at bounding box center [464, 206] width 72 height 12
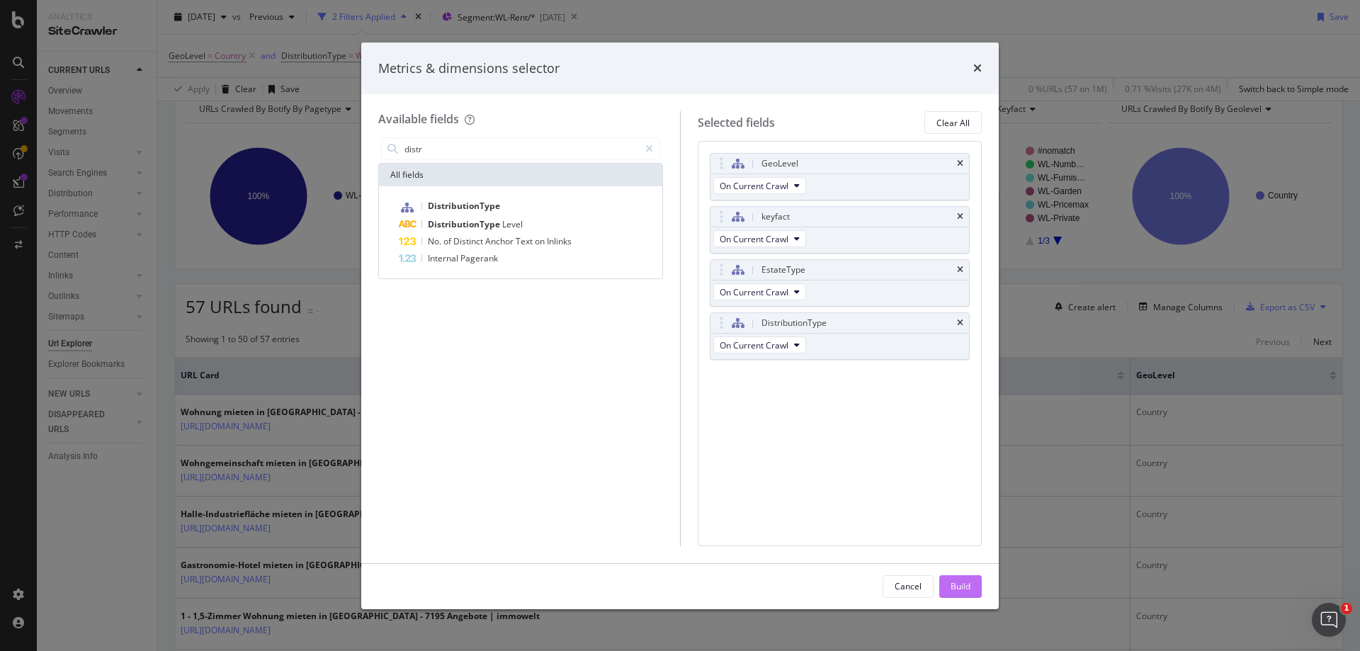
click at [971, 592] on button "Build" at bounding box center [961, 586] width 43 height 23
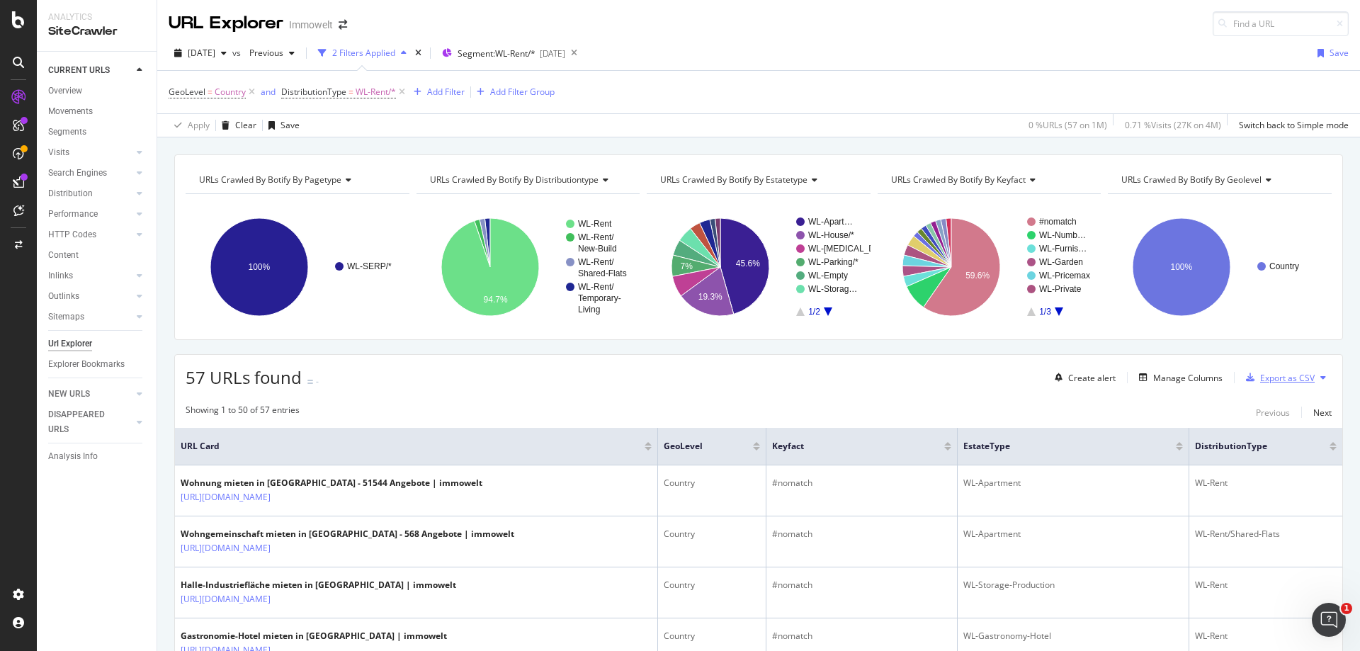
click at [1283, 380] on div "Export as CSV" at bounding box center [1288, 378] width 55 height 12
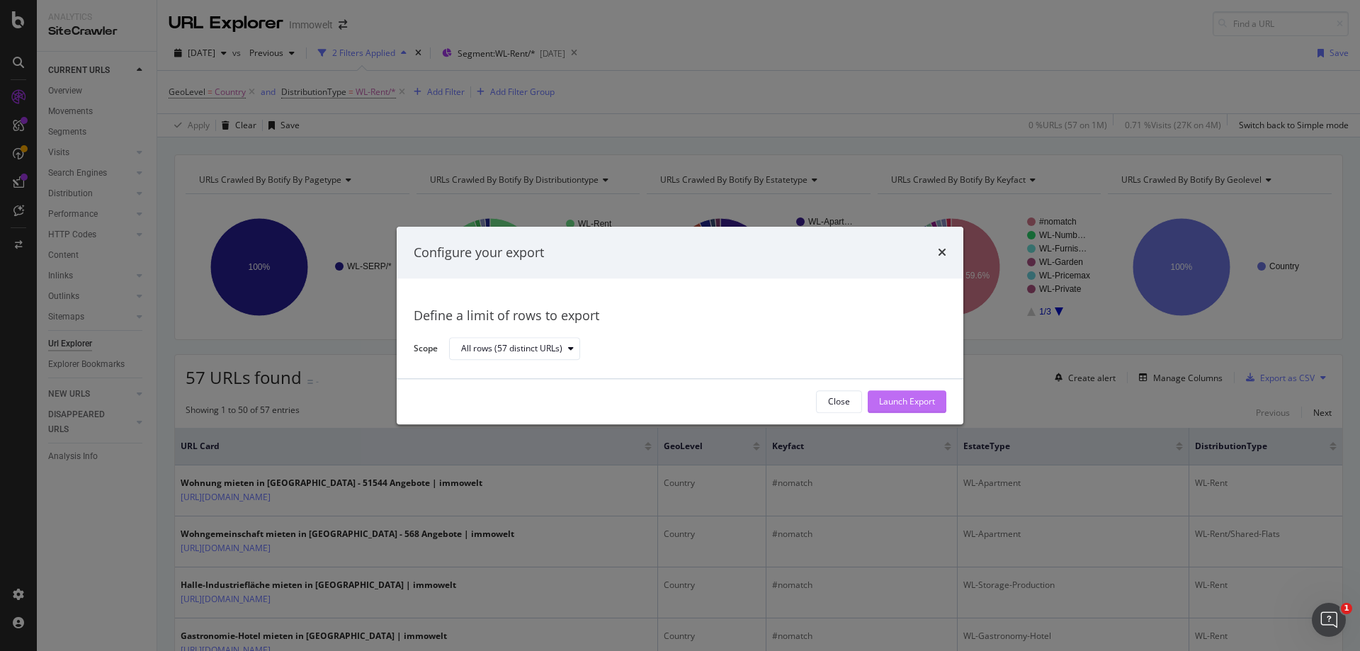
click at [928, 403] on div "Launch Export" at bounding box center [907, 402] width 56 height 12
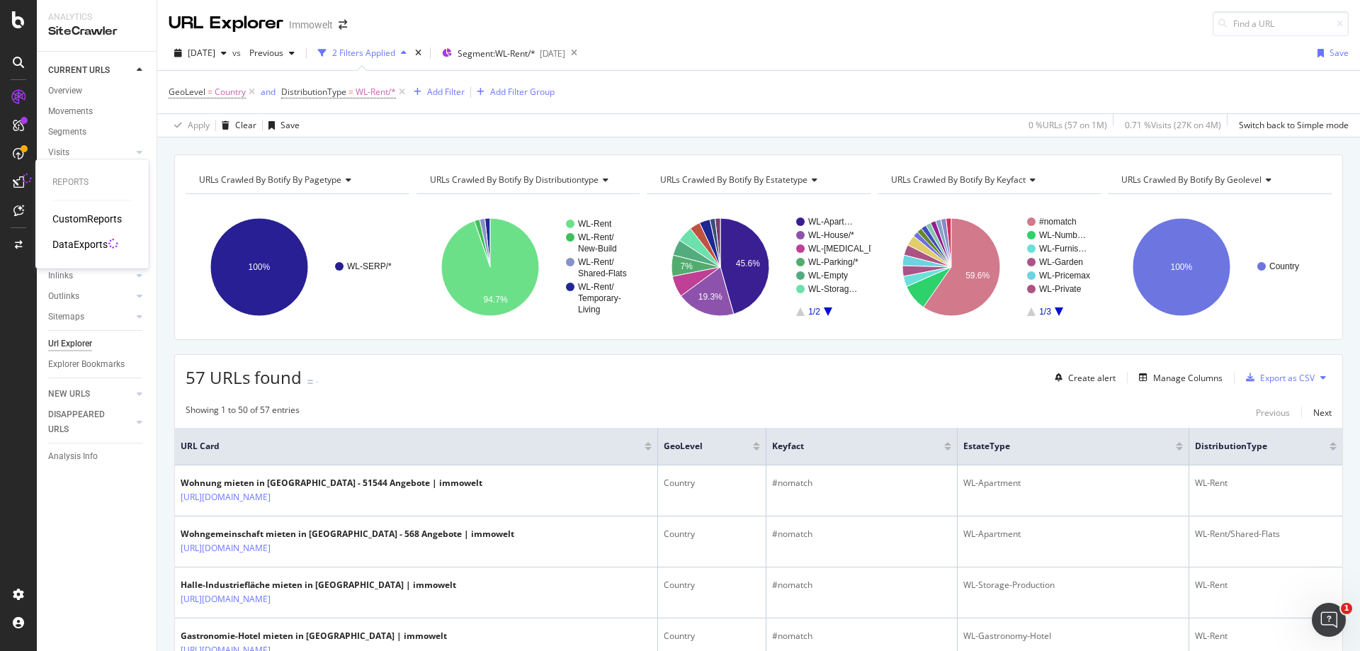
click at [73, 242] on div "DataExports" at bounding box center [79, 244] width 55 height 14
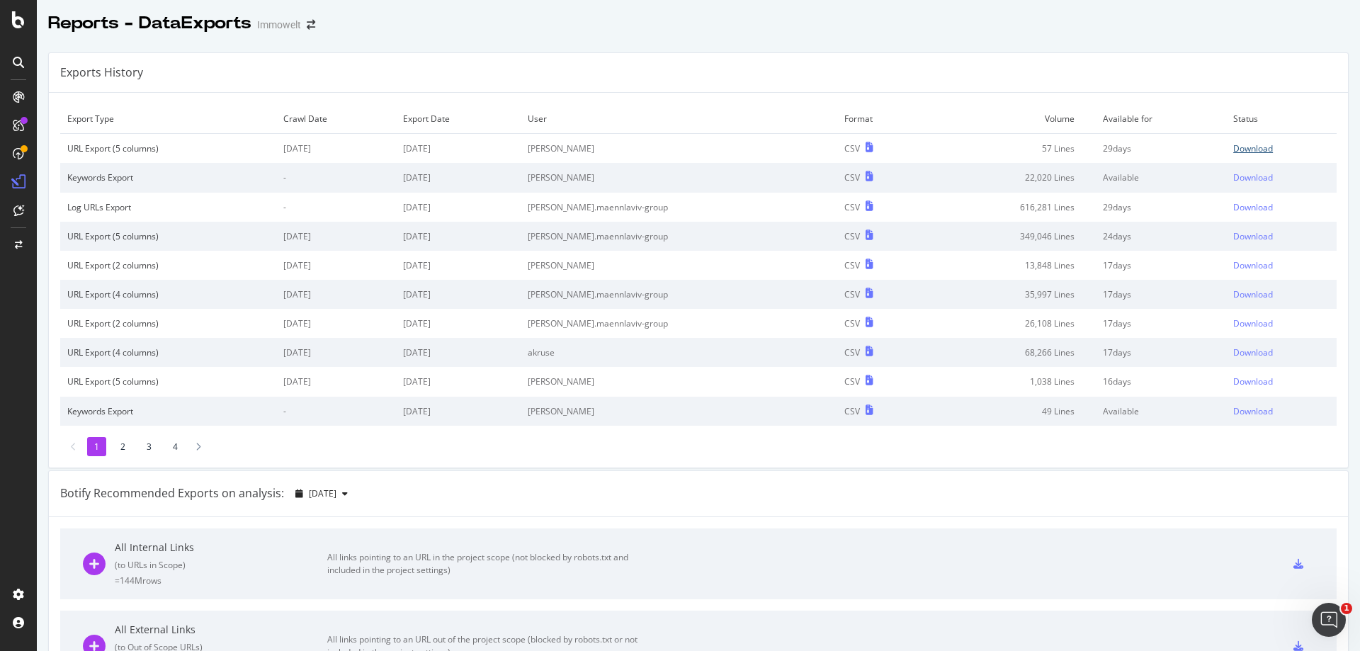
click at [1236, 152] on div "Download" at bounding box center [1254, 148] width 40 height 12
